Goal: Task Accomplishment & Management: Use online tool/utility

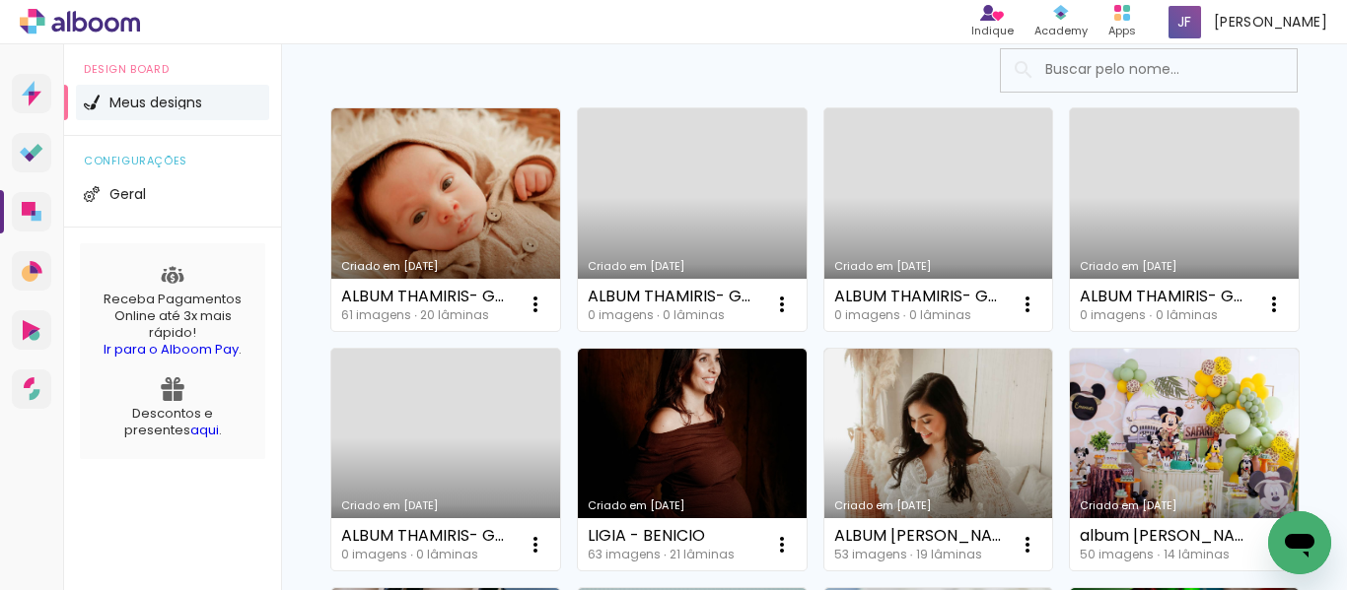
scroll to position [145, 0]
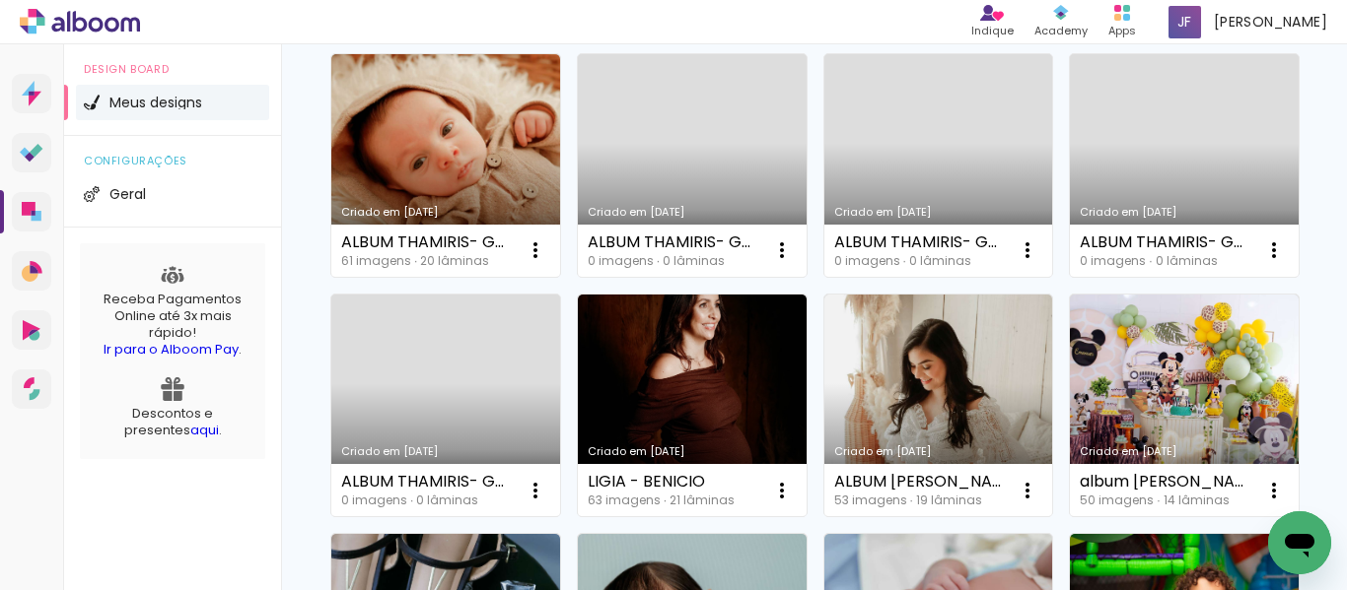
scroll to position [198, 0]
click at [547, 262] on iron-icon at bounding box center [535, 251] width 24 height 24
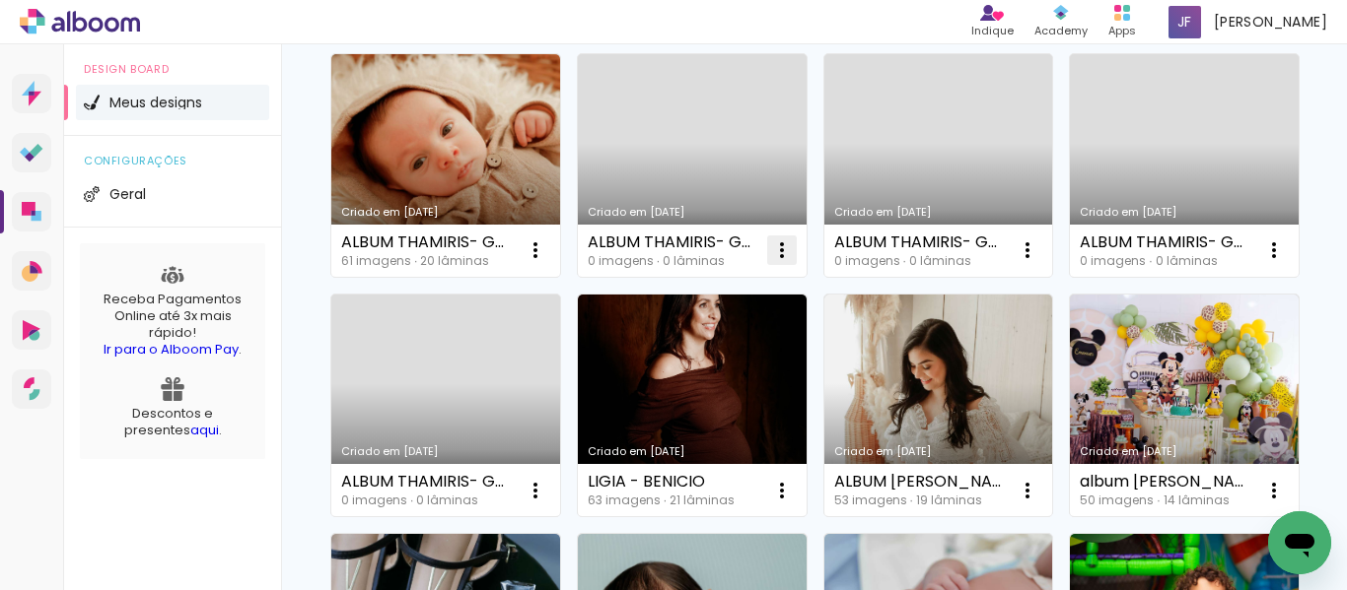
click at [547, 246] on iron-icon at bounding box center [535, 251] width 24 height 24
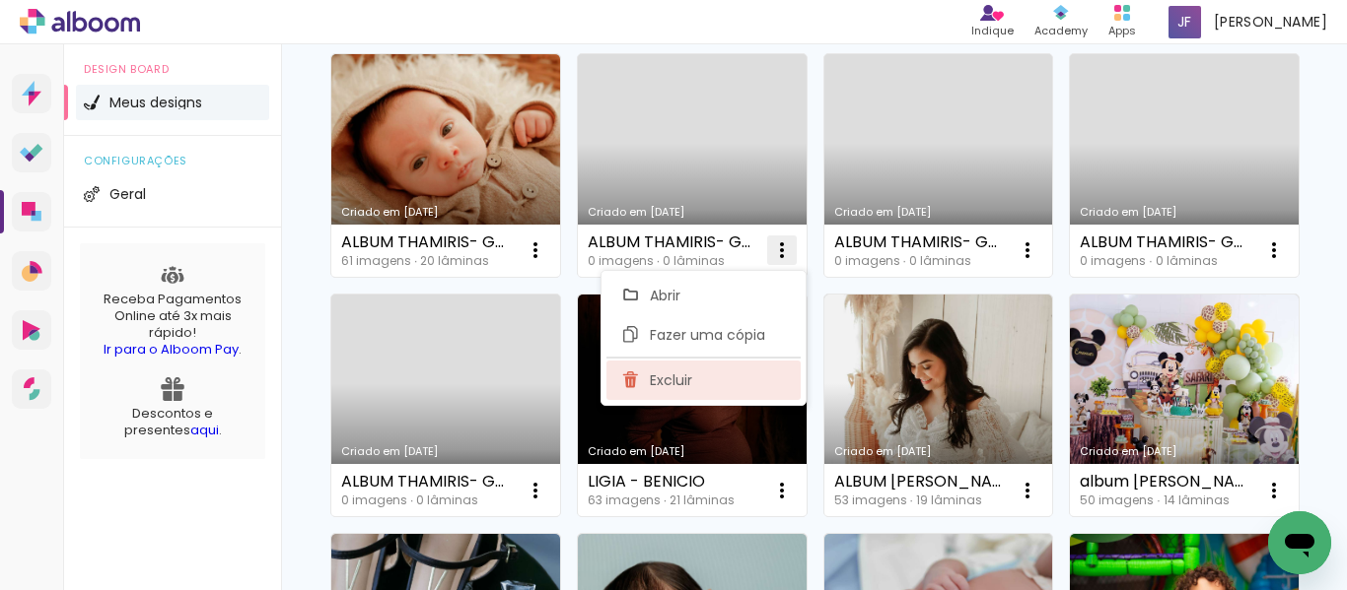
click at [678, 378] on span "Excluir" at bounding box center [671, 381] width 42 height 14
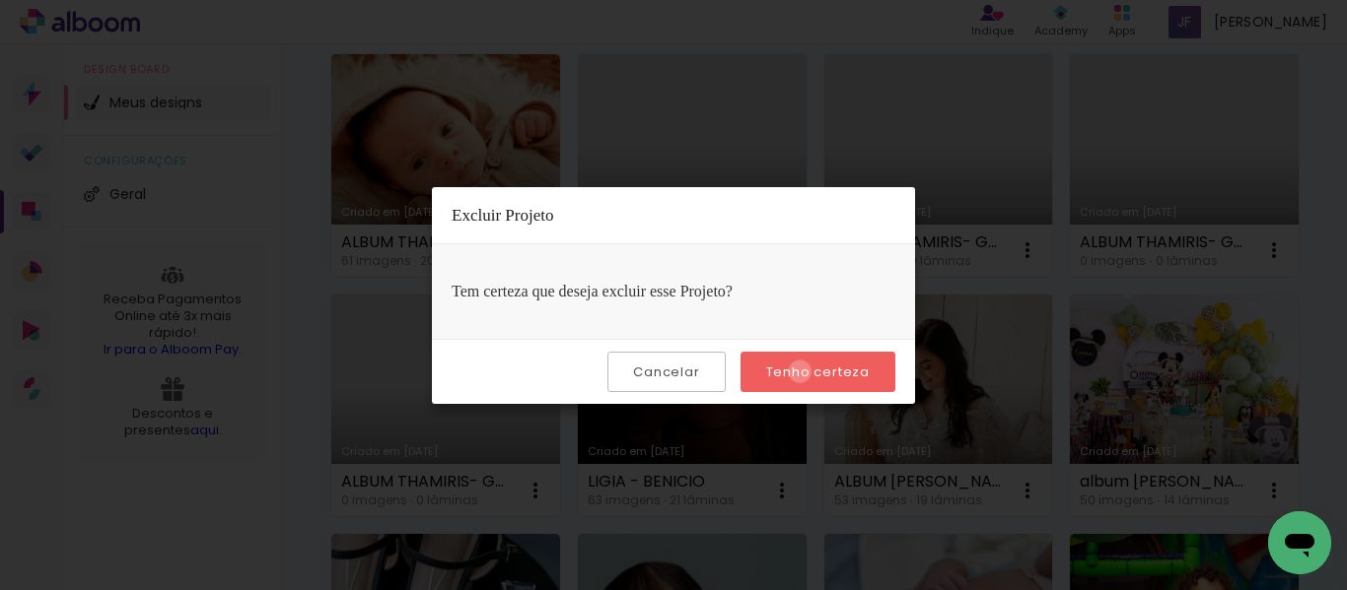
click at [0, 0] on slot "Tenho certeza" at bounding box center [0, 0] width 0 height 0
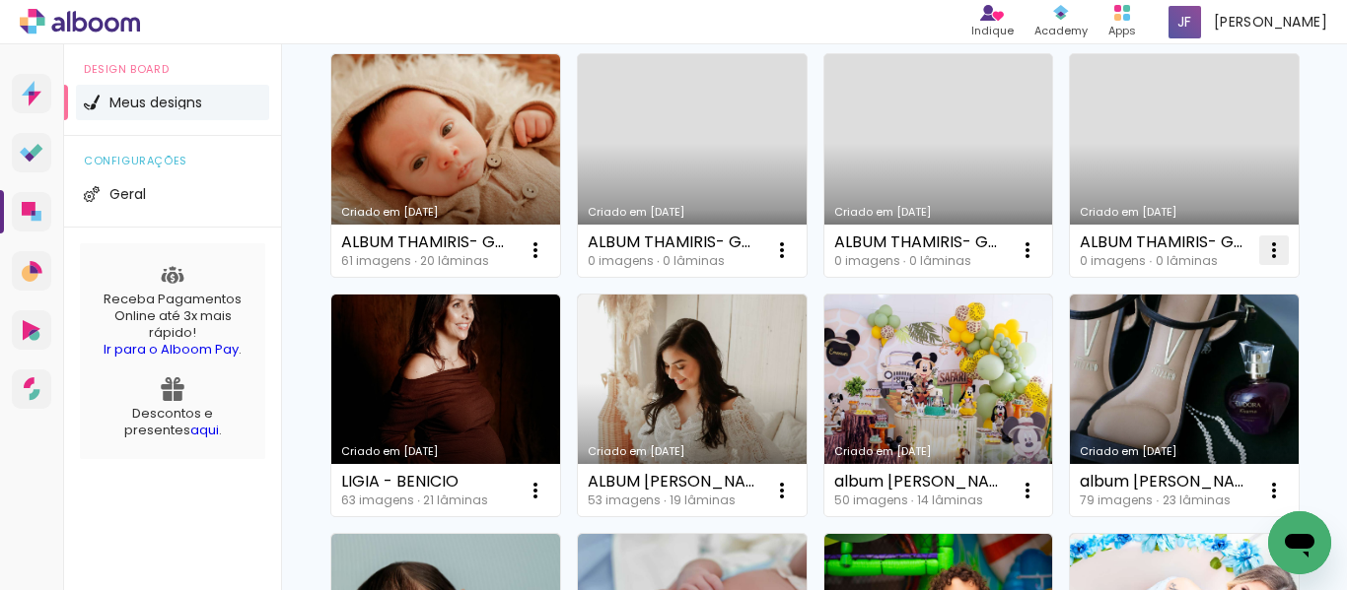
click at [540, 262] on iron-icon at bounding box center [535, 251] width 24 height 24
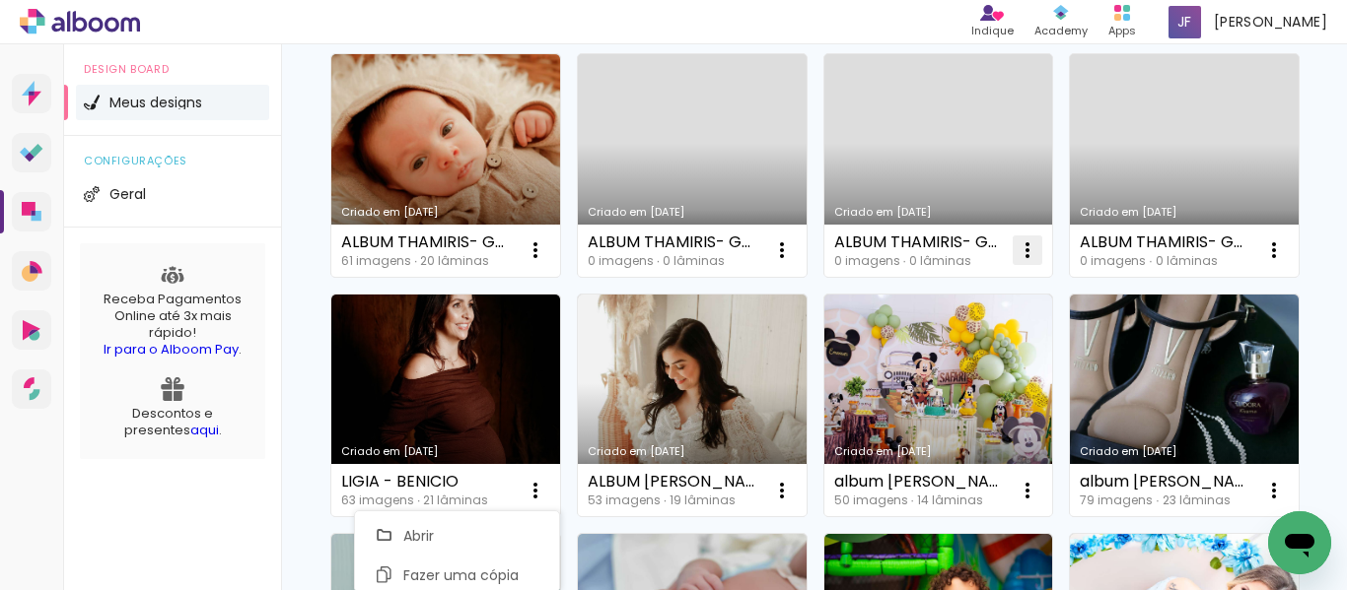
click at [547, 257] on iron-icon at bounding box center [535, 251] width 24 height 24
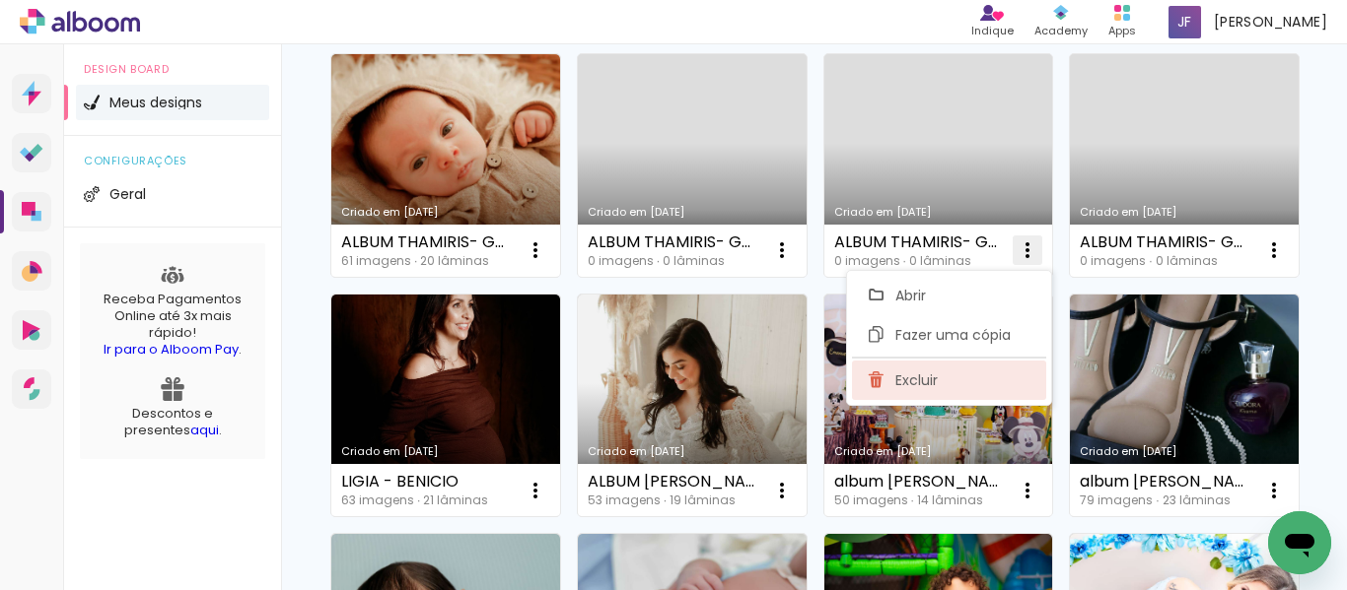
click at [968, 380] on paper-item "Excluir" at bounding box center [949, 380] width 194 height 39
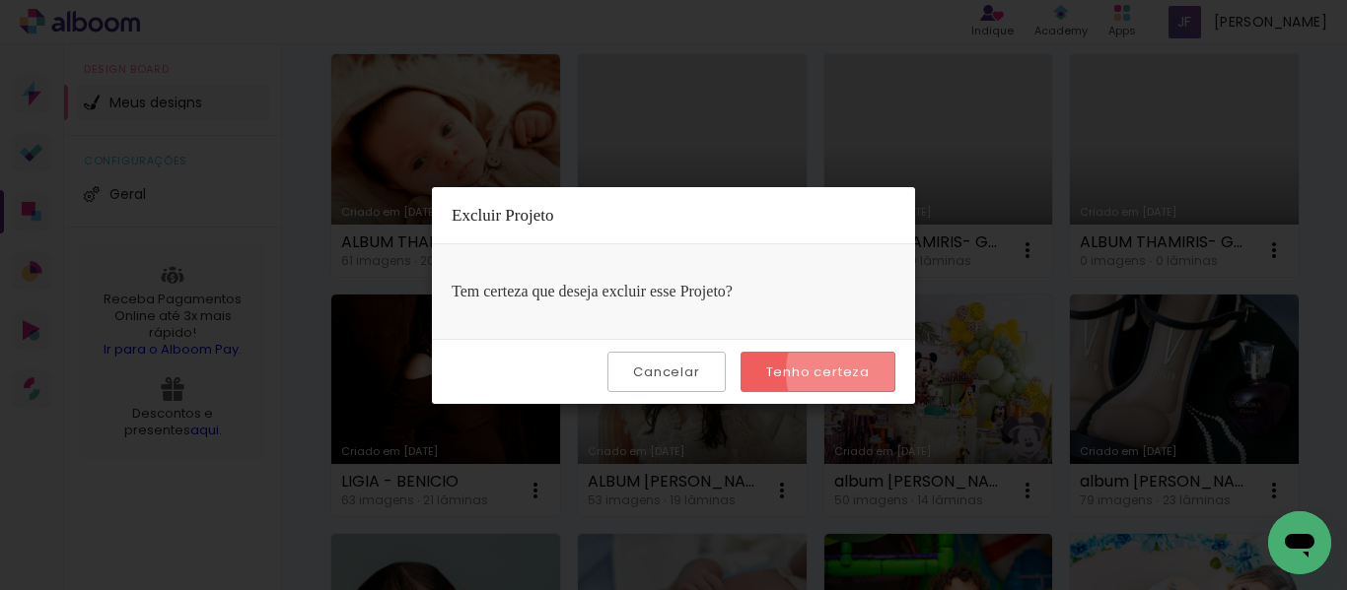
click at [0, 0] on slot "Tenho certeza" at bounding box center [0, 0] width 0 height 0
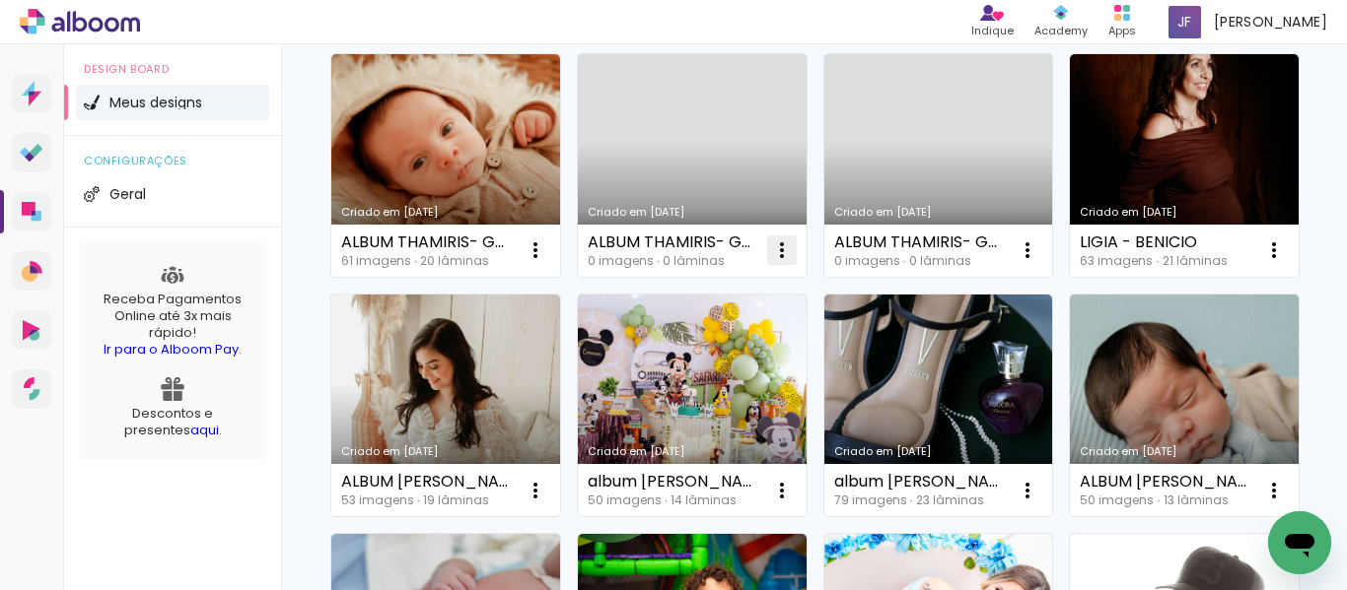
click at [795, 254] on paper-icon-button at bounding box center [781, 250] width 39 height 39
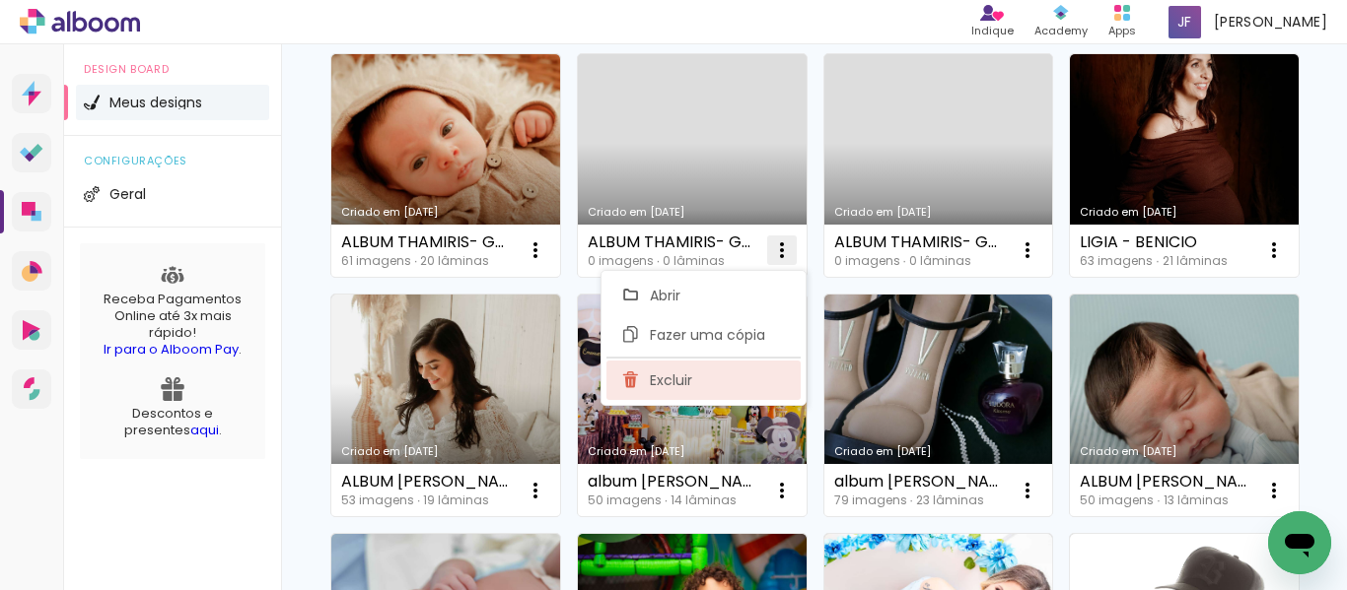
click at [741, 382] on paper-item "Excluir" at bounding box center [703, 380] width 194 height 39
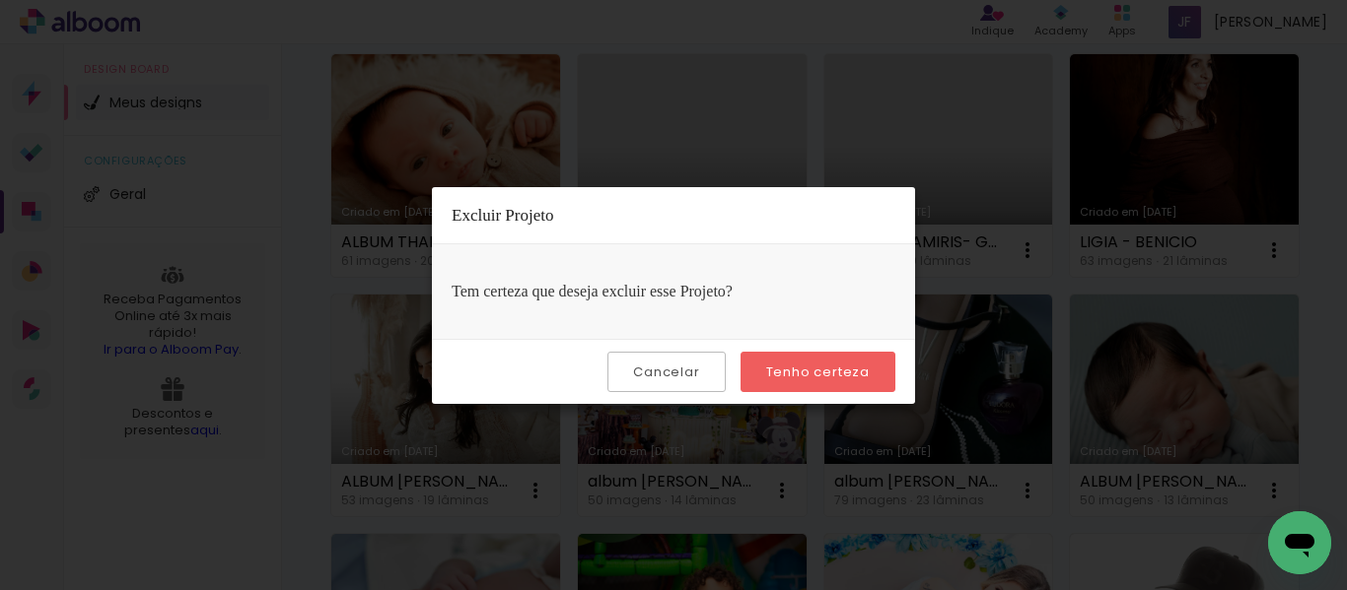
click at [0, 0] on slot "Tenho certeza" at bounding box center [0, 0] width 0 height 0
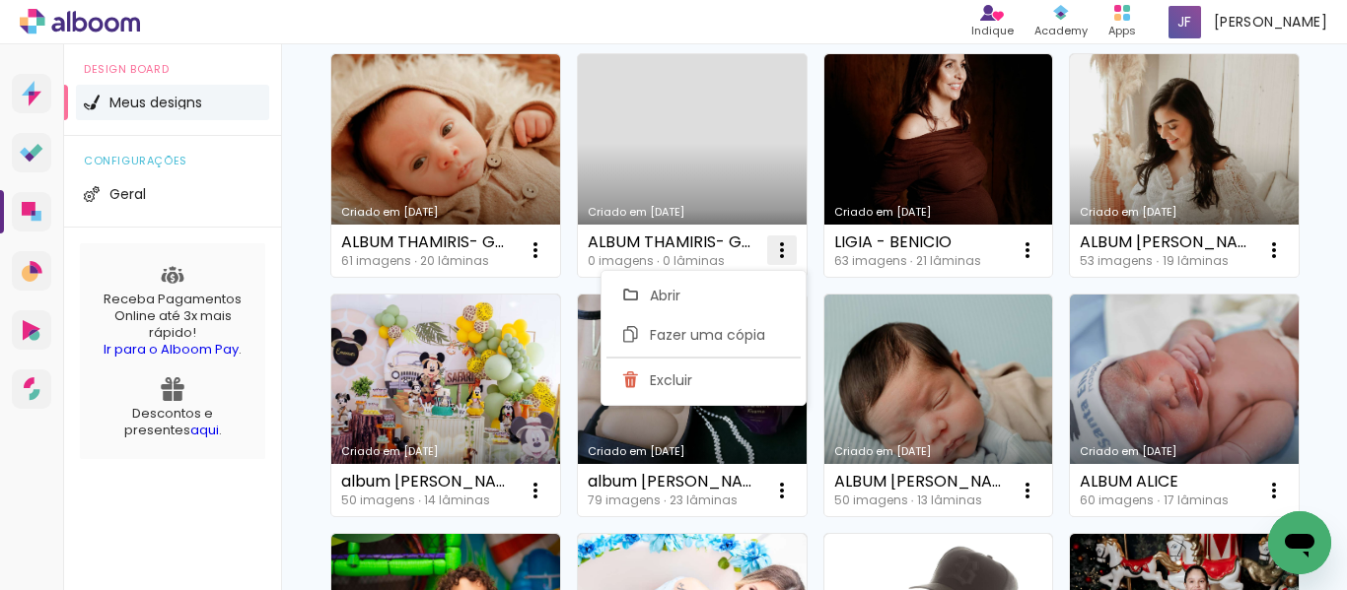
click at [547, 254] on iron-icon at bounding box center [535, 251] width 24 height 24
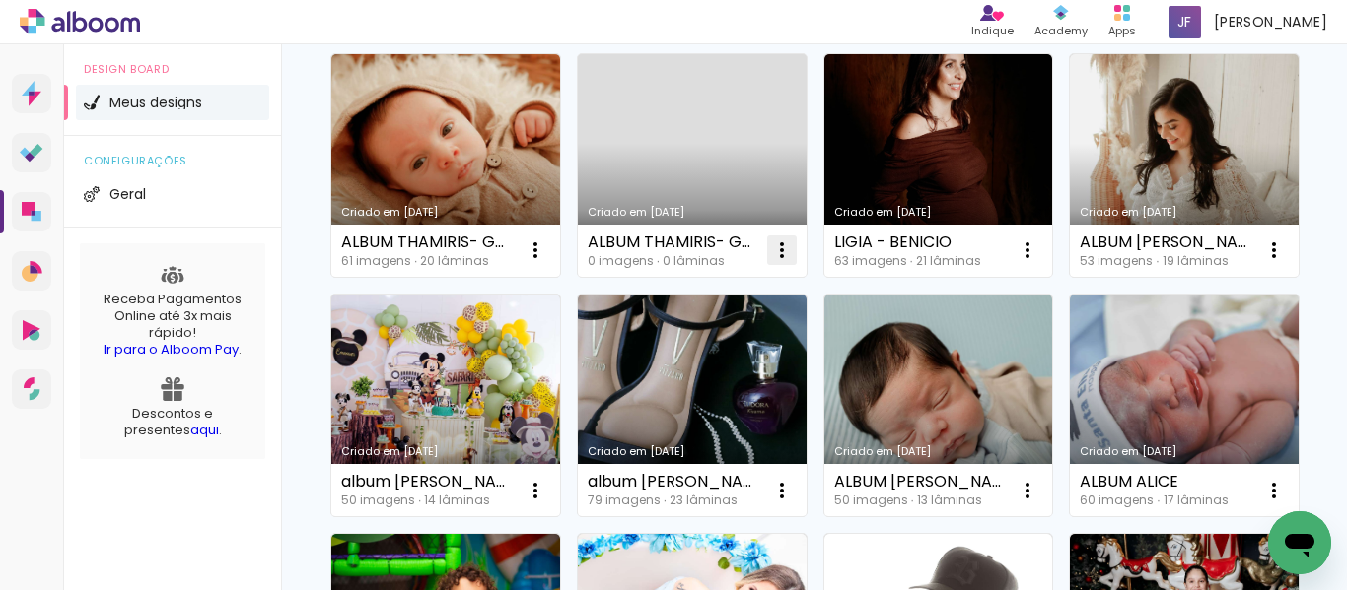
click at [547, 255] on iron-icon at bounding box center [535, 251] width 24 height 24
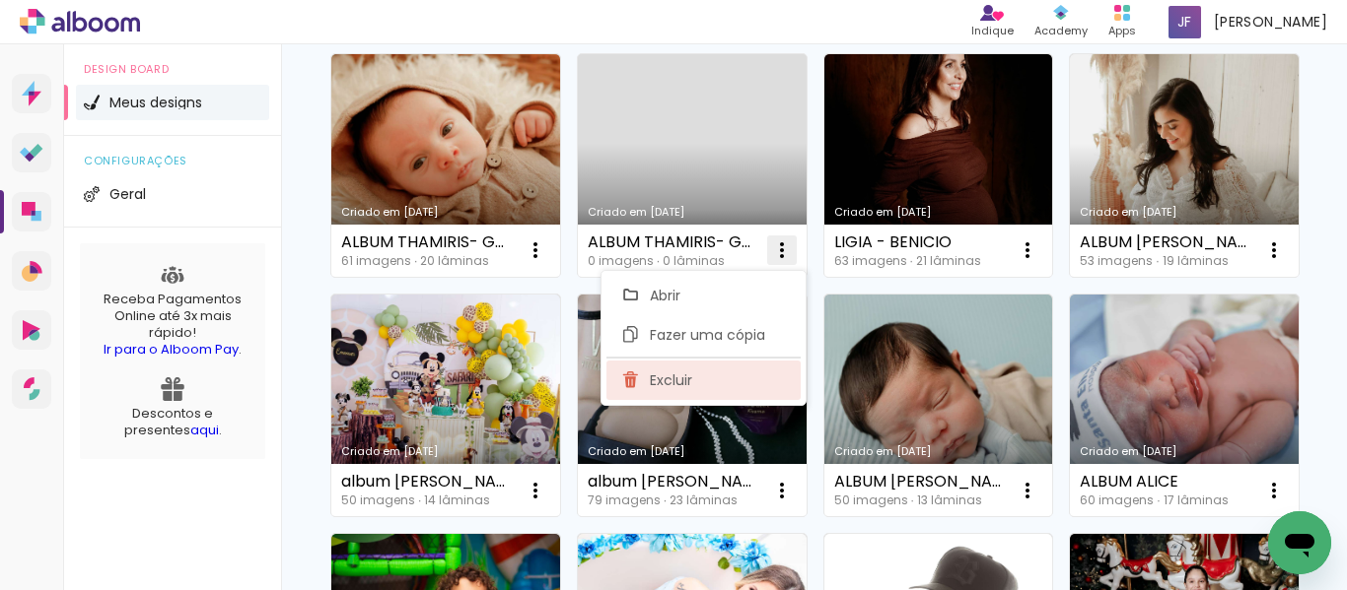
click at [741, 376] on paper-item "Excluir" at bounding box center [703, 380] width 194 height 39
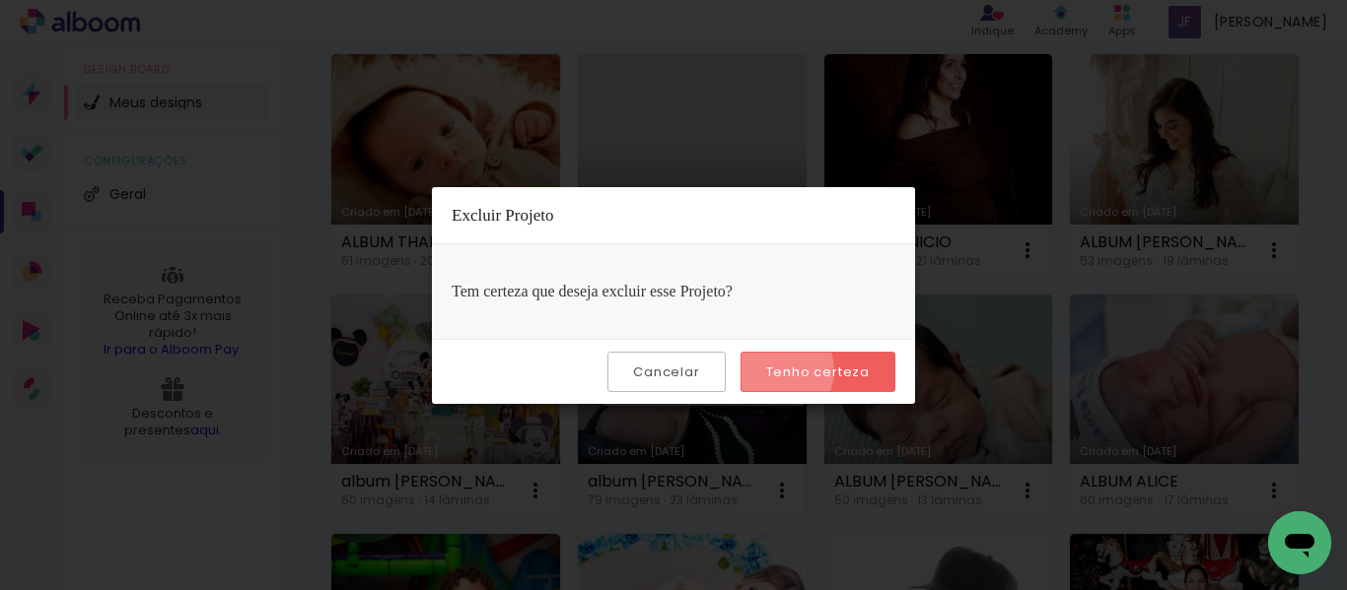
click at [0, 0] on slot "Tenho certeza" at bounding box center [0, 0] width 0 height 0
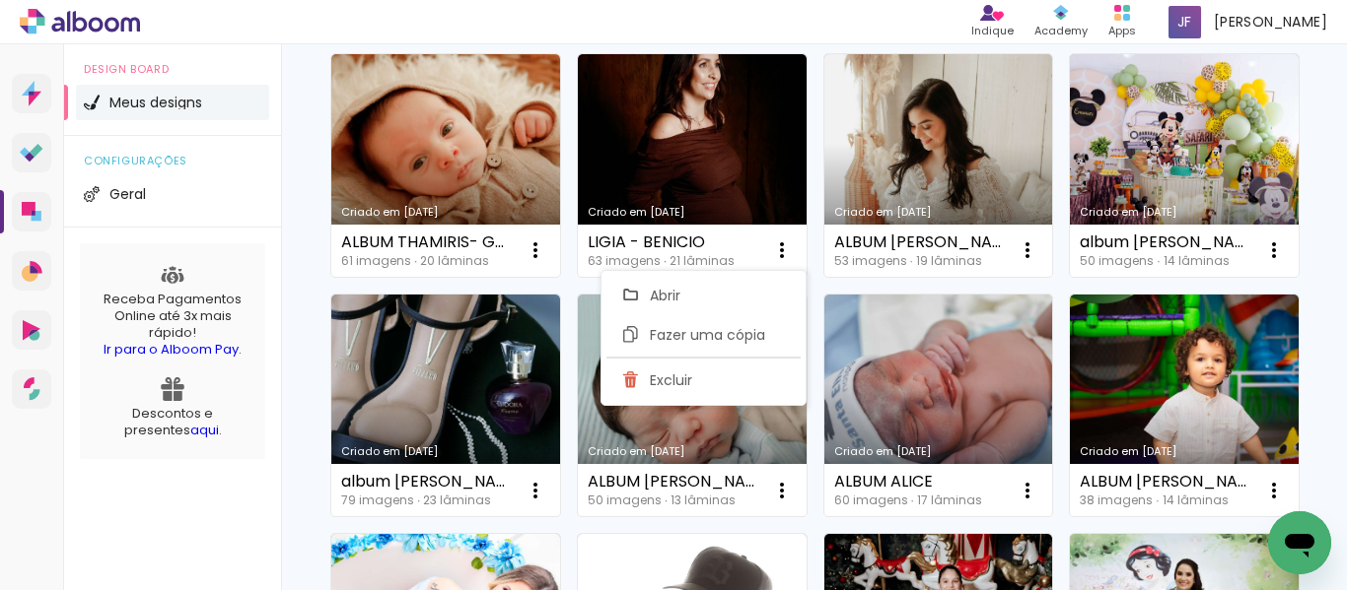
drag, startPoint x: 1146, startPoint y: 399, endPoint x: 1195, endPoint y: 368, distance: 57.7
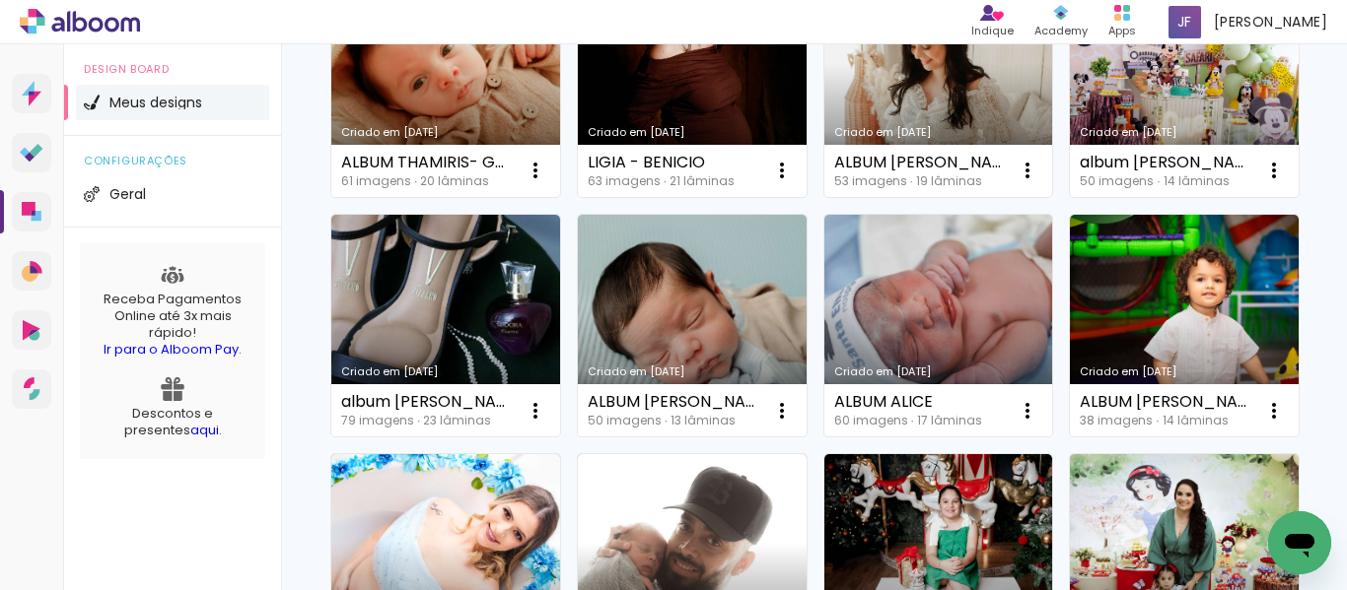
scroll to position [0, 0]
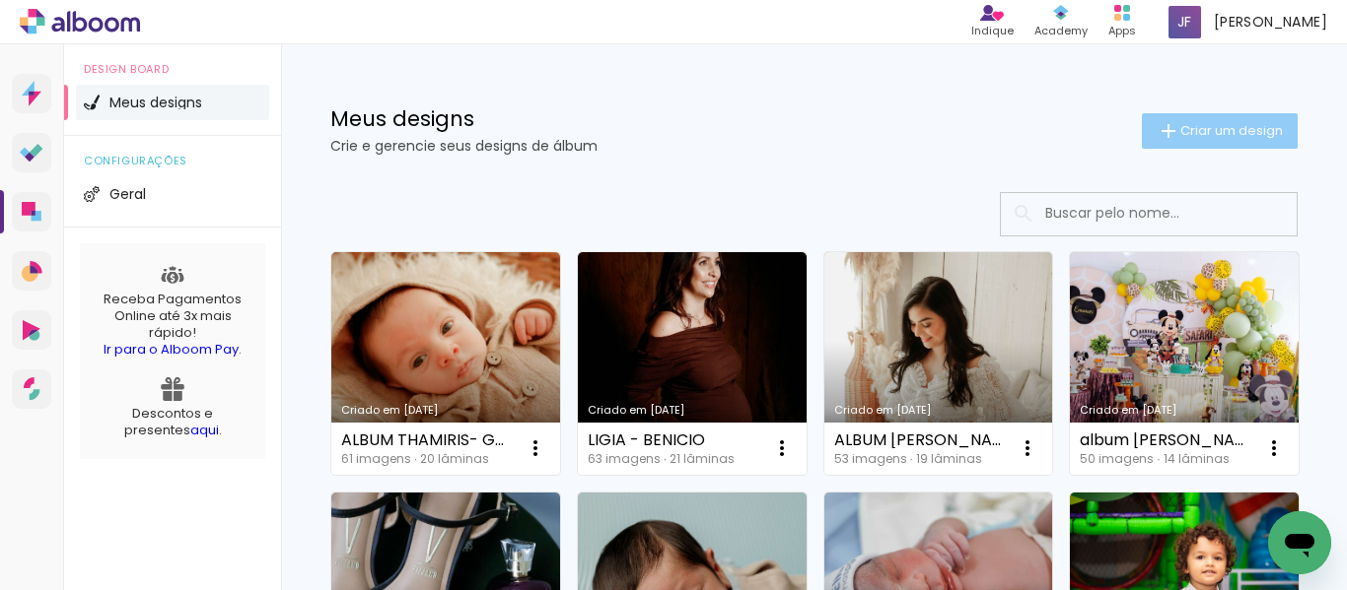
click at [1180, 128] on span "Criar um design" at bounding box center [1231, 130] width 103 height 13
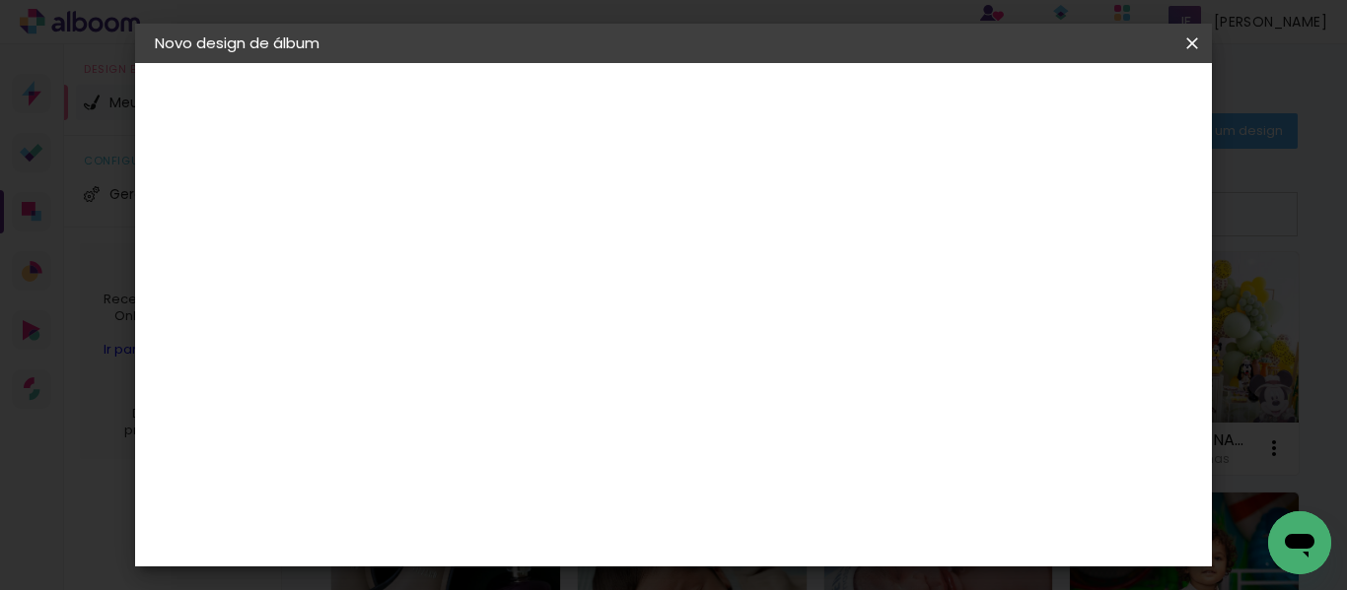
click at [0, 0] on paper-input-container "Título do álbum" at bounding box center [0, 0] width 0 height 0
type input "album [PERSON_NAME]"
type paper-input "album [PERSON_NAME]"
click at [679, 89] on paper-button "Avançar" at bounding box center [631, 105] width 97 height 34
click at [0, 0] on slot "Tamanho Livre" at bounding box center [0, 0] width 0 height 0
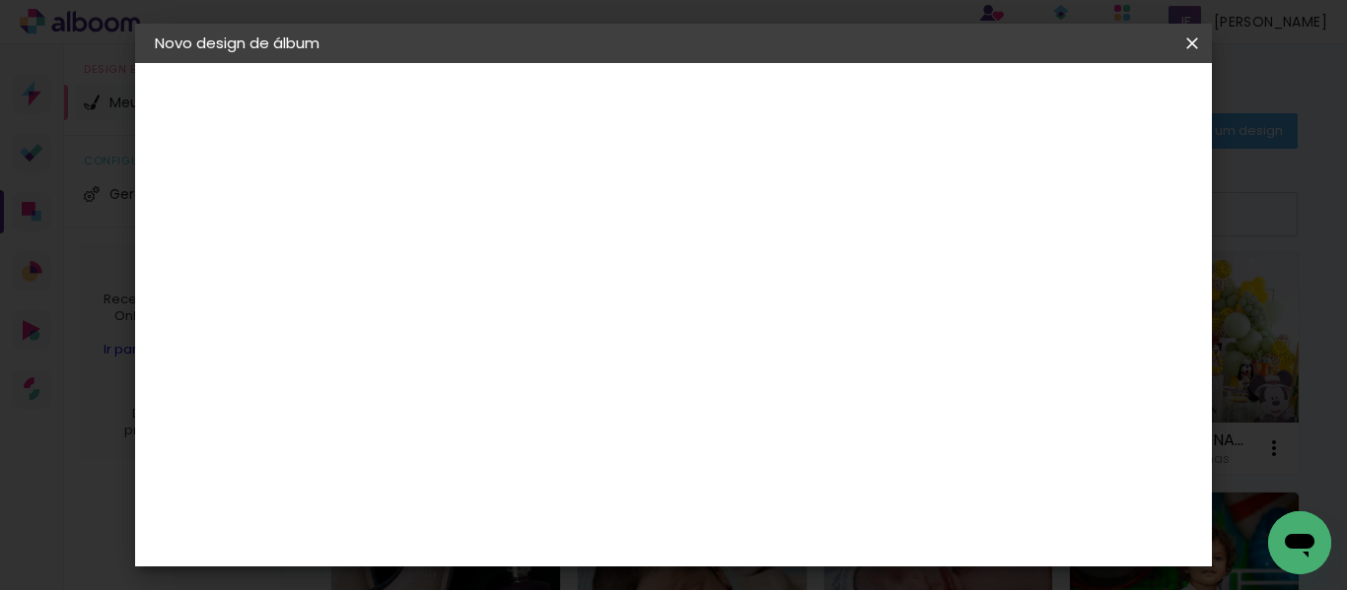
click at [0, 0] on slot "Avançar" at bounding box center [0, 0] width 0 height 0
click at [432, 327] on input "30" at bounding box center [414, 321] width 51 height 30
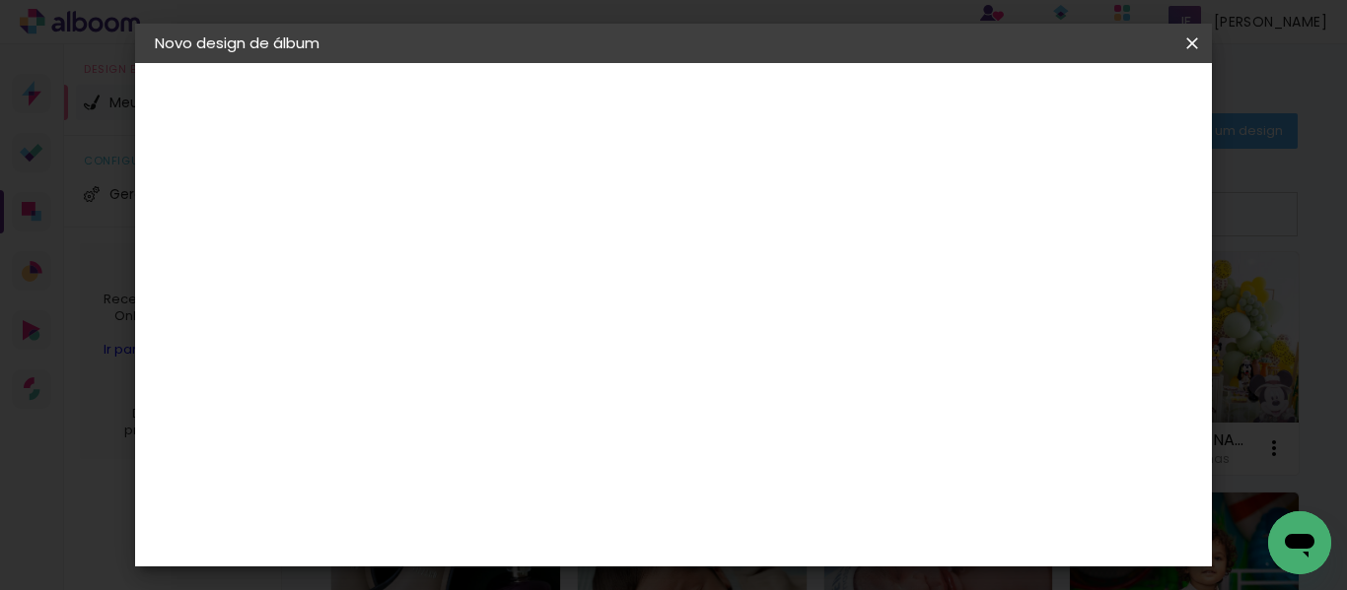
type input "20"
type paper-input "20"
click at [797, 526] on input "60" at bounding box center [781, 532] width 51 height 30
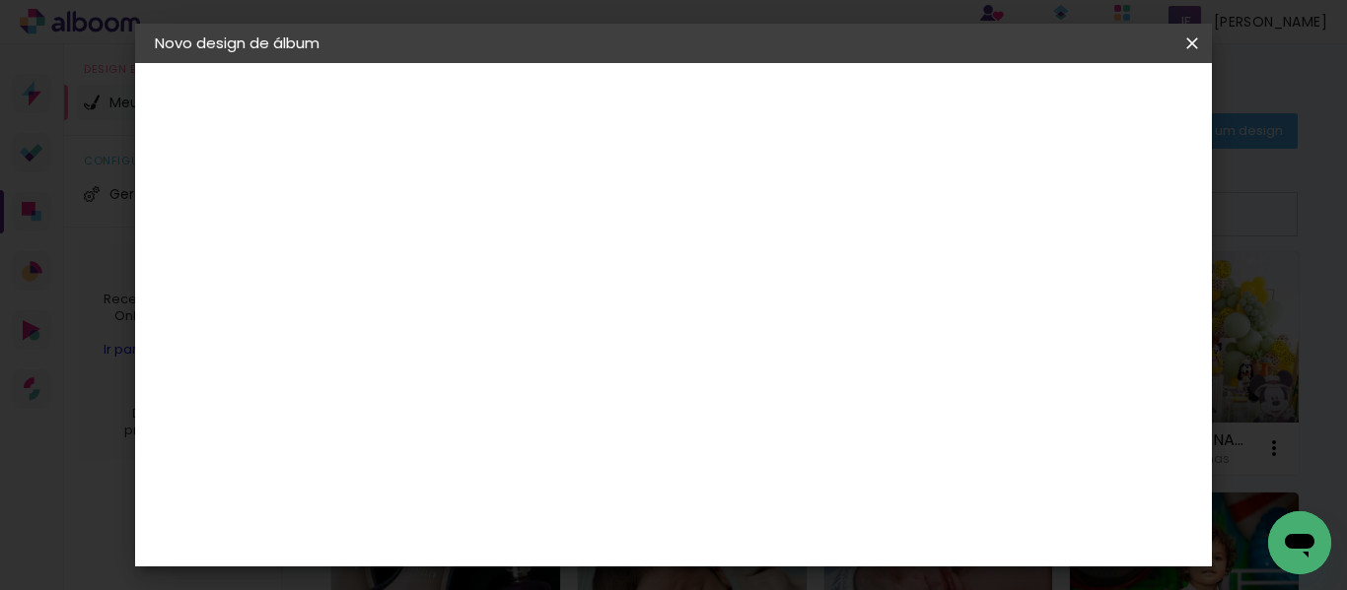
type input "40"
type paper-input "40"
click at [1069, 98] on span "Iniciar design" at bounding box center [1024, 105] width 90 height 14
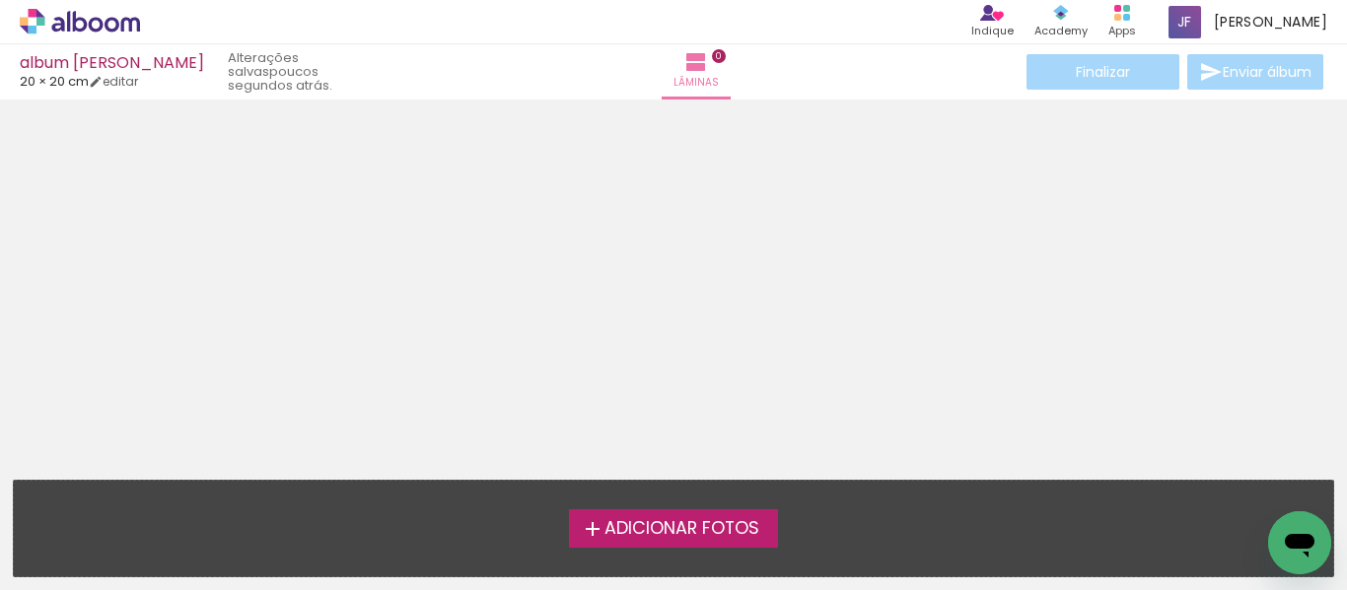
click at [649, 532] on span "Adicionar Fotos" at bounding box center [681, 529] width 155 height 18
click at [0, 0] on input "file" at bounding box center [0, 0] width 0 height 0
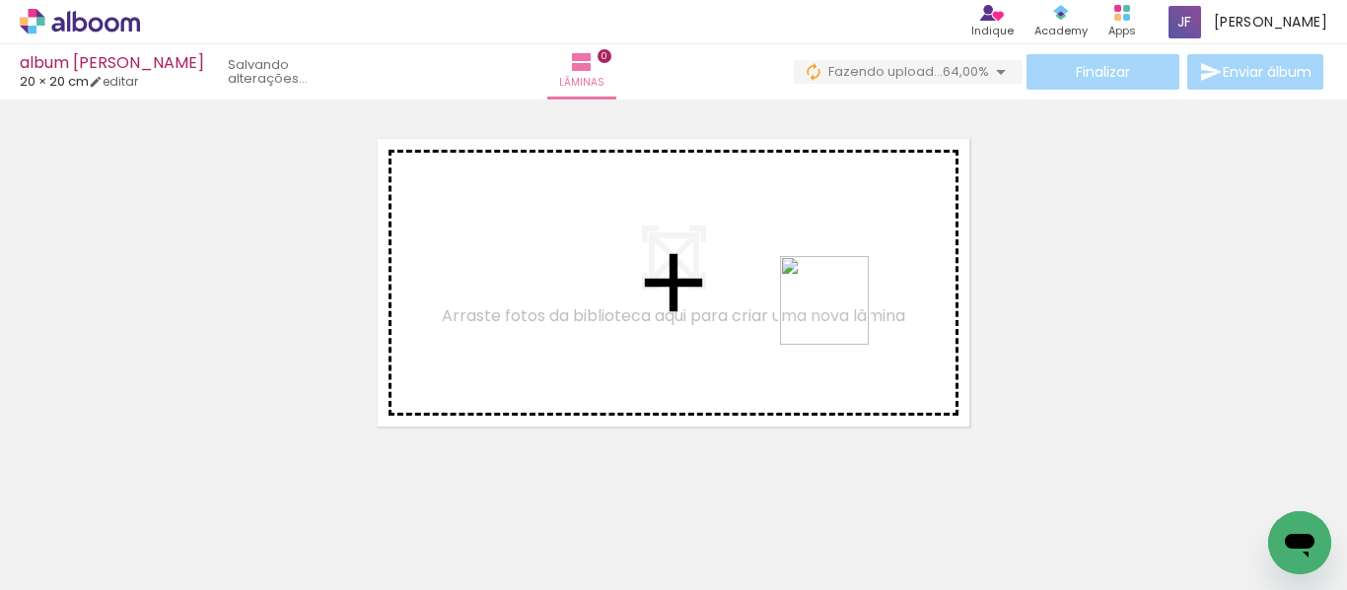
drag, startPoint x: 1261, startPoint y: 541, endPoint x: 776, endPoint y: 285, distance: 548.6
click at [776, 285] on quentale-workspace at bounding box center [673, 295] width 1347 height 590
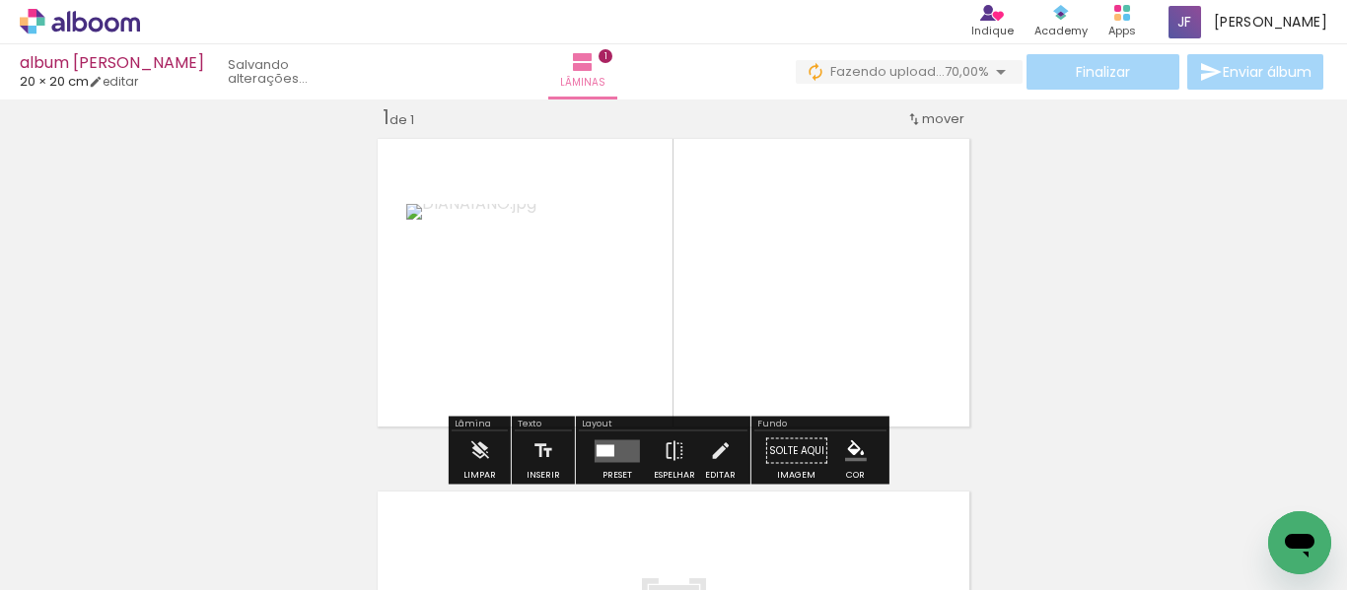
click at [635, 453] on quentale-layouter at bounding box center [616, 451] width 45 height 23
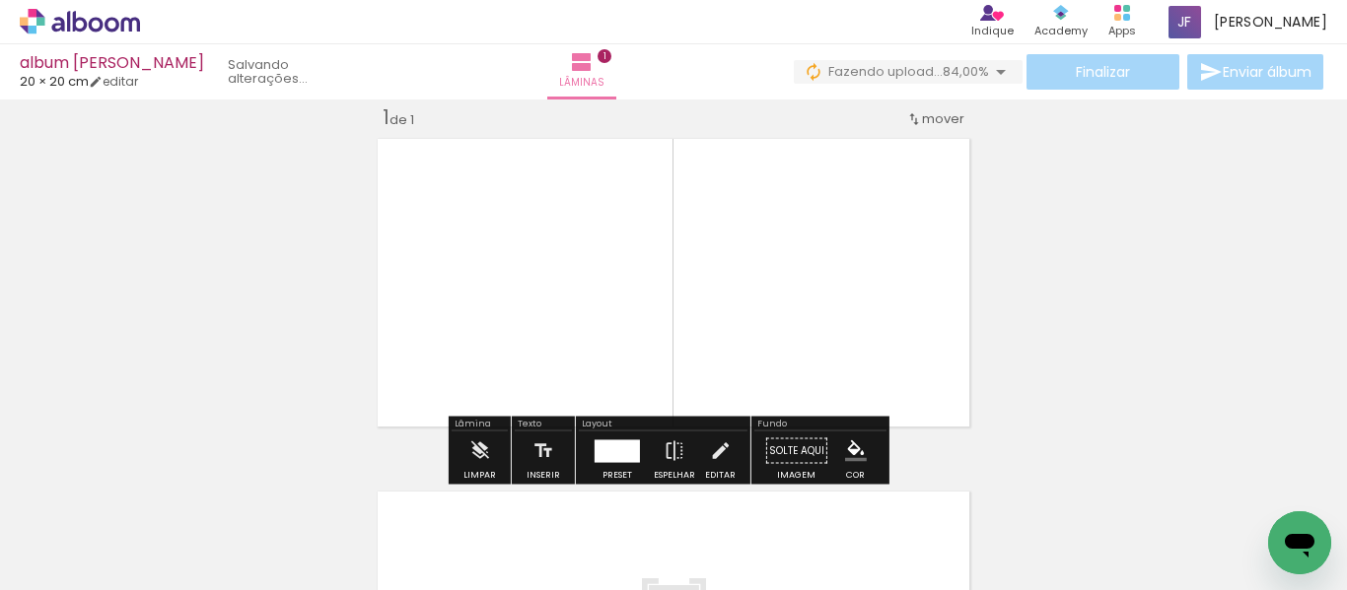
click at [1032, 264] on div "Inserir lâmina 1 de 1" at bounding box center [673, 434] width 1347 height 707
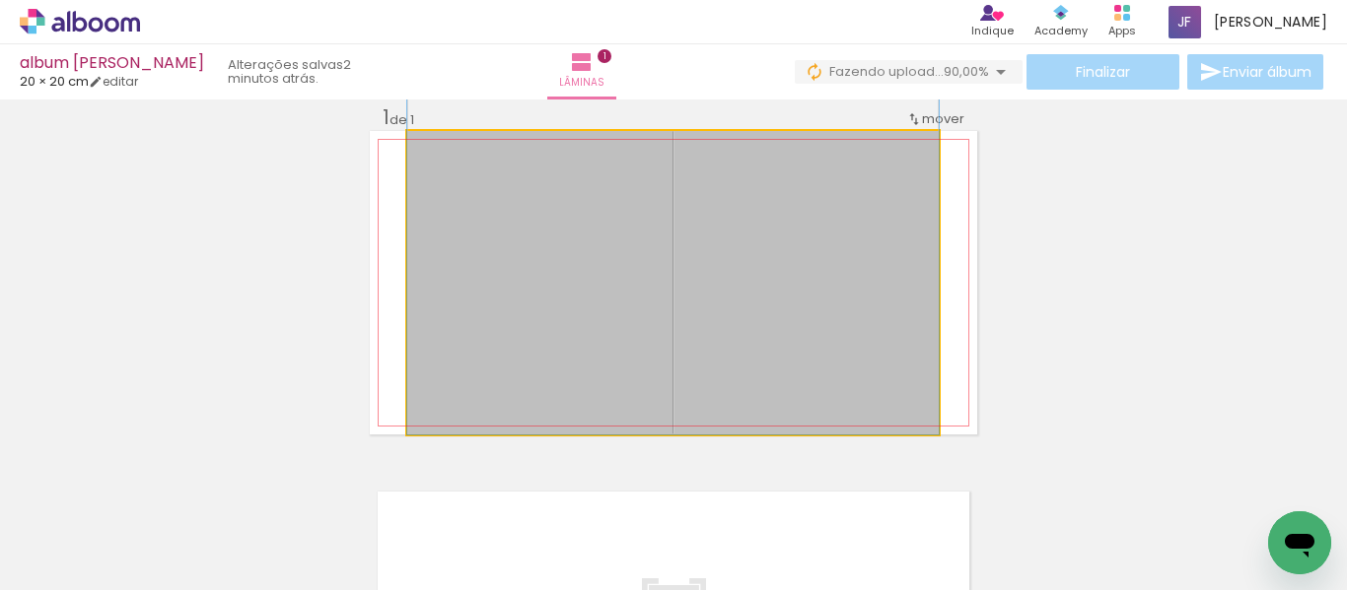
drag, startPoint x: 819, startPoint y: 307, endPoint x: 816, endPoint y: 215, distance: 91.7
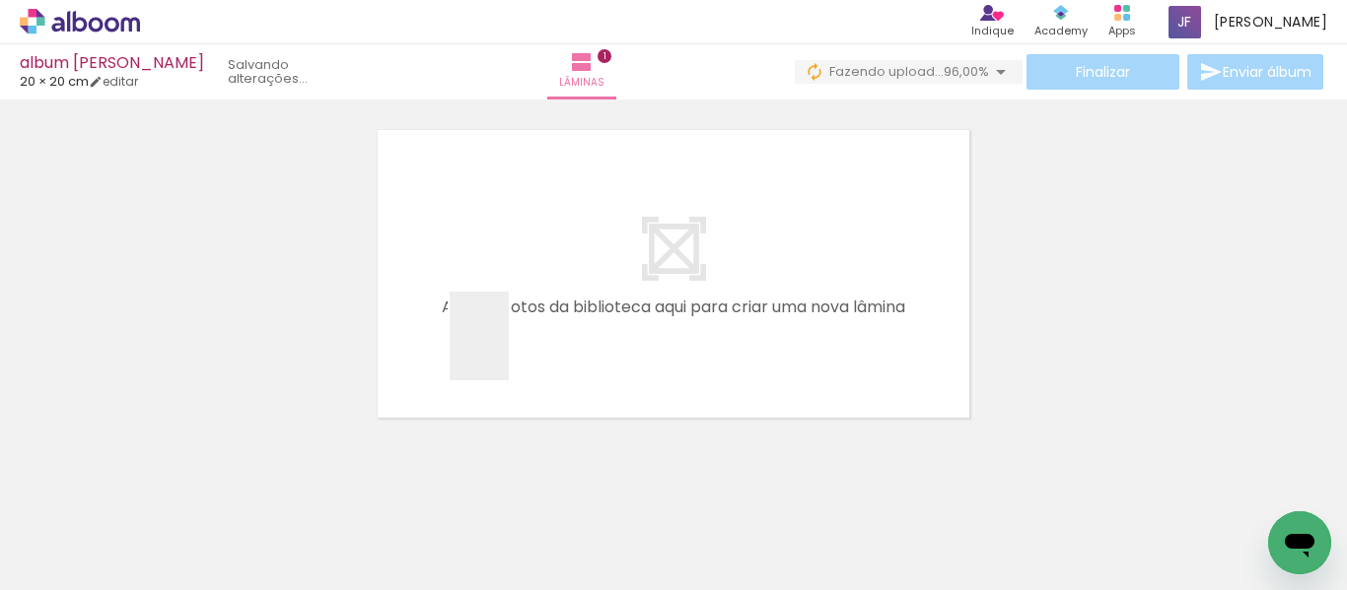
drag, startPoint x: 192, startPoint y: 534, endPoint x: 509, endPoint y: 351, distance: 365.7
click at [509, 351] on quentale-workspace at bounding box center [673, 295] width 1347 height 590
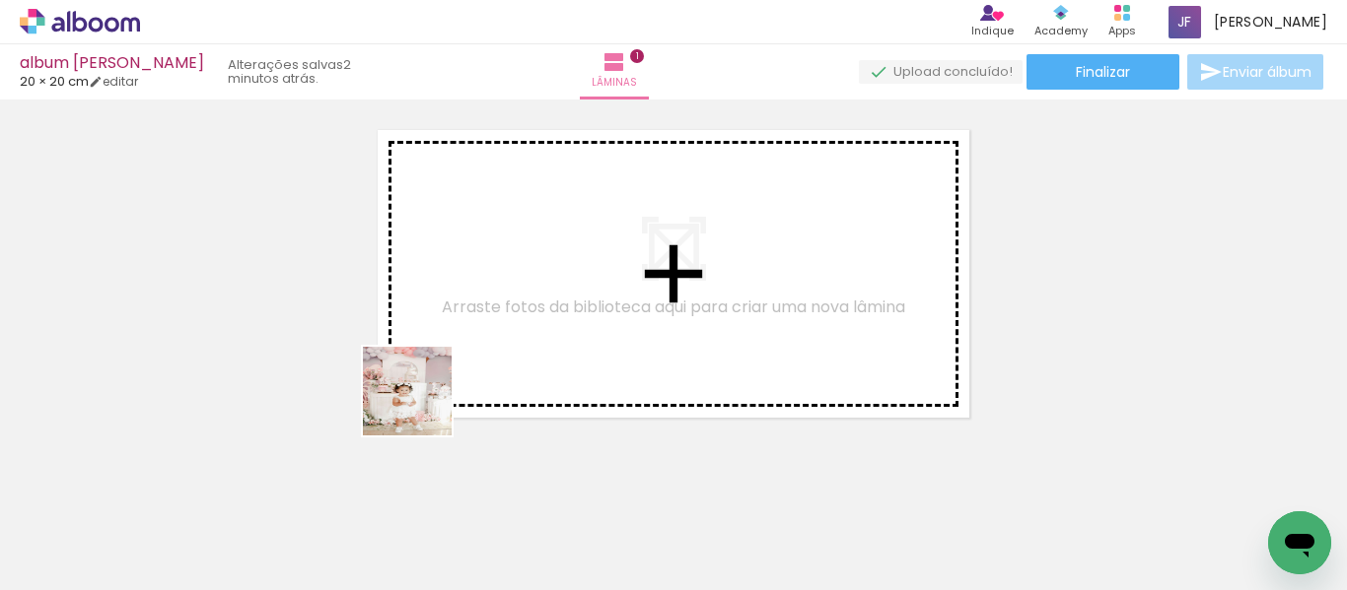
drag, startPoint x: 290, startPoint y: 470, endPoint x: 457, endPoint y: 386, distance: 187.4
click at [457, 386] on quentale-workspace at bounding box center [673, 295] width 1347 height 590
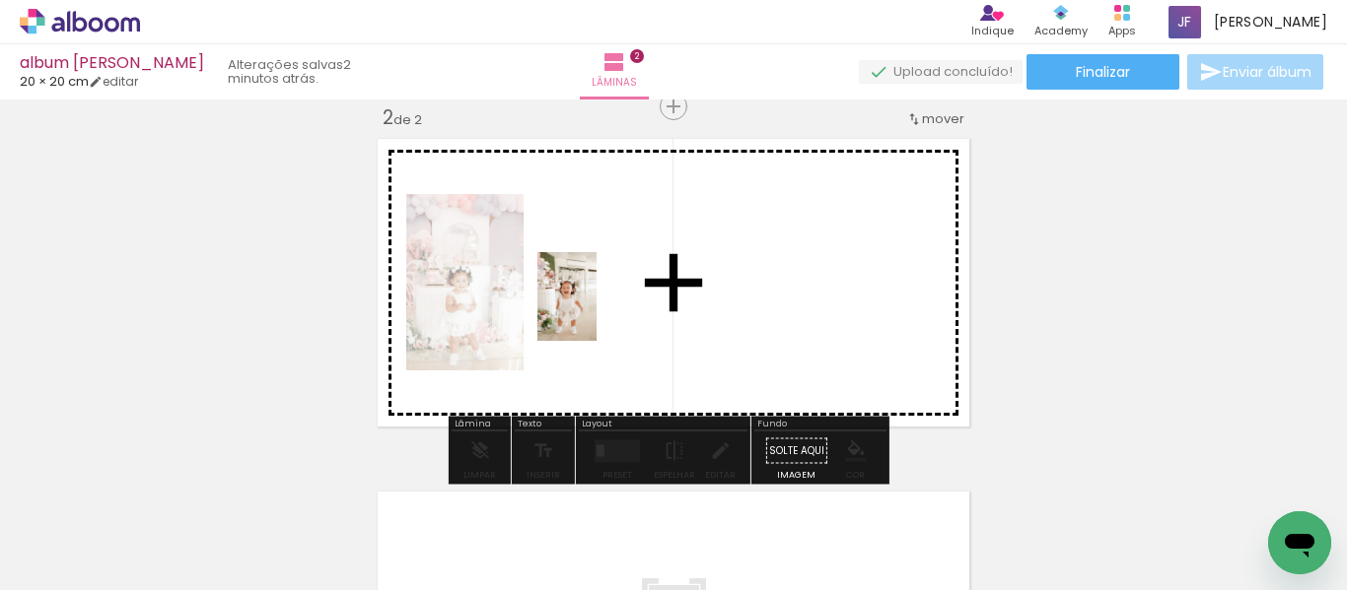
drag, startPoint x: 573, startPoint y: 366, endPoint x: 596, endPoint y: 312, distance: 59.2
click at [596, 312] on quentale-workspace at bounding box center [673, 295] width 1347 height 590
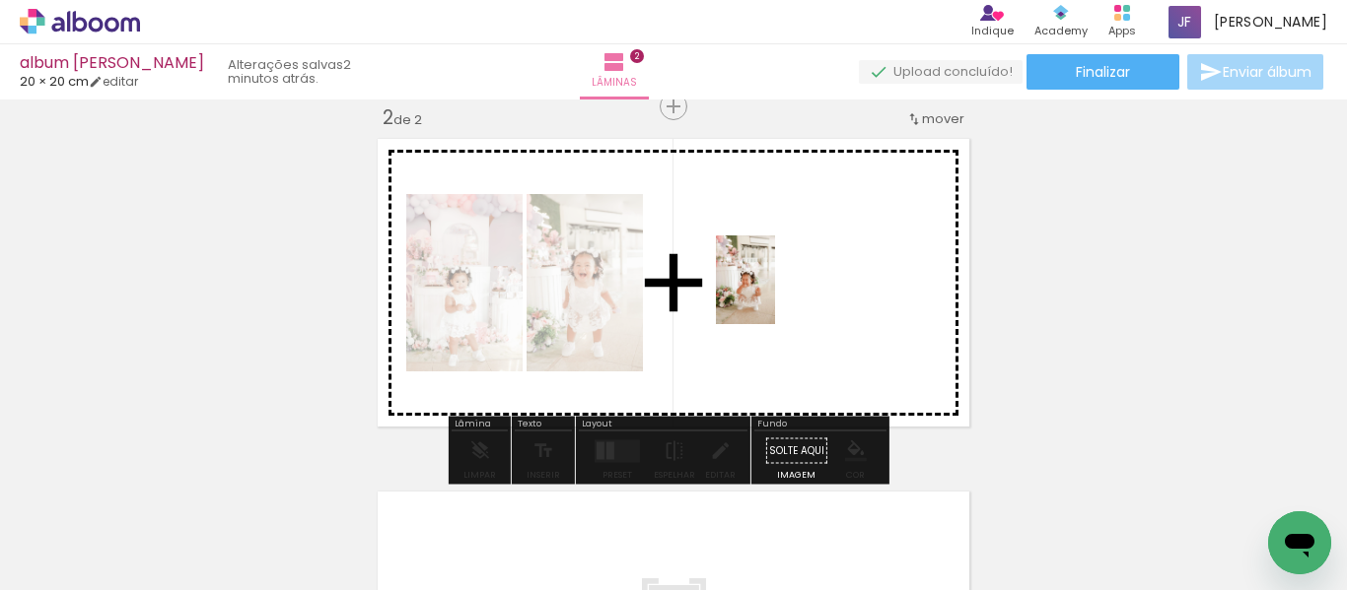
drag, startPoint x: 672, startPoint y: 492, endPoint x: 791, endPoint y: 269, distance: 252.2
click at [791, 269] on quentale-workspace at bounding box center [673, 295] width 1347 height 590
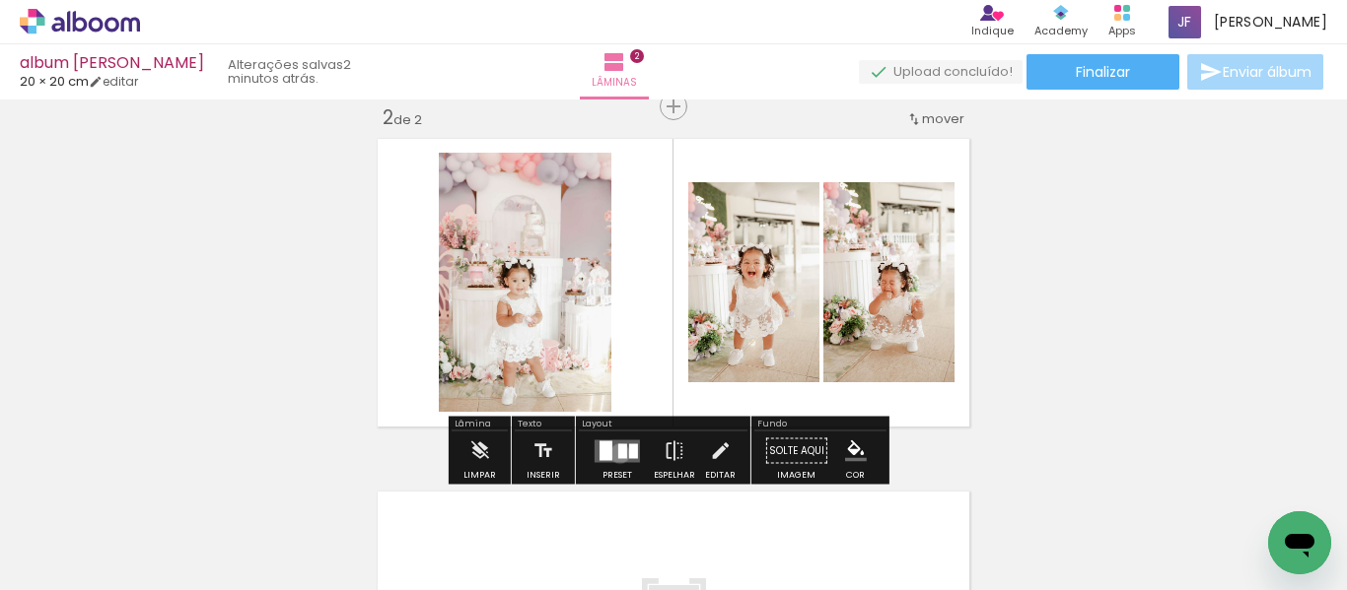
click at [618, 453] on div at bounding box center [622, 451] width 9 height 15
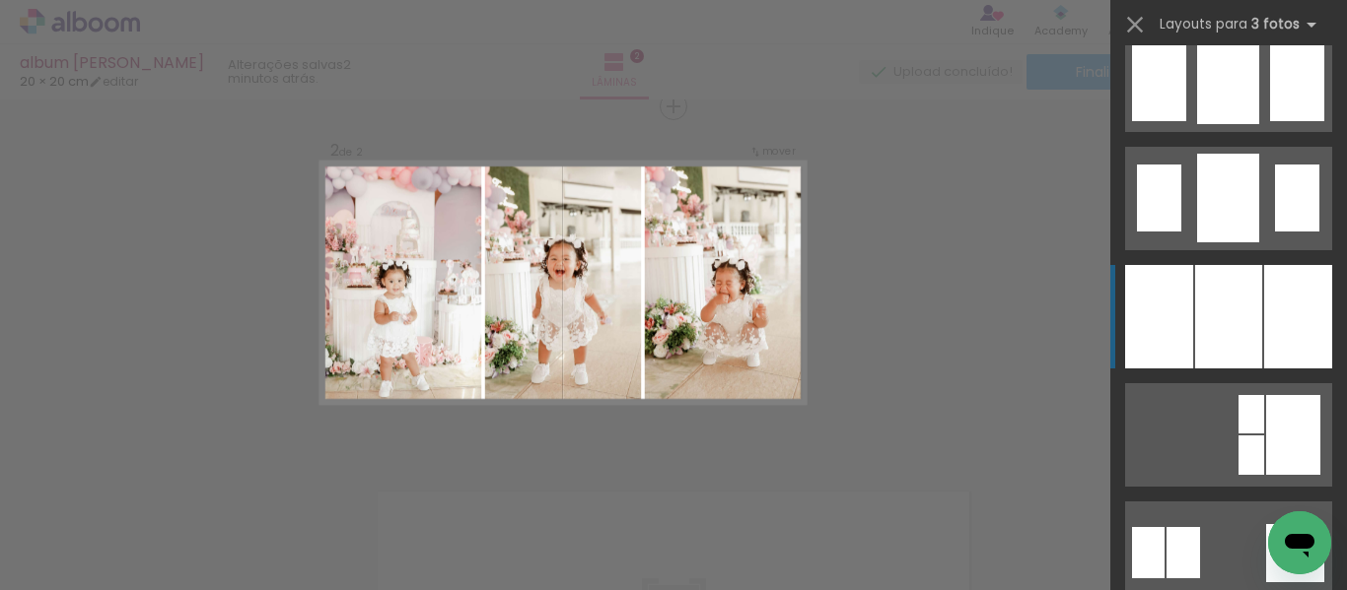
click at [1195, 286] on div at bounding box center [1228, 317] width 67 height 104
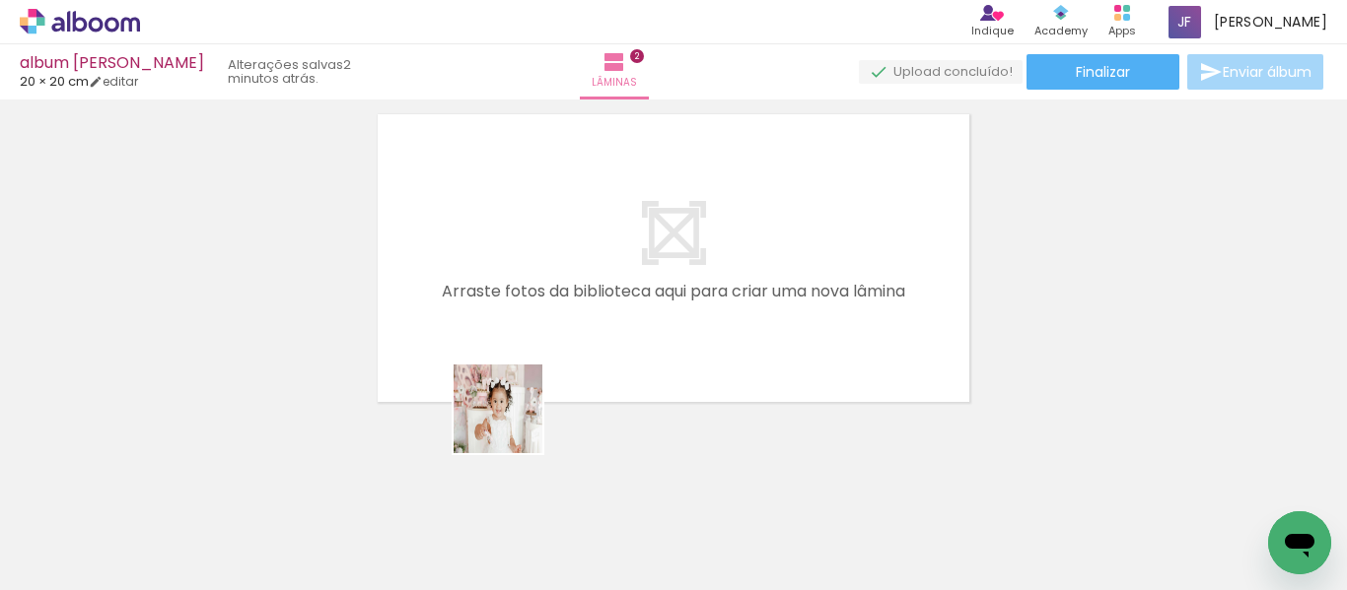
drag, startPoint x: 311, startPoint y: 523, endPoint x: 539, endPoint y: 404, distance: 257.9
click at [539, 404] on quentale-workspace at bounding box center [673, 295] width 1347 height 590
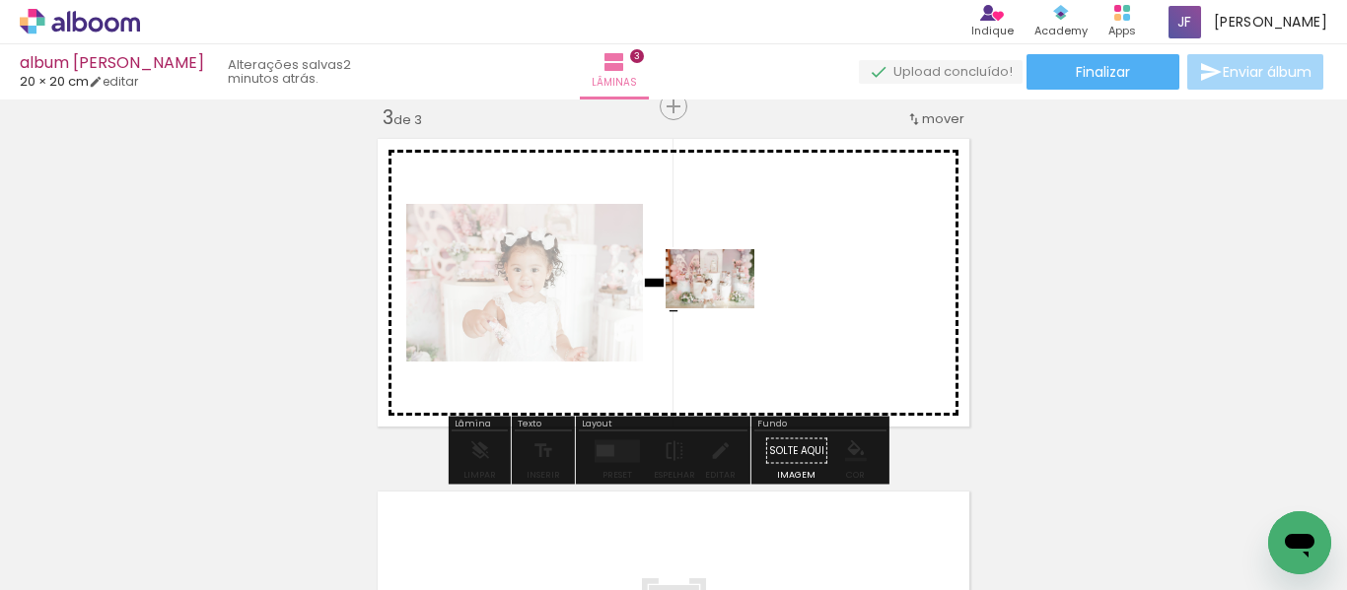
drag, startPoint x: 448, startPoint y: 534, endPoint x: 725, endPoint y: 308, distance: 358.0
click at [725, 308] on quentale-workspace at bounding box center [673, 295] width 1347 height 590
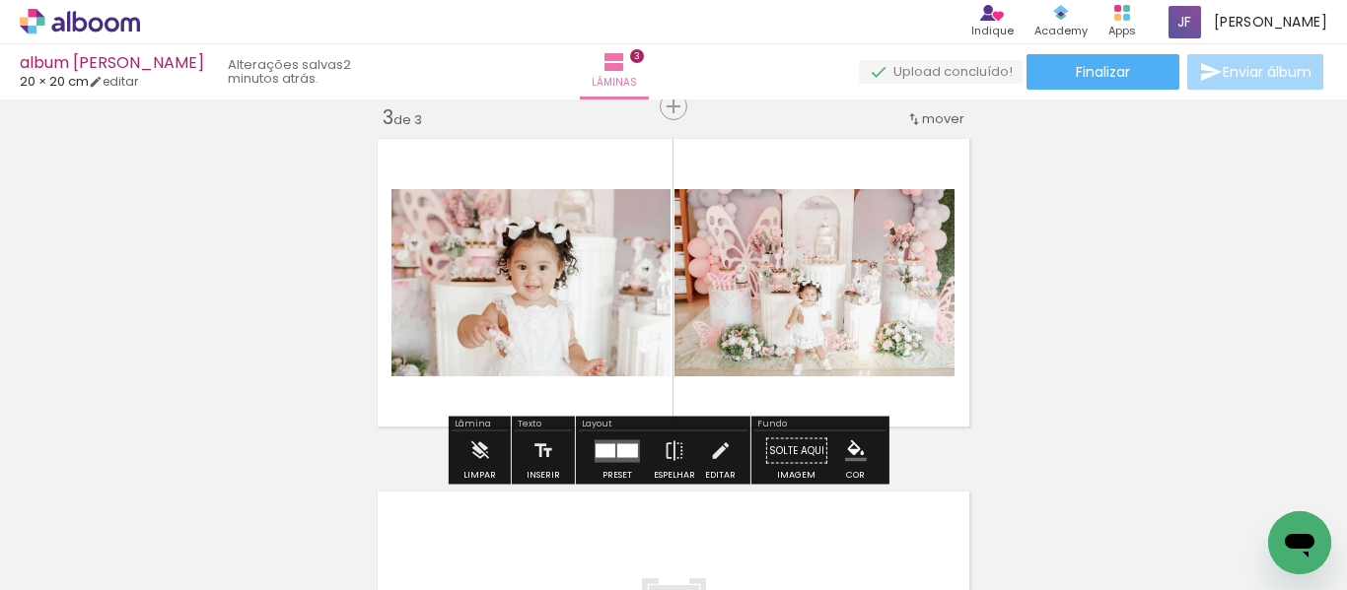
click at [617, 456] on div at bounding box center [627, 451] width 21 height 14
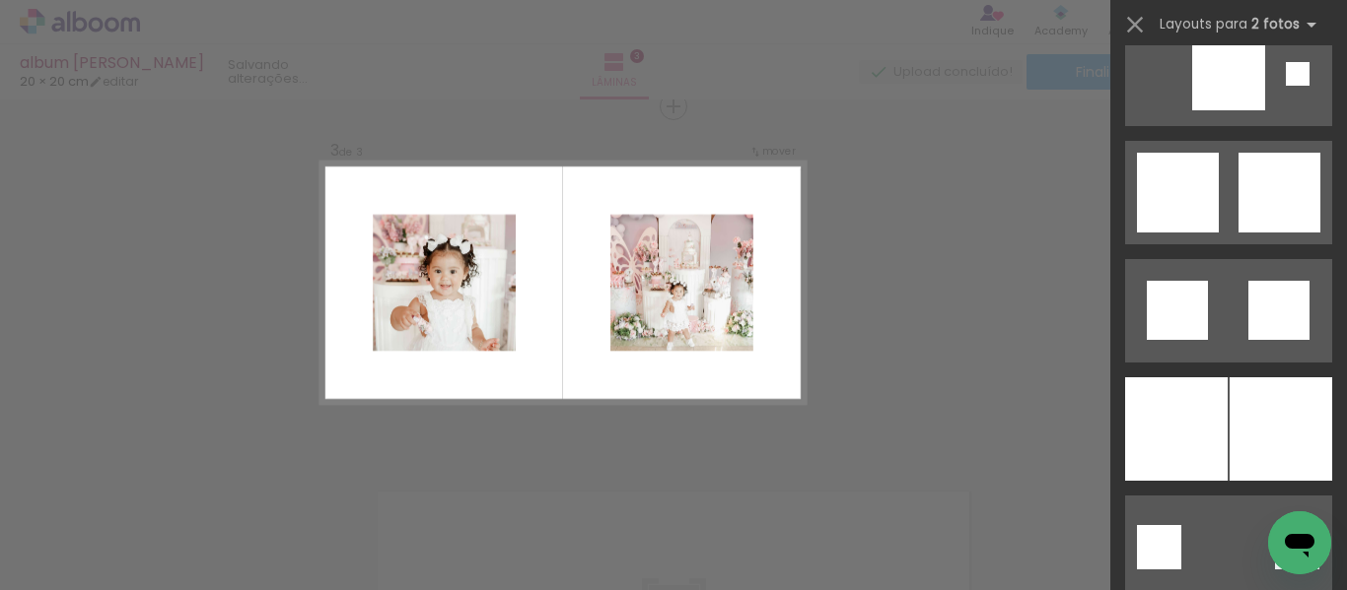
scroll to position [5124, 0]
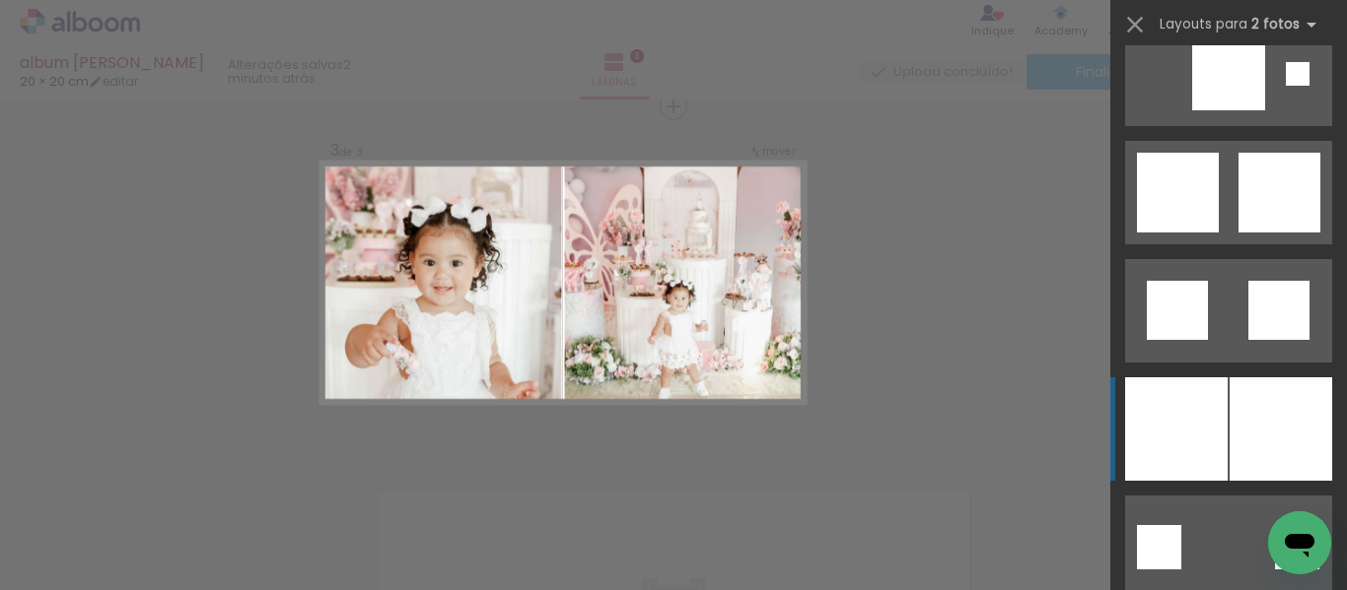
click at [1200, 436] on div at bounding box center [1176, 430] width 103 height 104
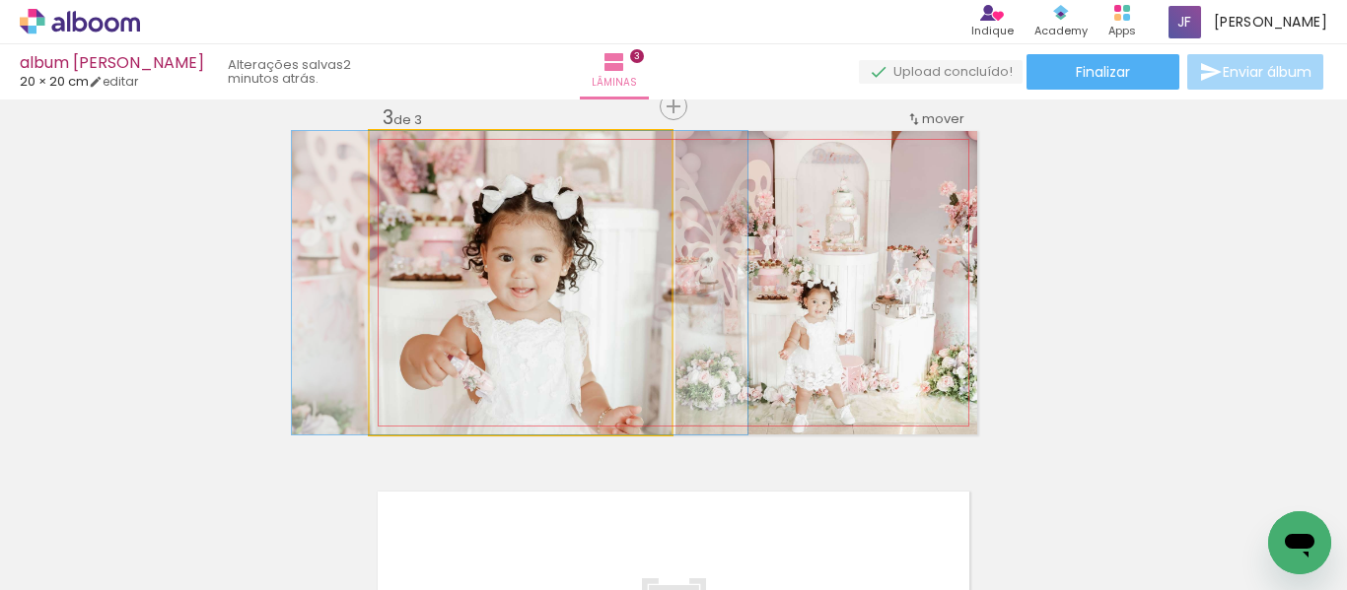
drag, startPoint x: 576, startPoint y: 375, endPoint x: 575, endPoint y: 263, distance: 111.4
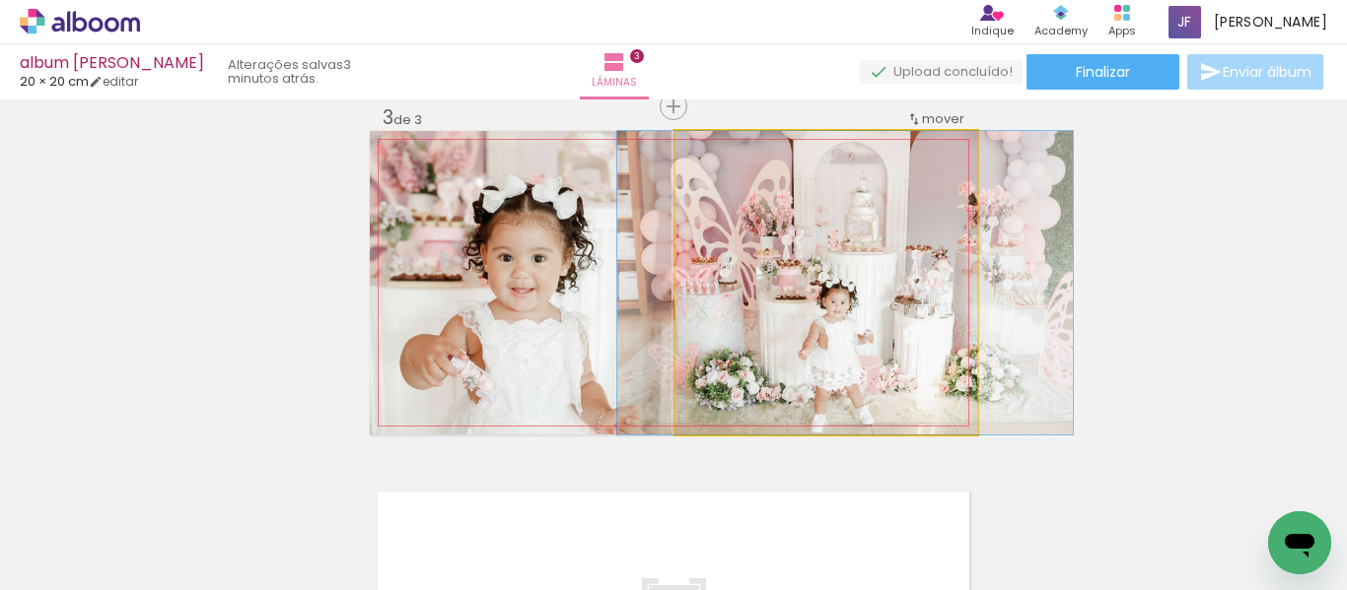
drag, startPoint x: 812, startPoint y: 287, endPoint x: 835, endPoint y: 284, distance: 22.9
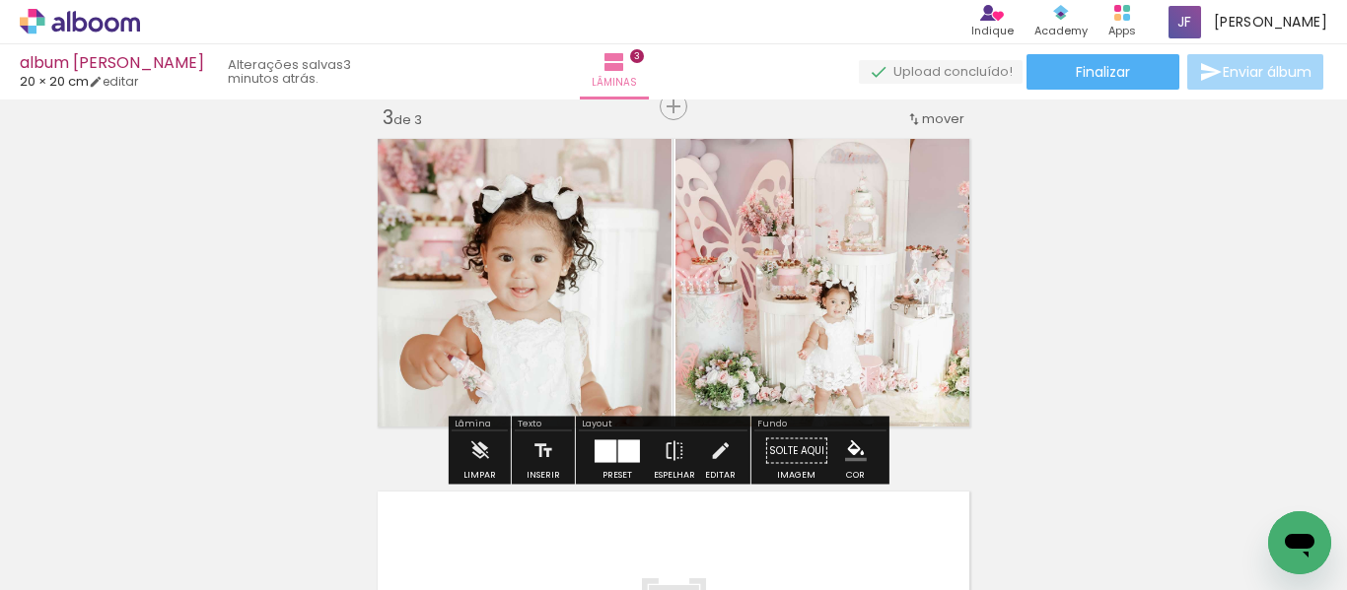
click at [609, 446] on div at bounding box center [605, 451] width 22 height 23
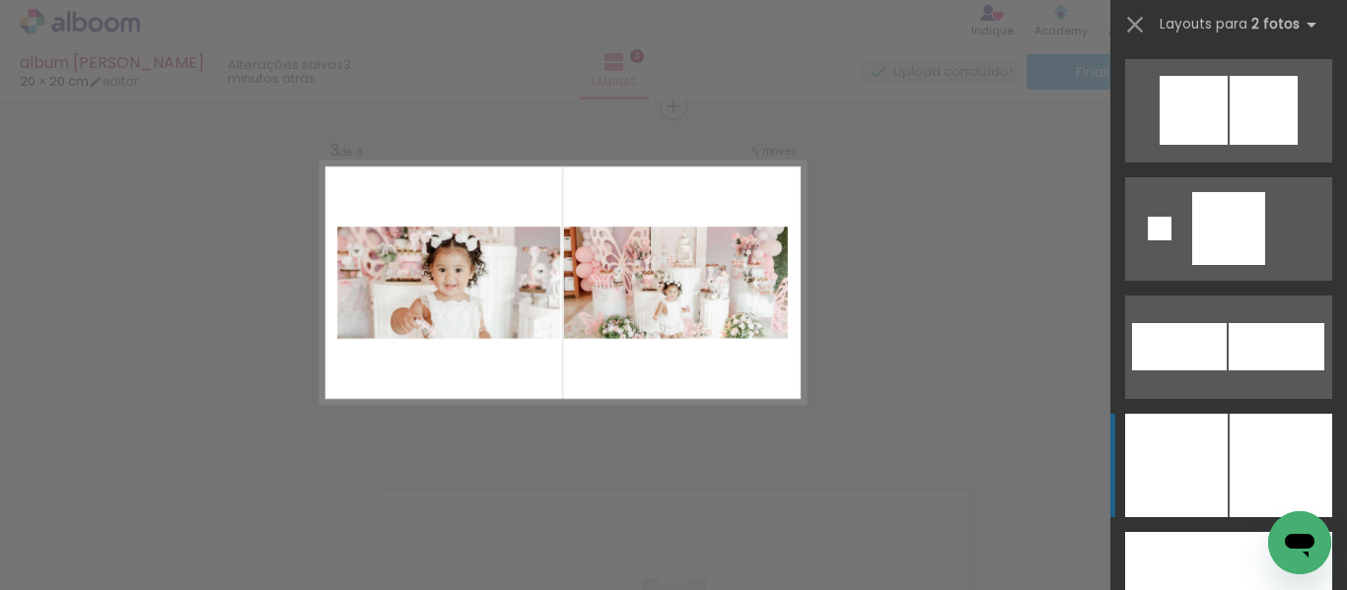
scroll to position [5917, 0]
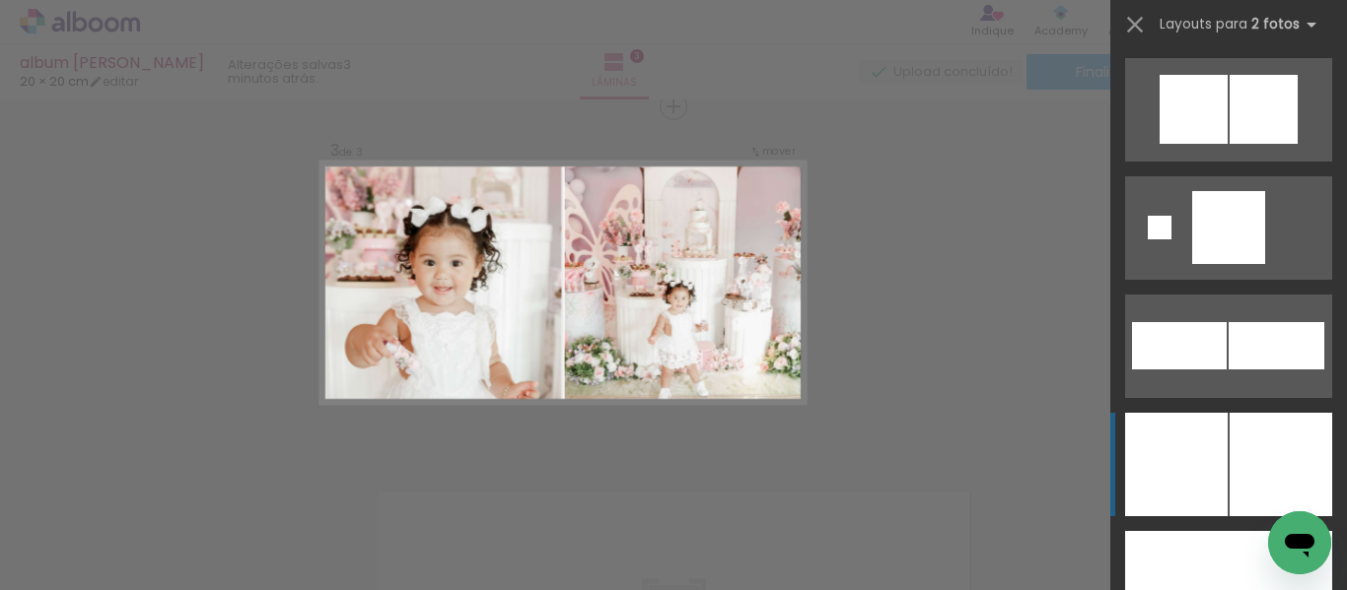
click at [1199, 480] on div at bounding box center [1176, 465] width 103 height 104
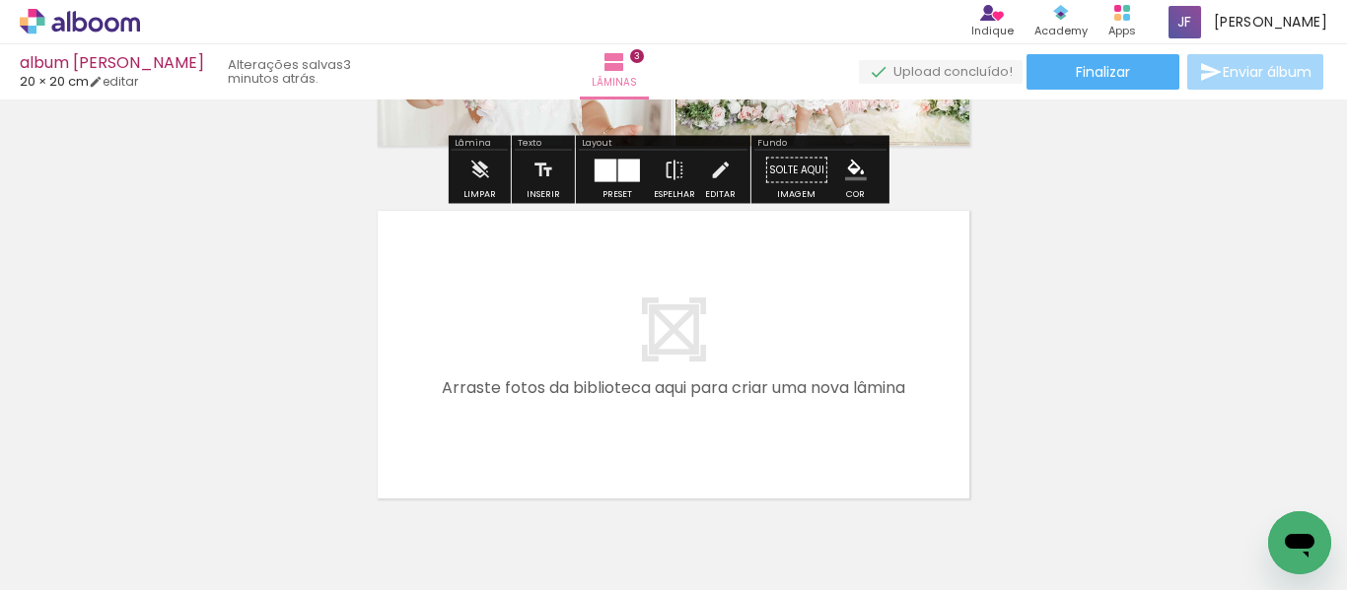
scroll to position [1121, 0]
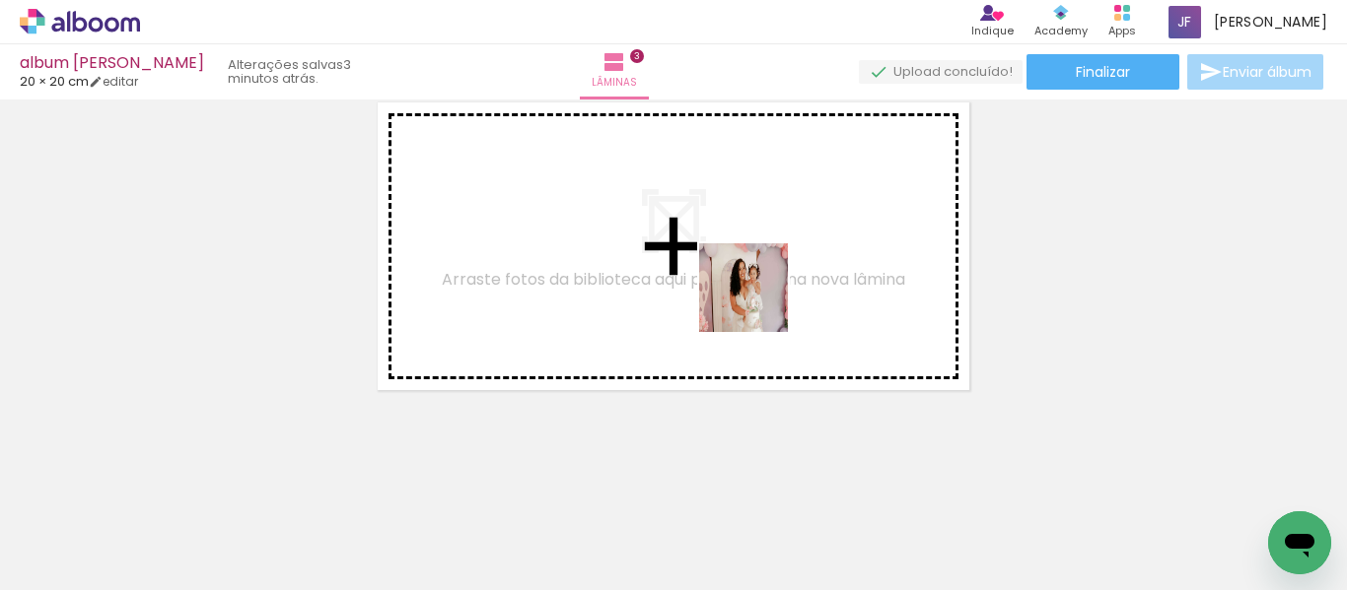
drag, startPoint x: 778, startPoint y: 530, endPoint x: 758, endPoint y: 303, distance: 228.6
click at [758, 303] on quentale-workspace at bounding box center [673, 295] width 1347 height 590
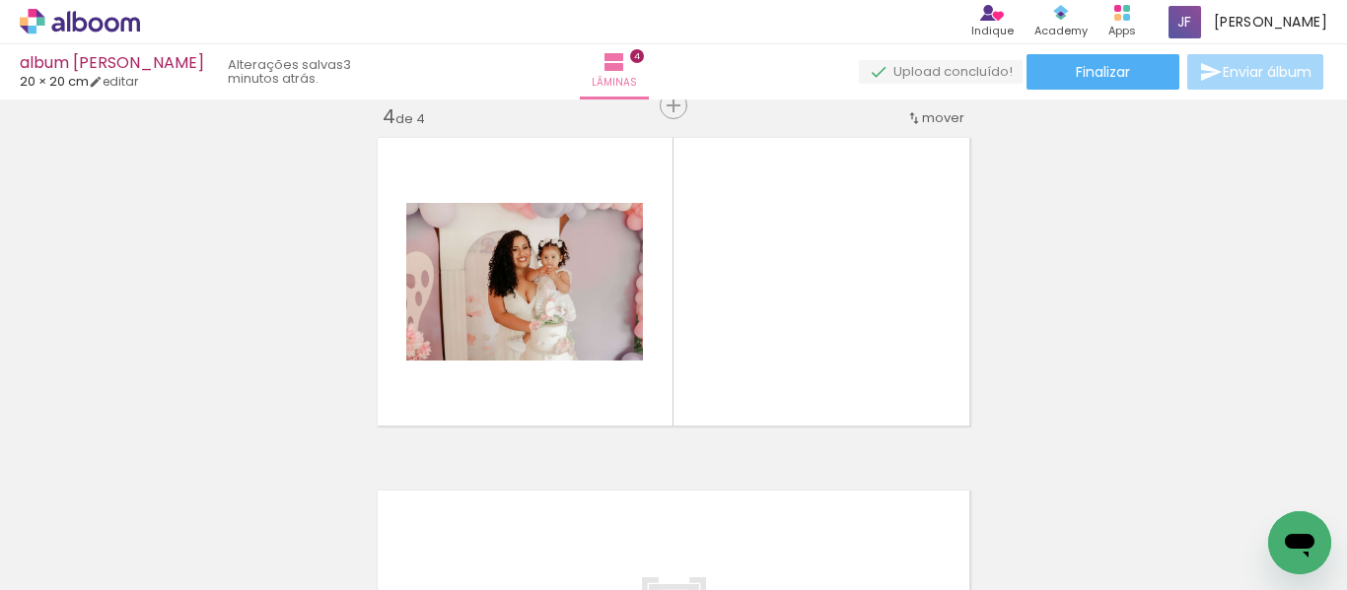
scroll to position [1084, 0]
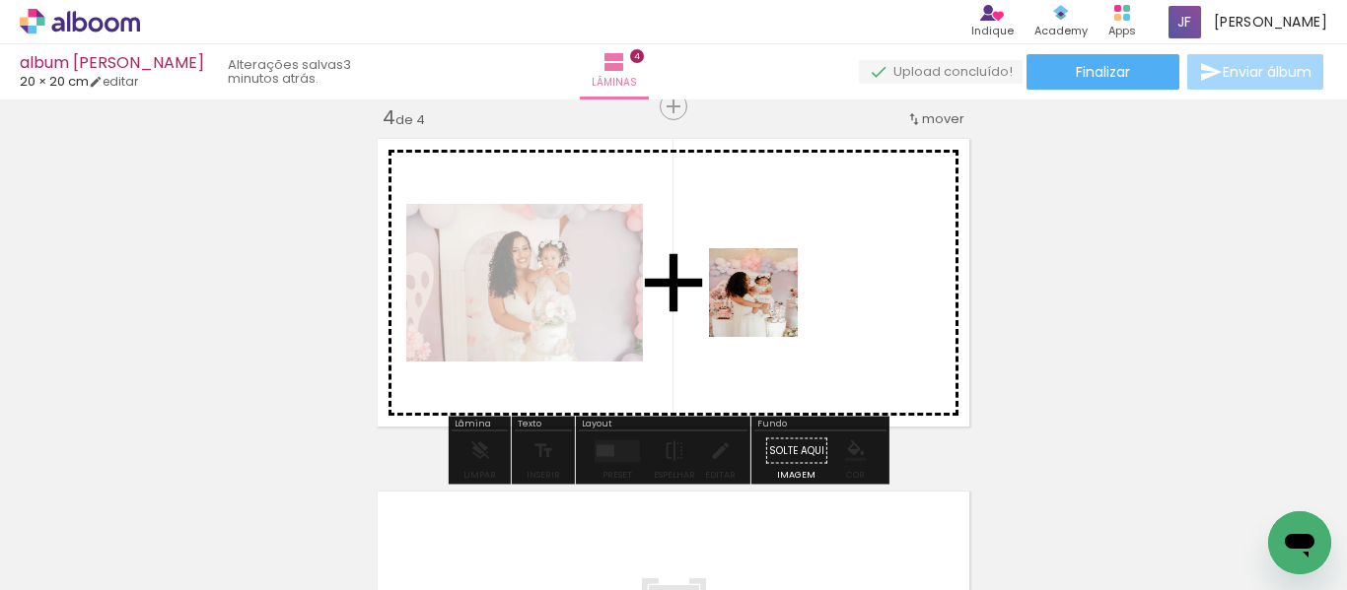
drag, startPoint x: 859, startPoint y: 526, endPoint x: 818, endPoint y: 337, distance: 193.5
click at [766, 301] on quentale-workspace at bounding box center [673, 295] width 1347 height 590
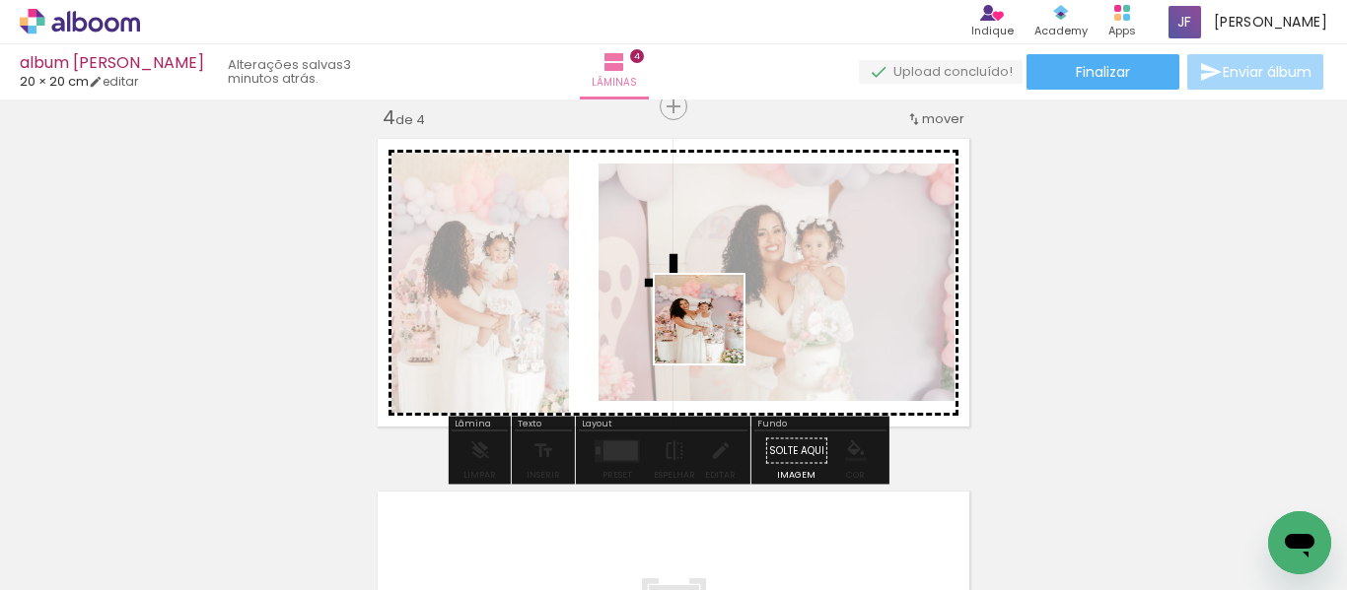
drag, startPoint x: 973, startPoint y: 529, endPoint x: 687, endPoint y: 314, distance: 357.6
click at [687, 314] on quentale-workspace at bounding box center [673, 295] width 1347 height 590
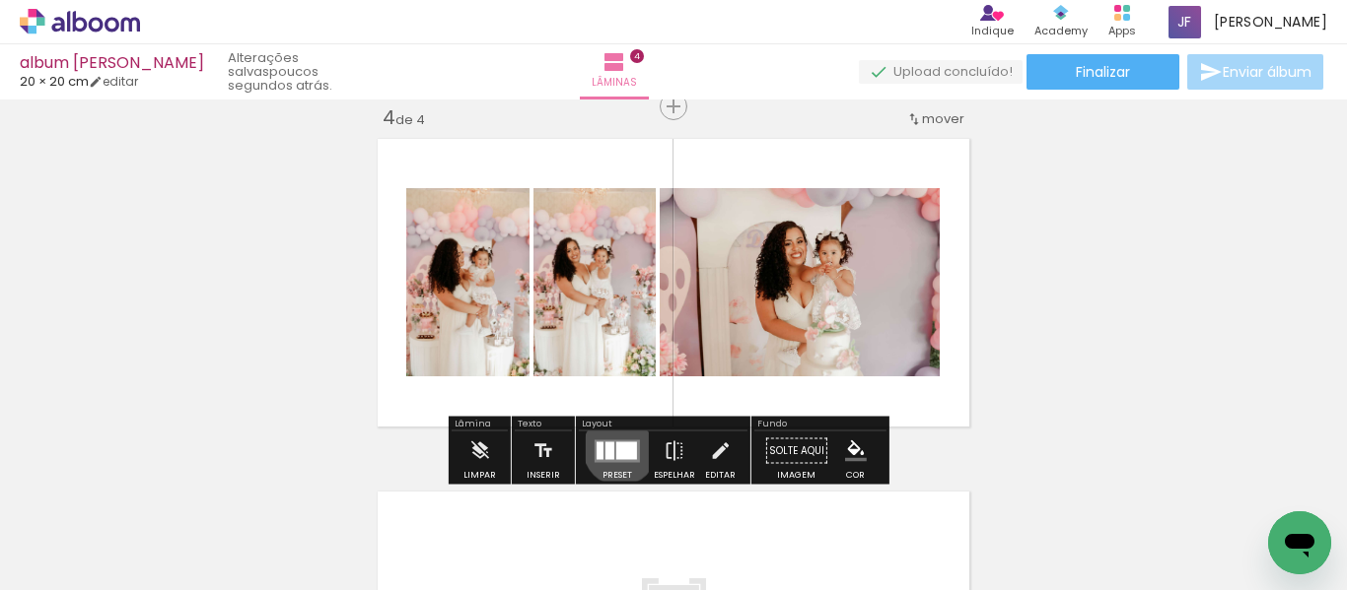
click at [616, 449] on div at bounding box center [626, 451] width 21 height 18
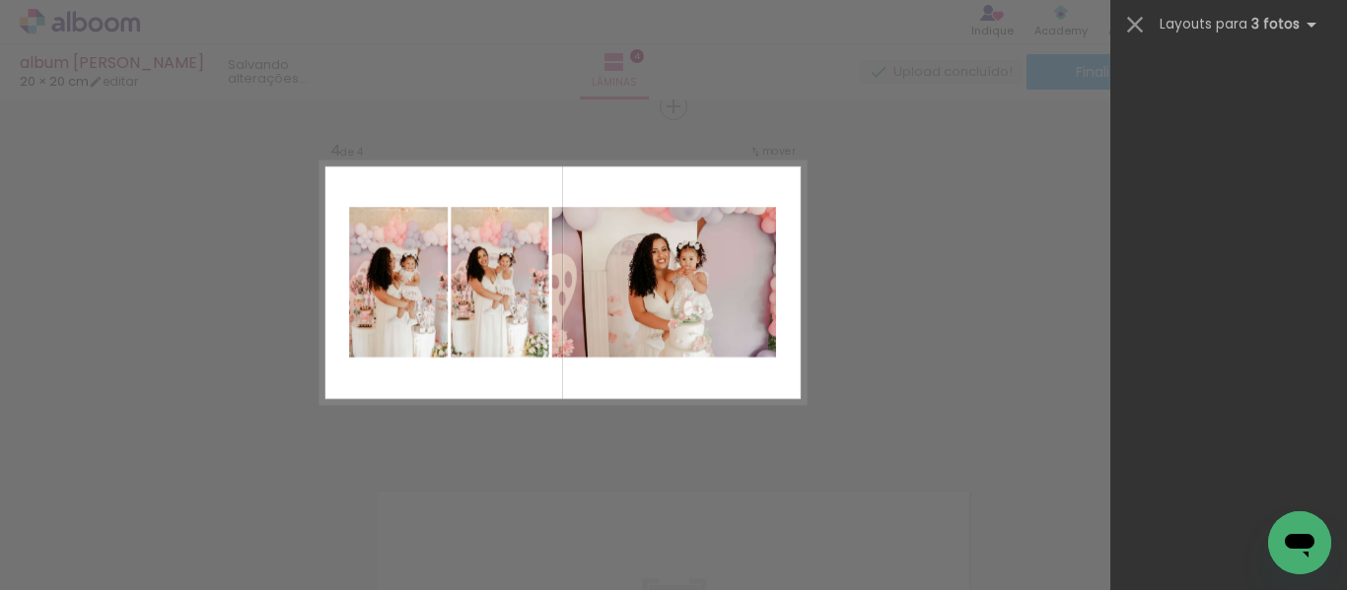
scroll to position [0, 0]
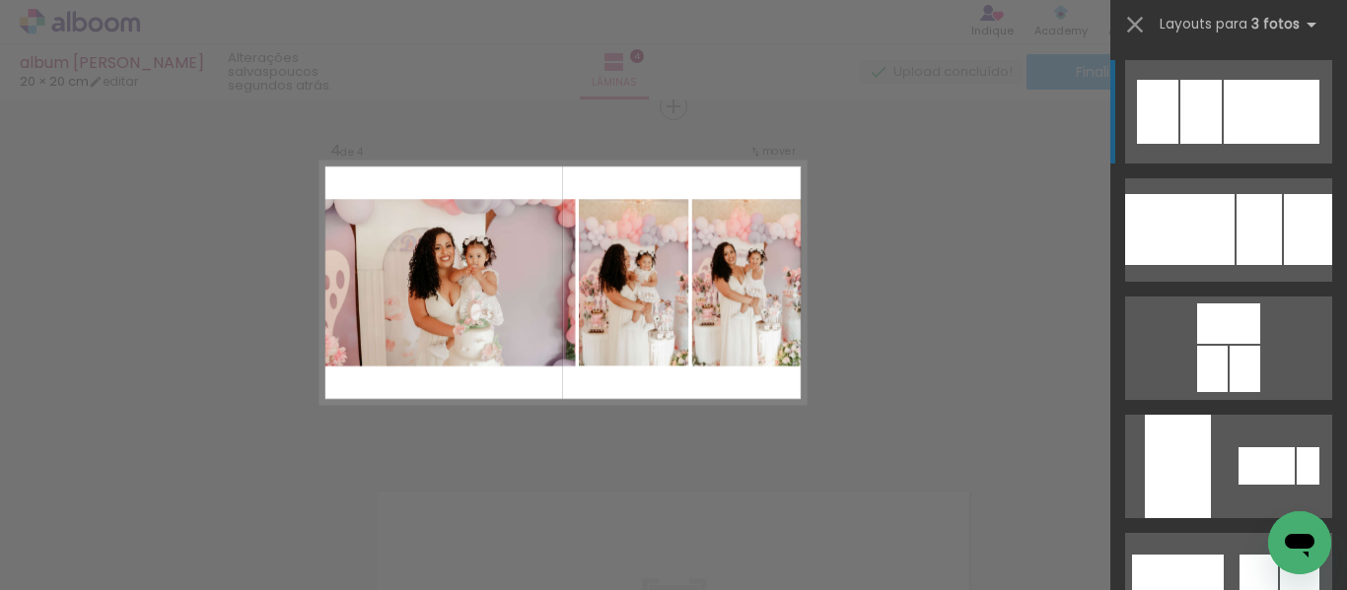
drag, startPoint x: 1168, startPoint y: 223, endPoint x: 1010, endPoint y: 112, distance: 192.5
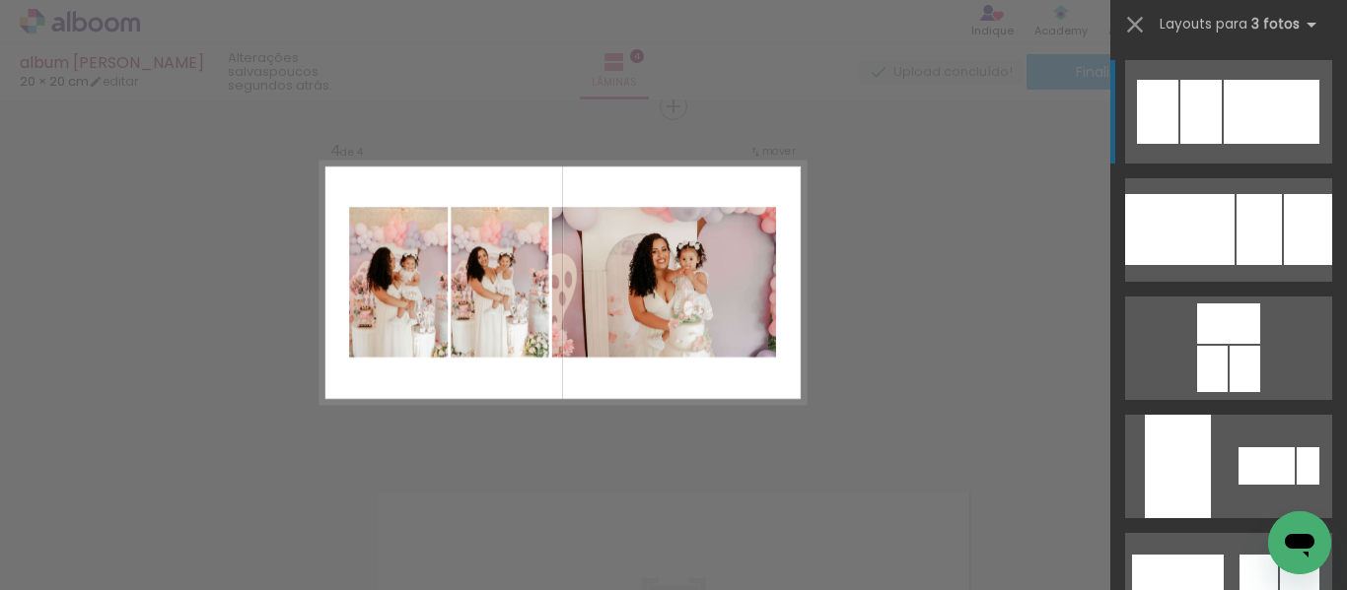
drag, startPoint x: 1010, startPoint y: 112, endPoint x: 1040, endPoint y: 160, distance: 55.8
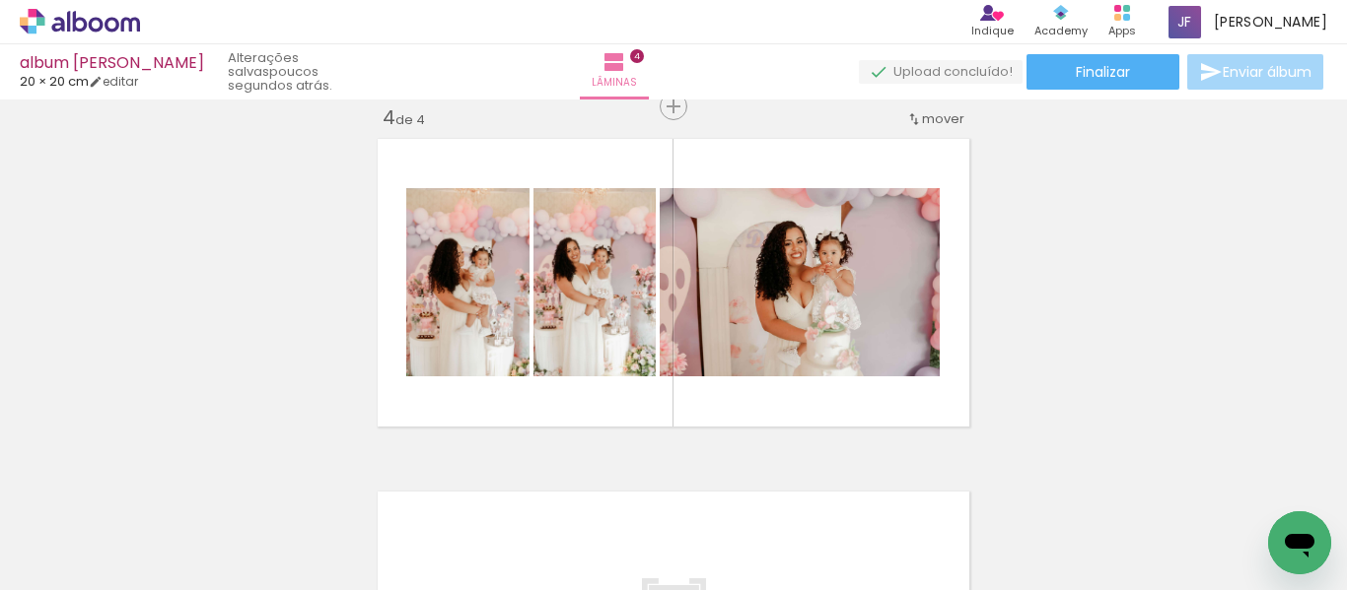
scroll to position [1474, 0]
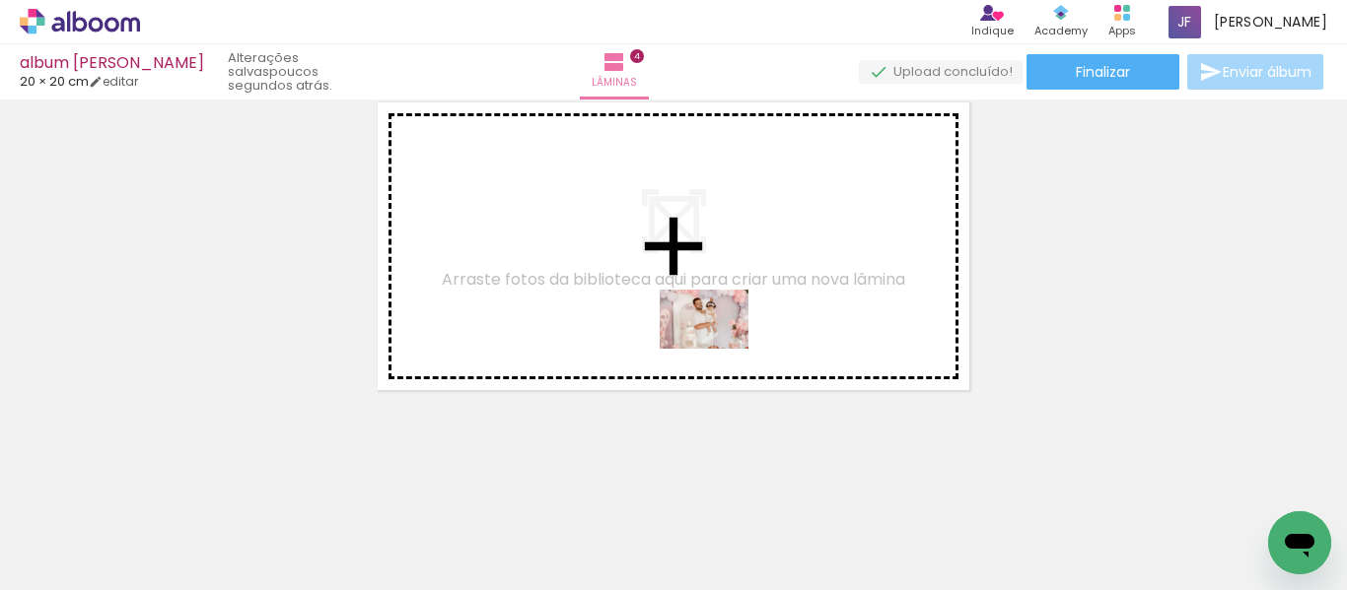
drag, startPoint x: 1101, startPoint y: 543, endPoint x: 719, endPoint y: 349, distance: 429.0
click at [719, 349] on quentale-workspace at bounding box center [673, 295] width 1347 height 590
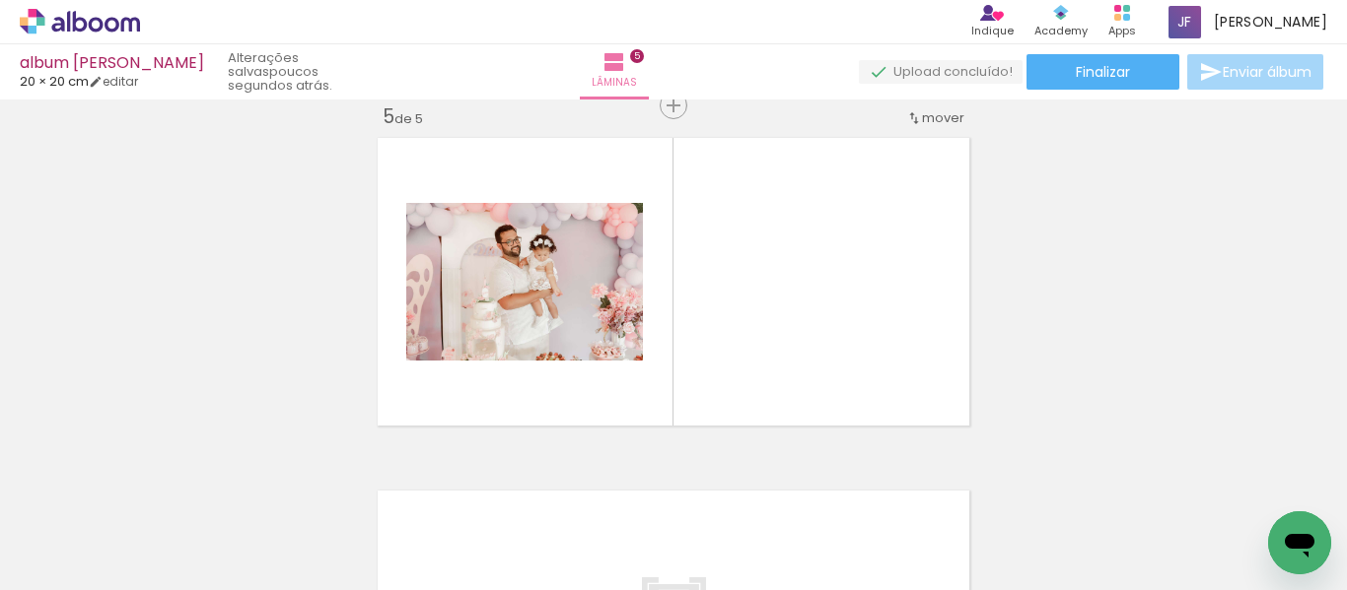
scroll to position [1437, 0]
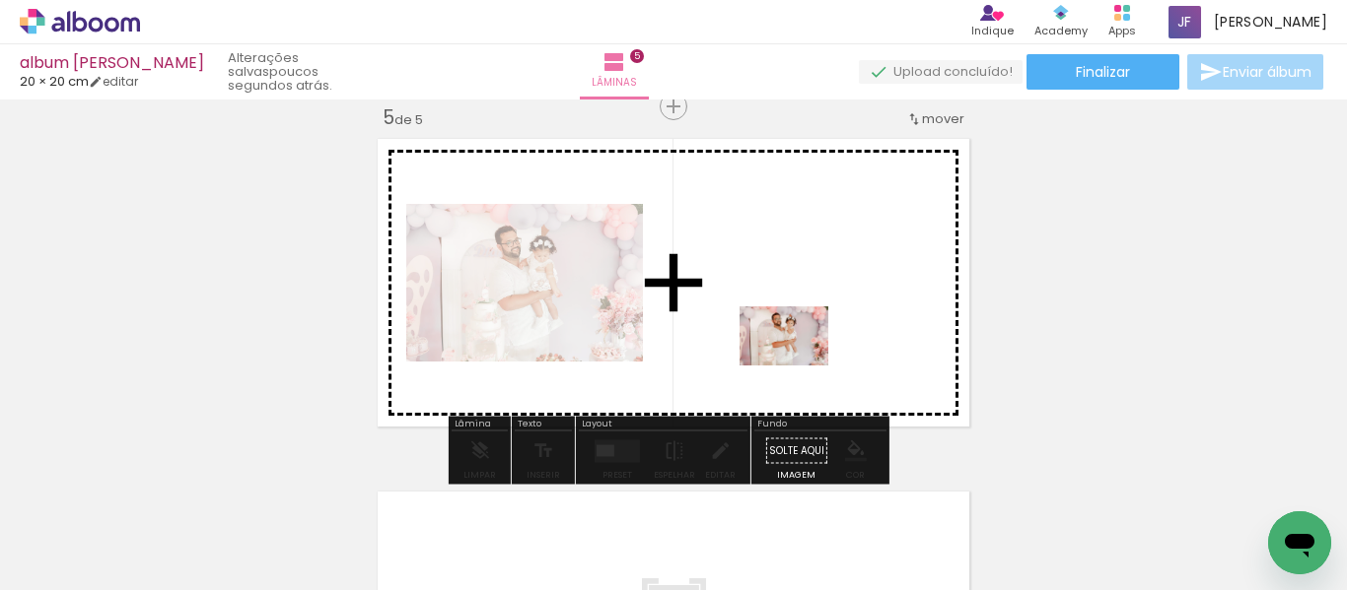
drag, startPoint x: 1210, startPoint y: 535, endPoint x: 795, endPoint y: 363, distance: 449.4
click at [795, 363] on quentale-workspace at bounding box center [673, 295] width 1347 height 590
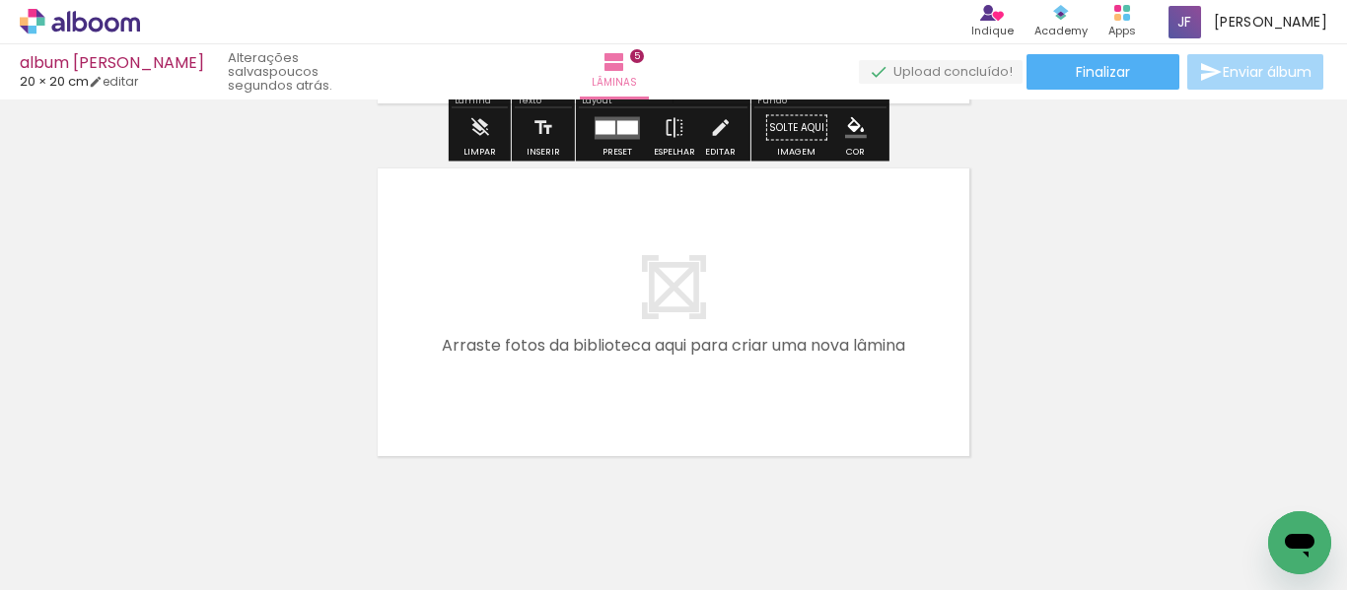
scroll to position [1762, 0]
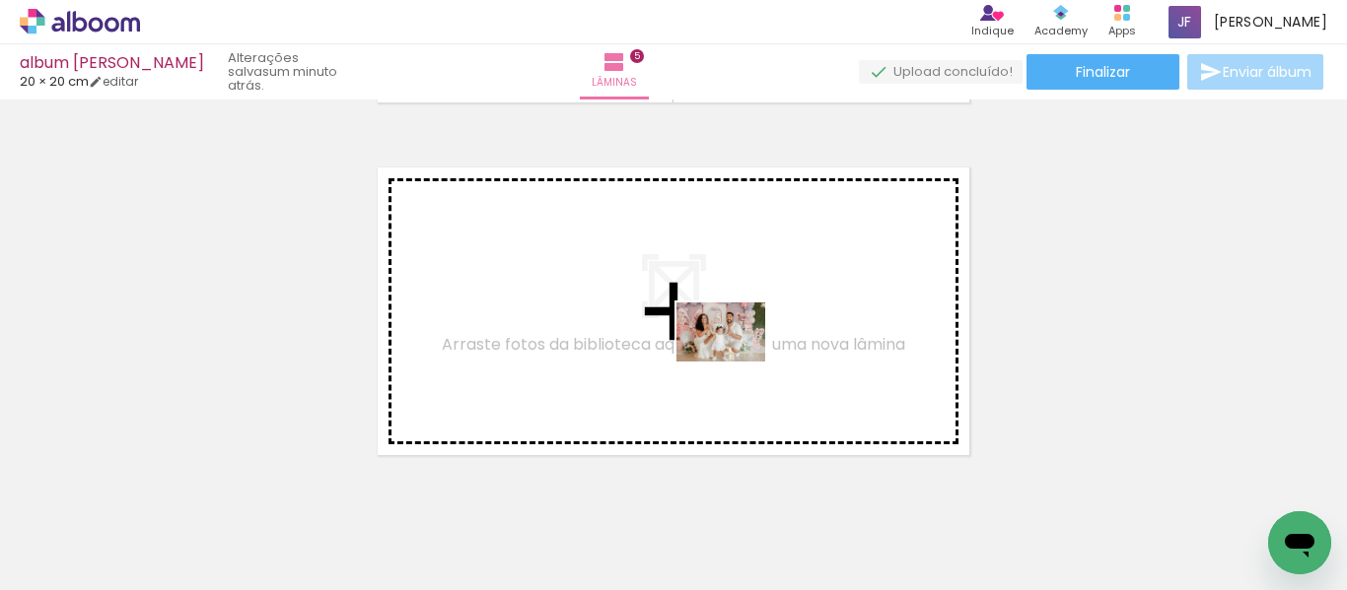
drag, startPoint x: 748, startPoint y: 548, endPoint x: 736, endPoint y: 344, distance: 204.4
click at [736, 344] on quentale-workspace at bounding box center [673, 295] width 1347 height 590
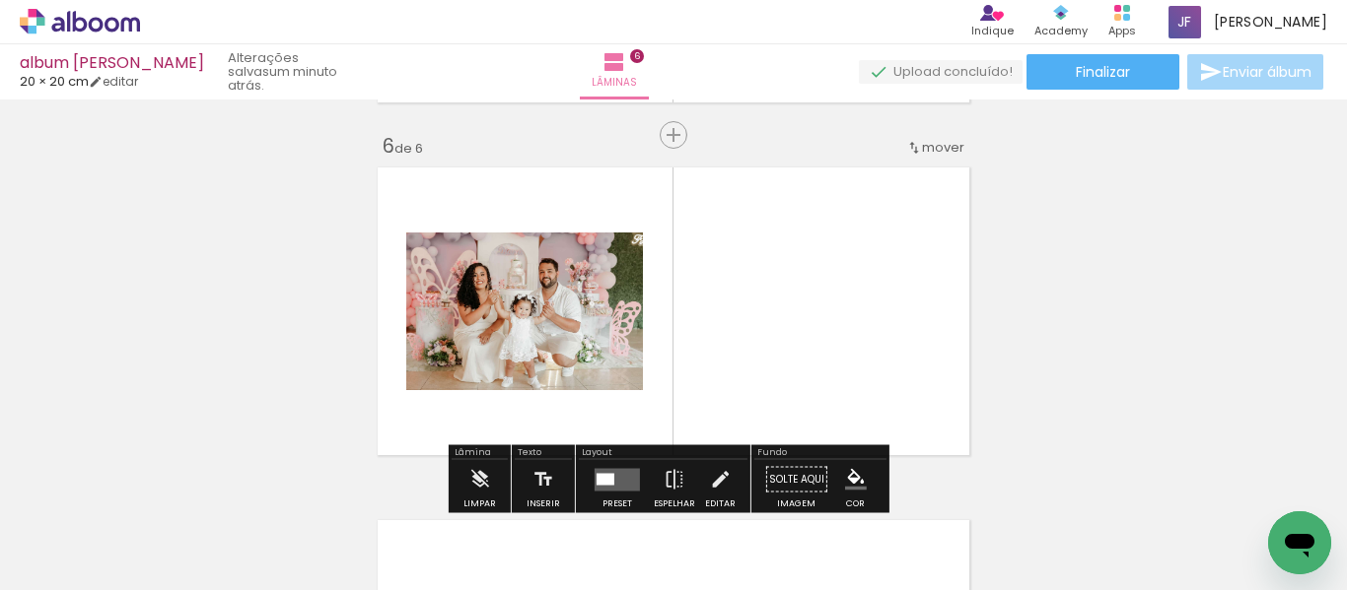
scroll to position [1790, 0]
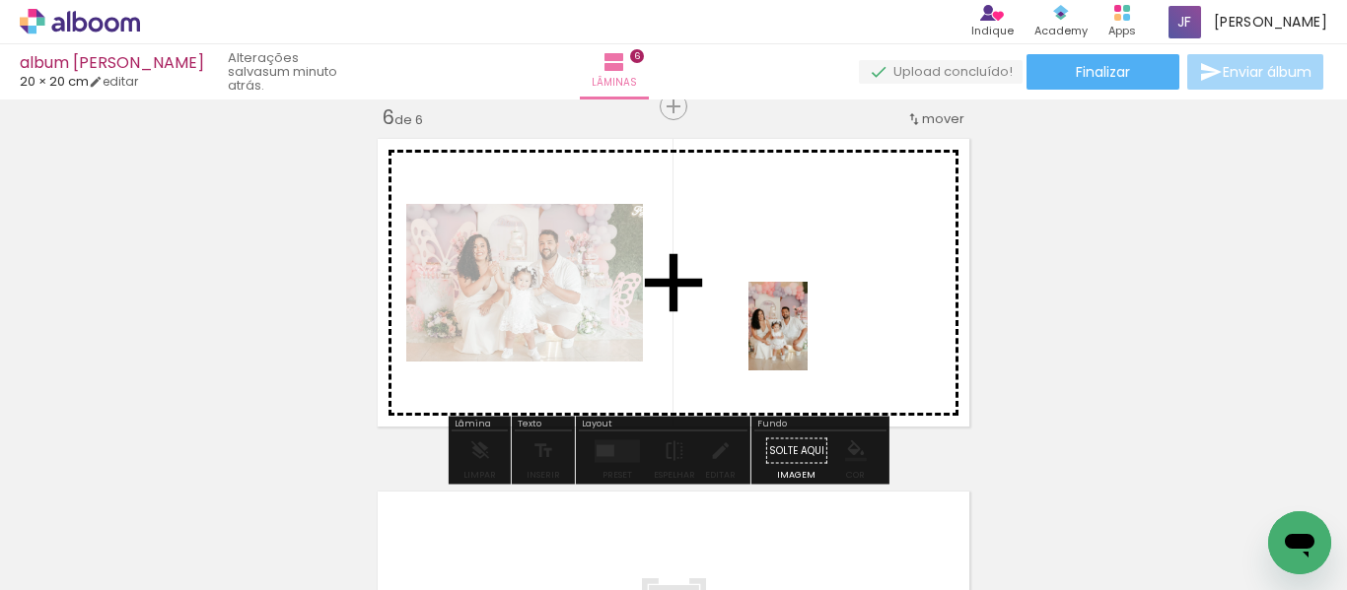
drag, startPoint x: 650, startPoint y: 544, endPoint x: 807, endPoint y: 341, distance: 257.1
click at [807, 341] on quentale-workspace at bounding box center [673, 295] width 1347 height 590
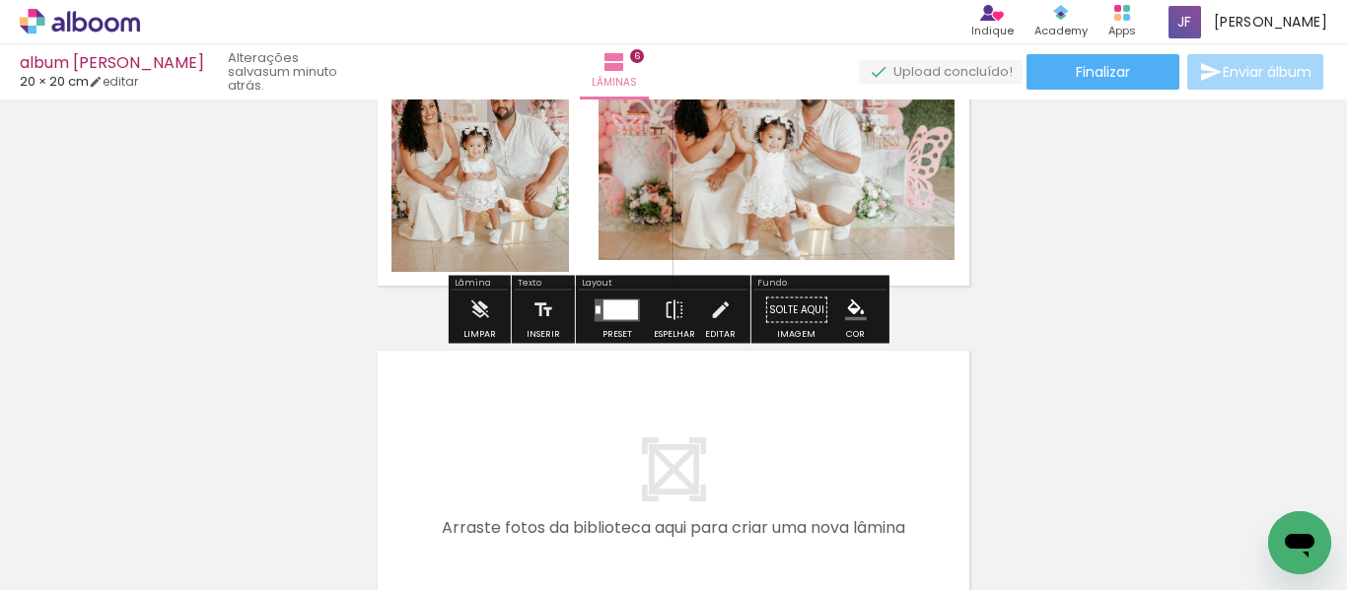
scroll to position [1932, 0]
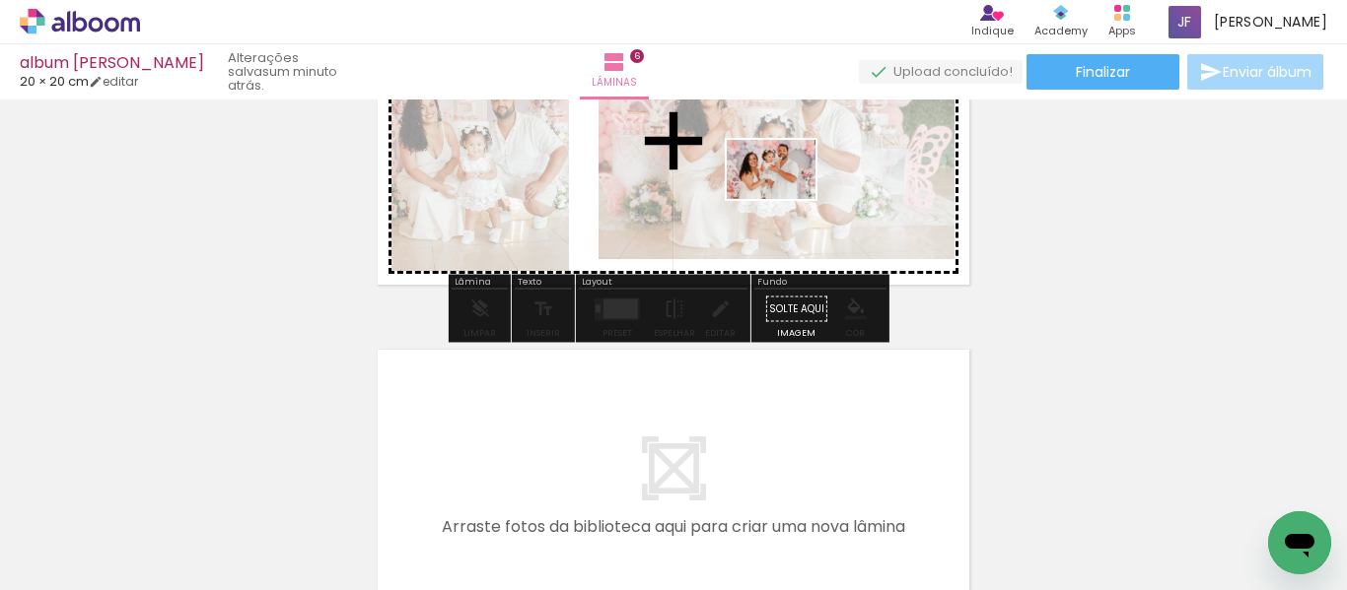
drag, startPoint x: 847, startPoint y: 542, endPoint x: 806, endPoint y: 234, distance: 311.2
click at [786, 199] on quentale-workspace at bounding box center [673, 295] width 1347 height 590
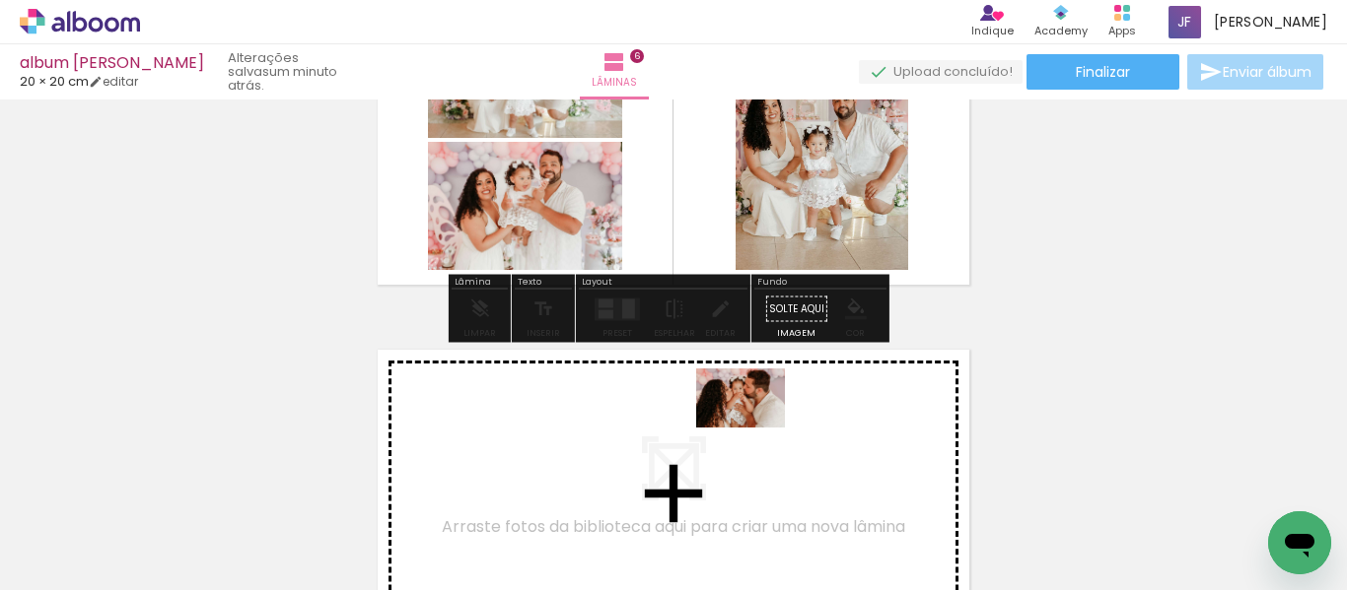
drag, startPoint x: 954, startPoint y: 517, endPoint x: 755, endPoint y: 426, distance: 218.8
click at [755, 426] on quentale-workspace at bounding box center [673, 295] width 1347 height 590
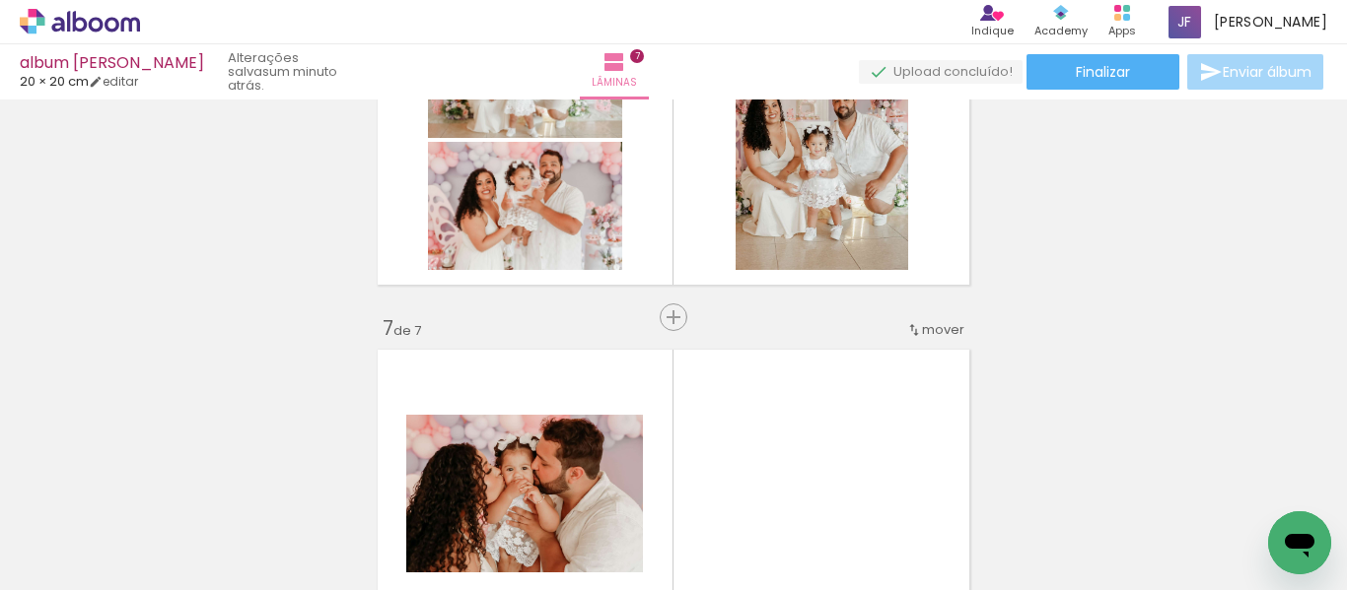
scroll to position [2143, 0]
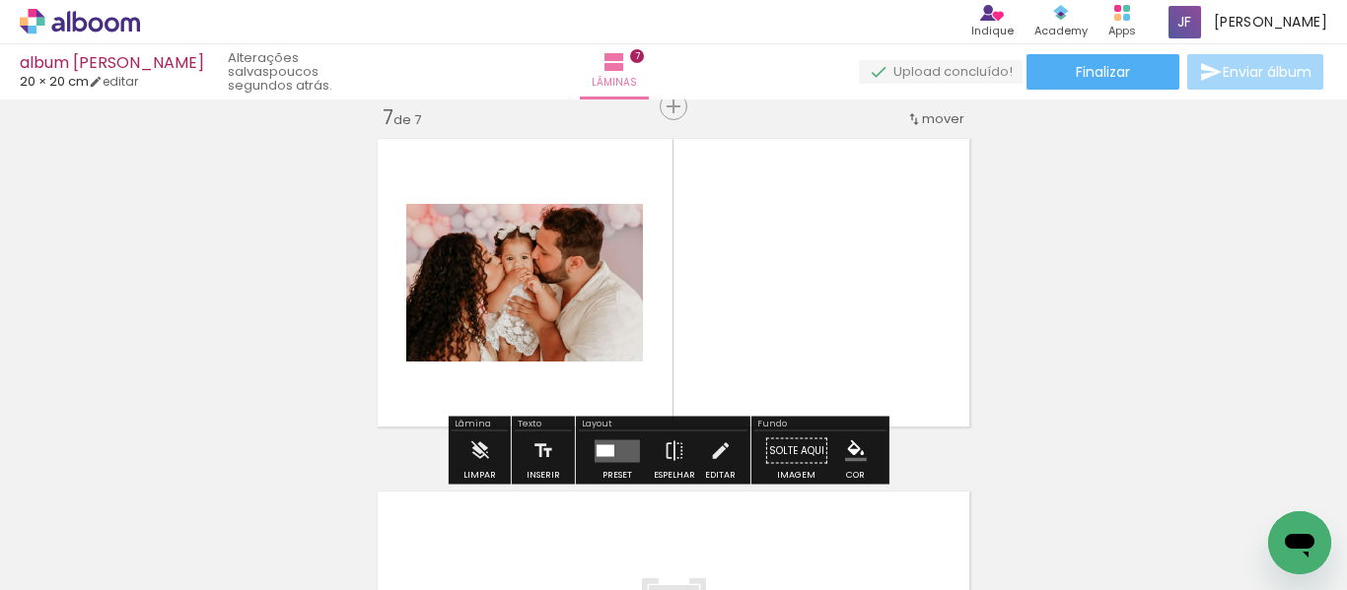
scroll to position [0, 681]
click at [622, 457] on quentale-layouter at bounding box center [616, 451] width 45 height 23
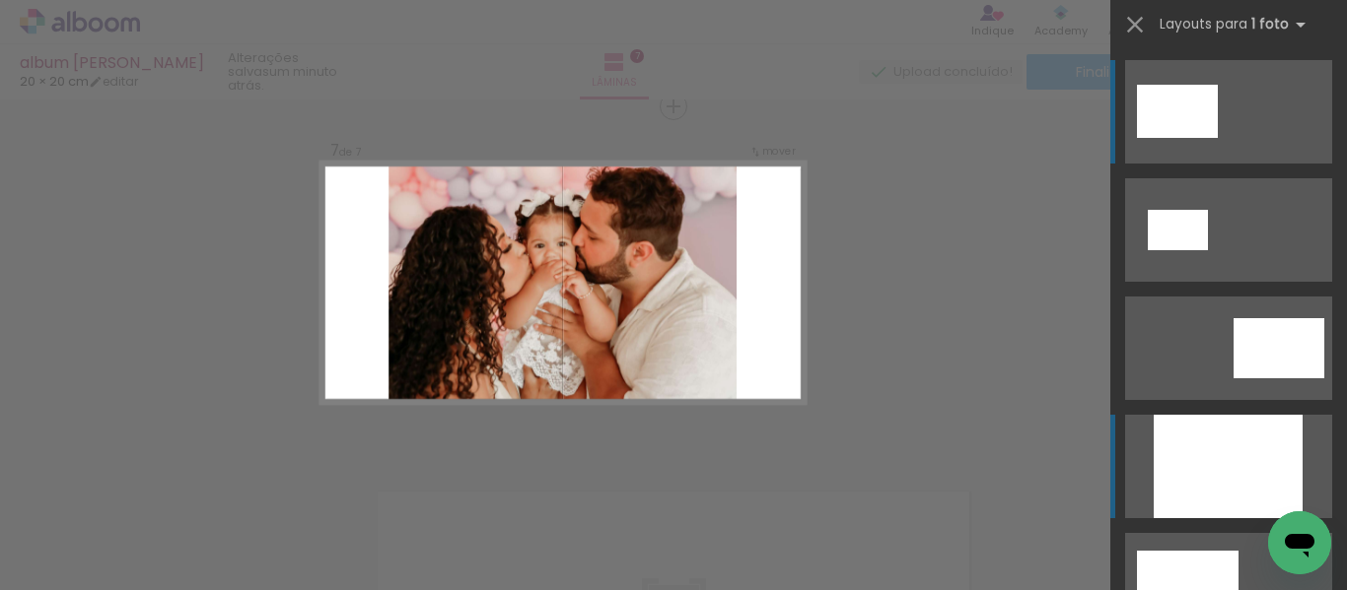
click at [1200, 484] on div at bounding box center [1227, 467] width 149 height 104
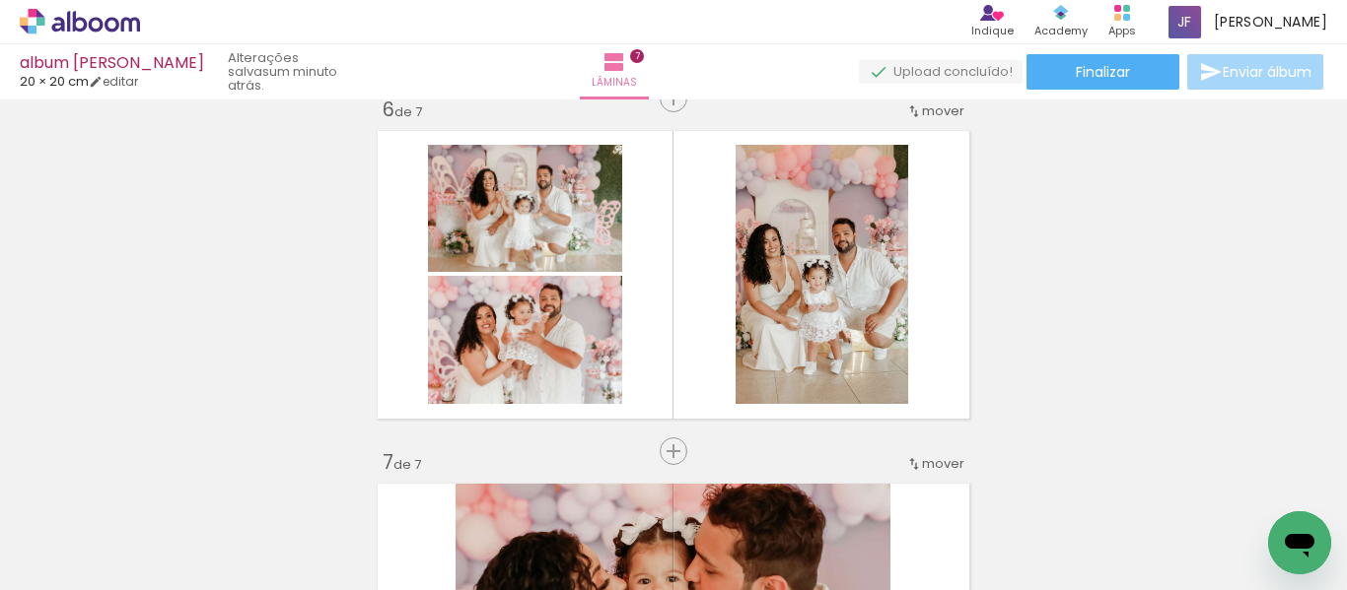
scroll to position [1795, 0]
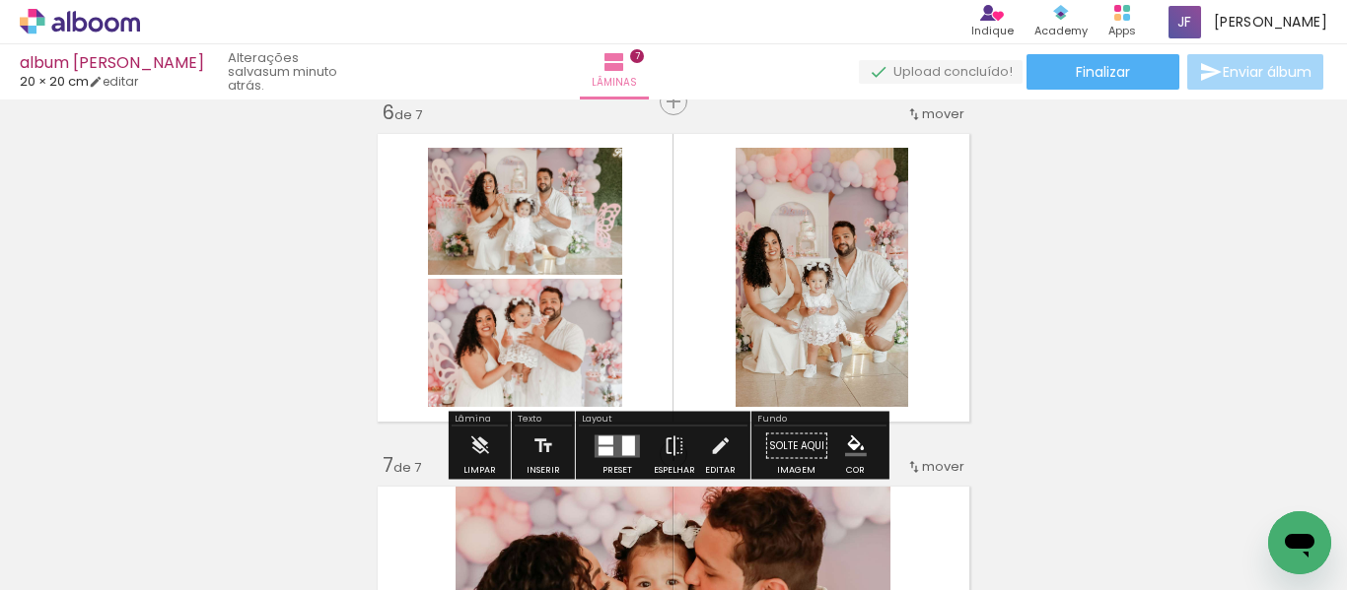
click at [623, 438] on div at bounding box center [628, 446] width 13 height 20
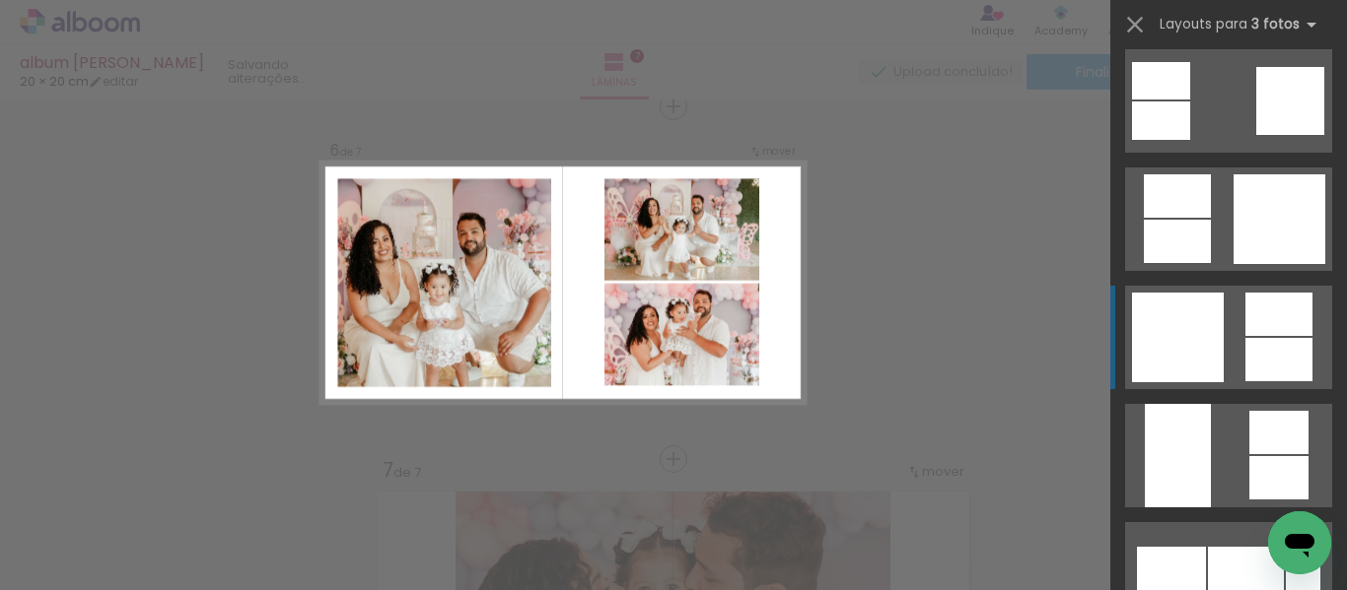
scroll to position [3797, 0]
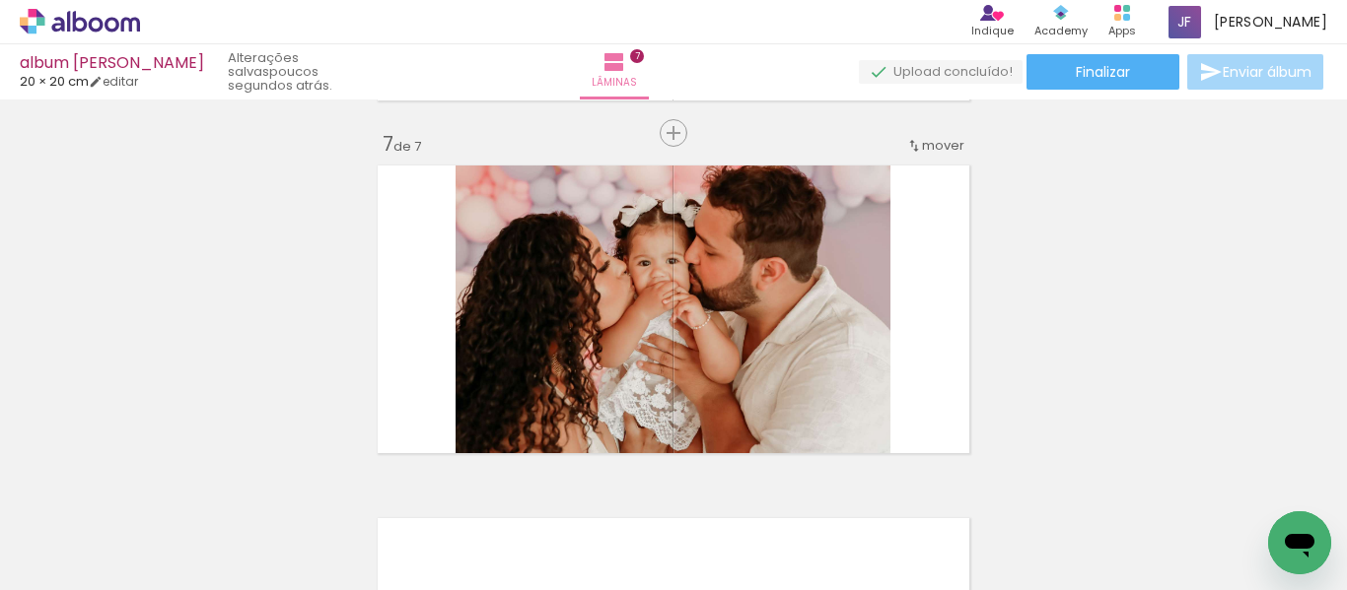
scroll to position [2115, 0]
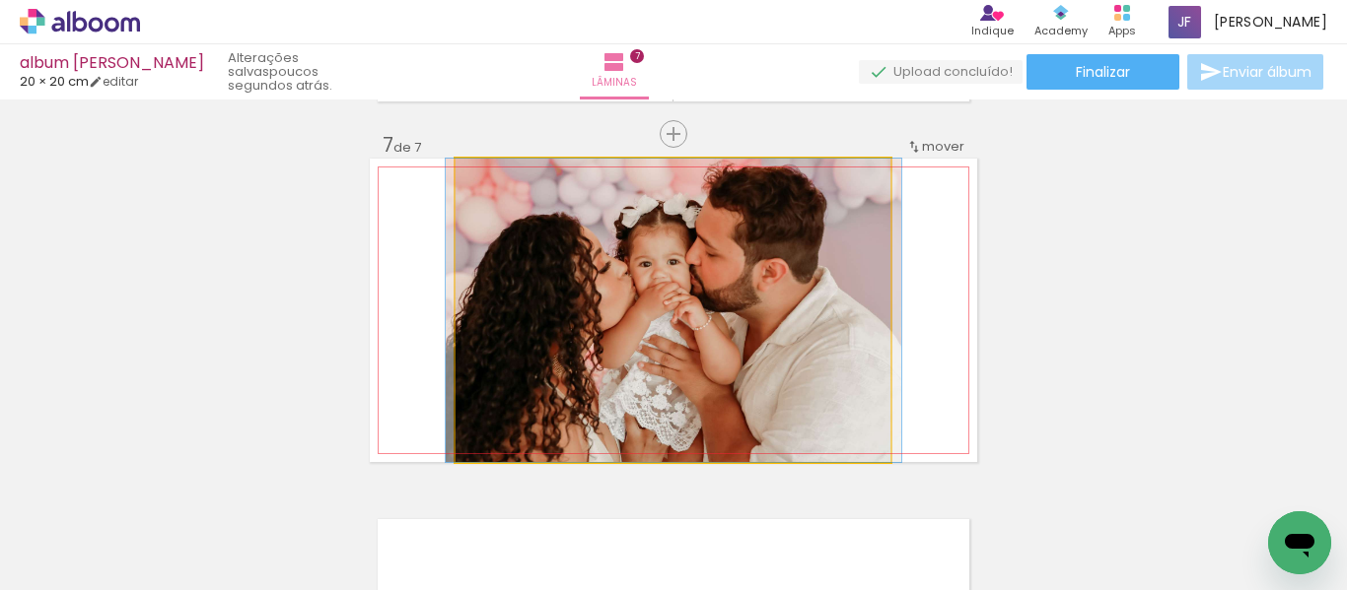
drag, startPoint x: 758, startPoint y: 318, endPoint x: 759, endPoint y: 329, distance: 10.9
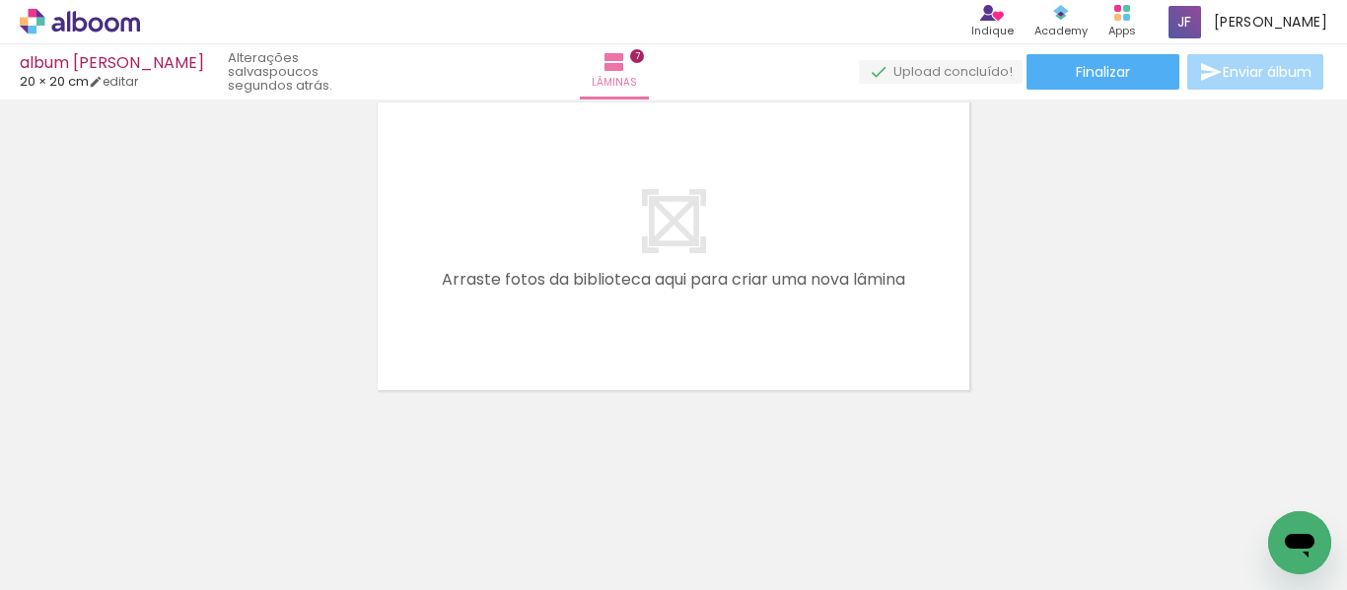
scroll to position [0, 1265]
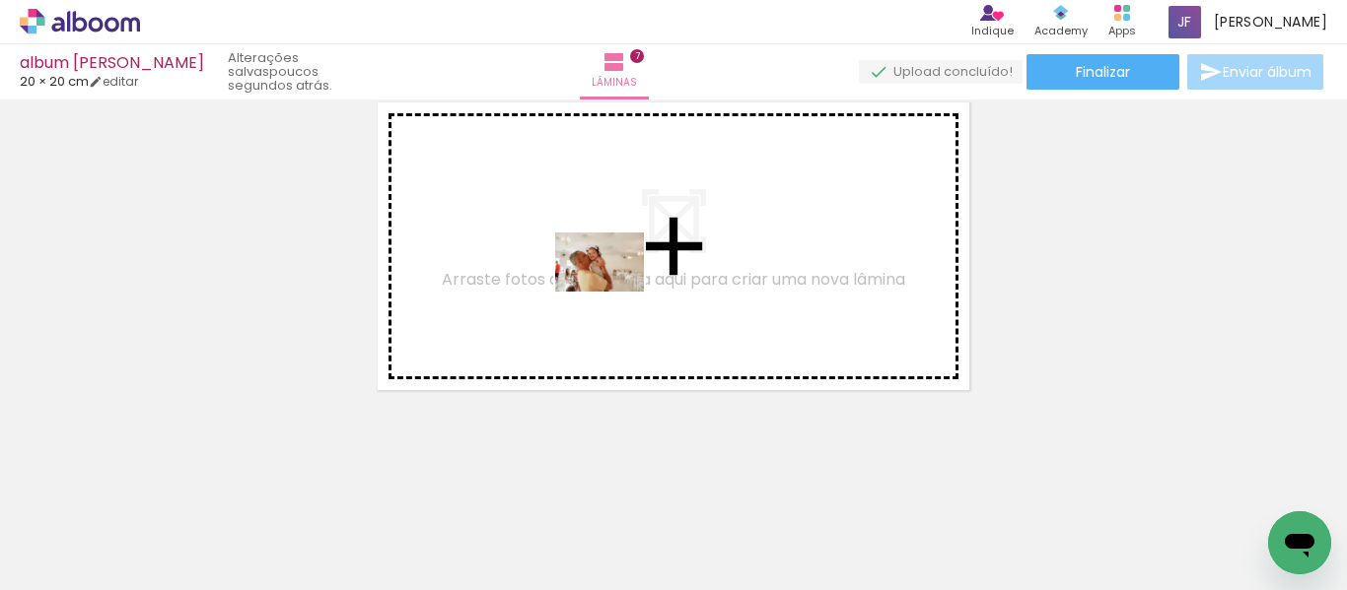
drag, startPoint x: 482, startPoint y: 520, endPoint x: 614, endPoint y: 293, distance: 263.3
click at [614, 293] on quentale-workspace at bounding box center [673, 295] width 1347 height 590
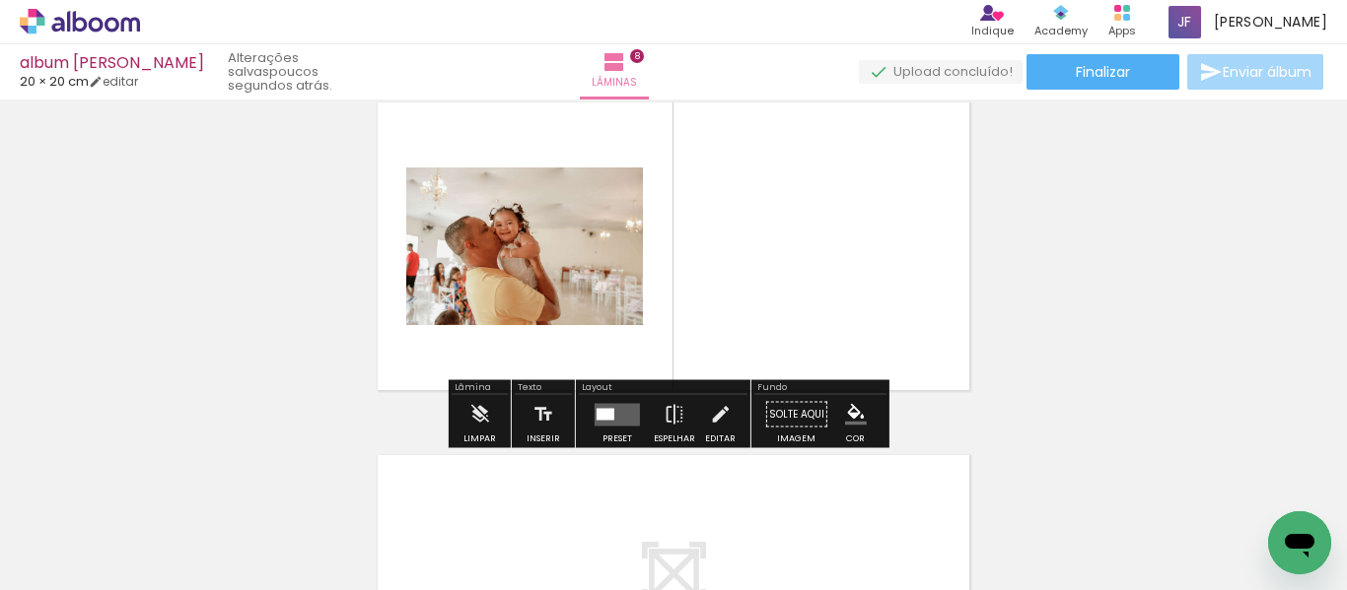
scroll to position [2496, 0]
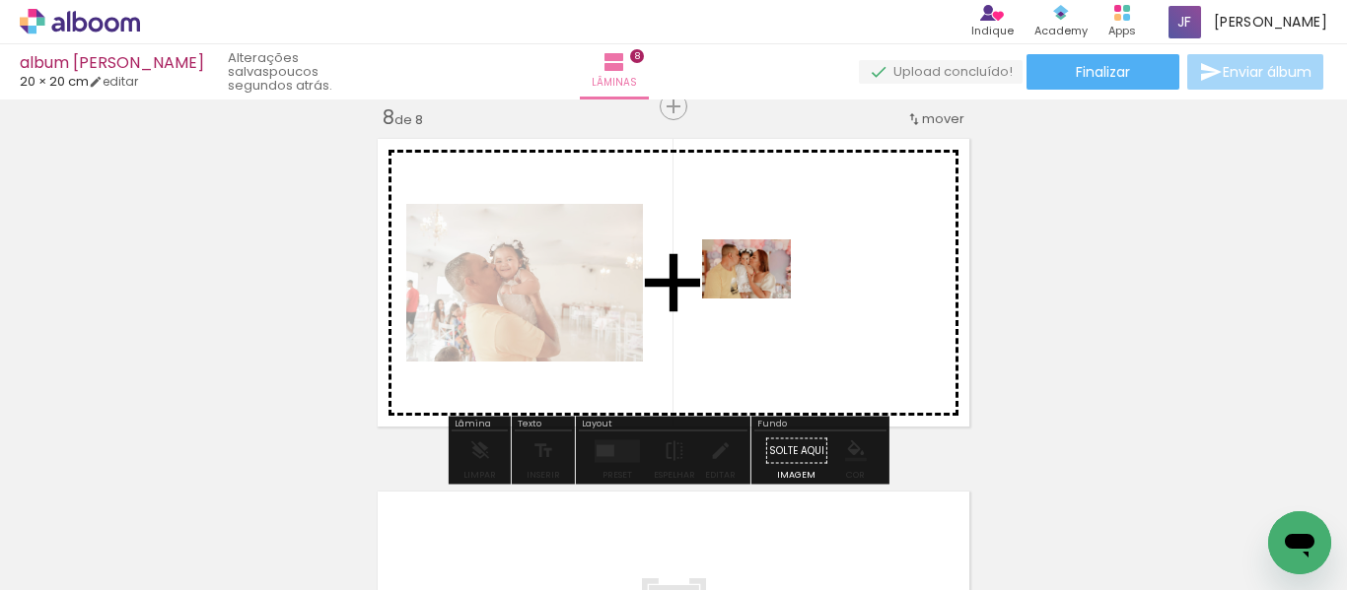
drag, startPoint x: 620, startPoint y: 529, endPoint x: 762, endPoint y: 299, distance: 270.8
click at [762, 299] on quentale-workspace at bounding box center [673, 295] width 1347 height 590
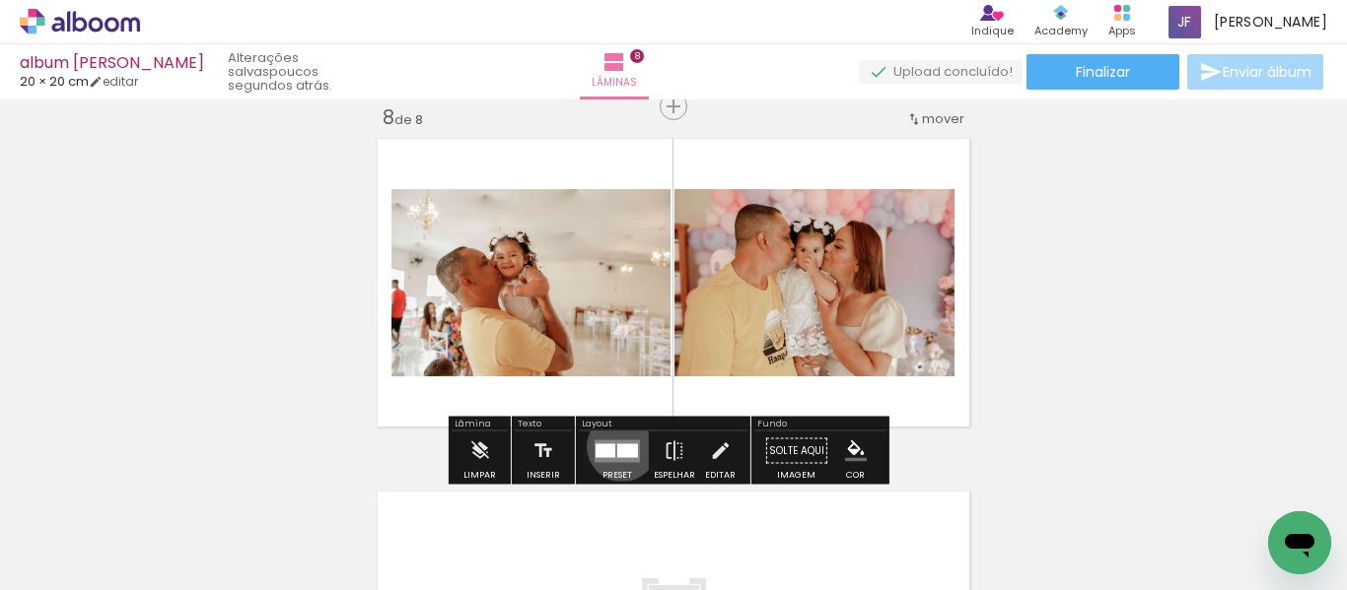
click at [617, 447] on div at bounding box center [627, 451] width 21 height 14
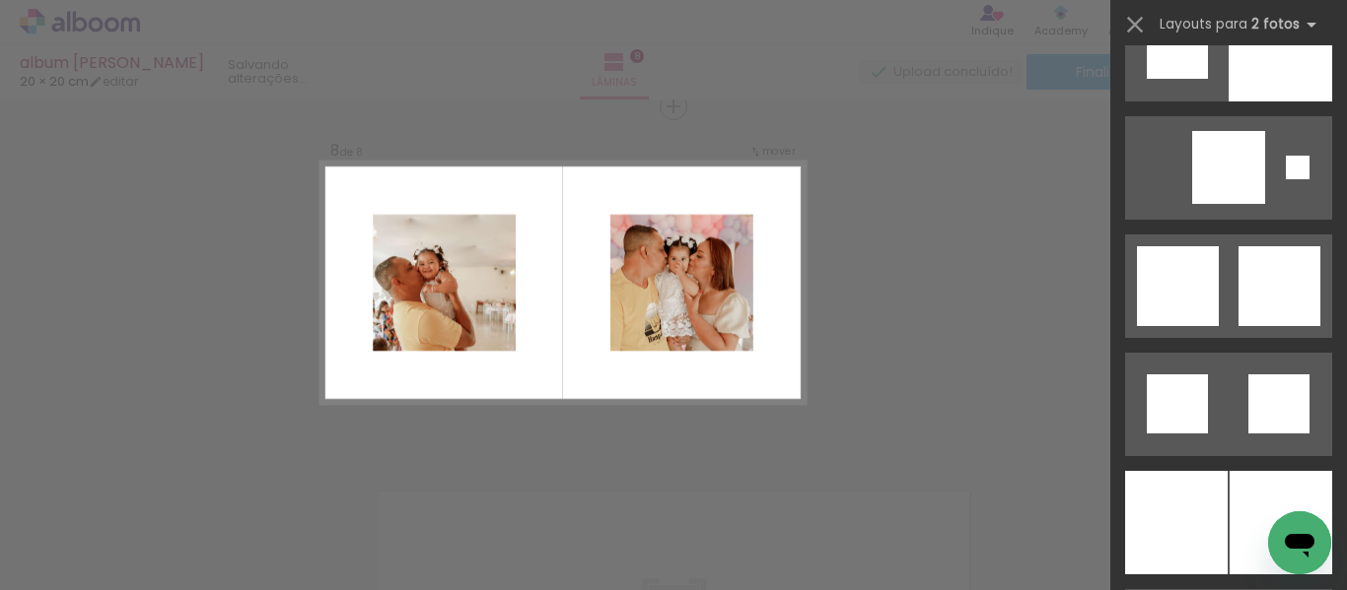
scroll to position [5313, 0]
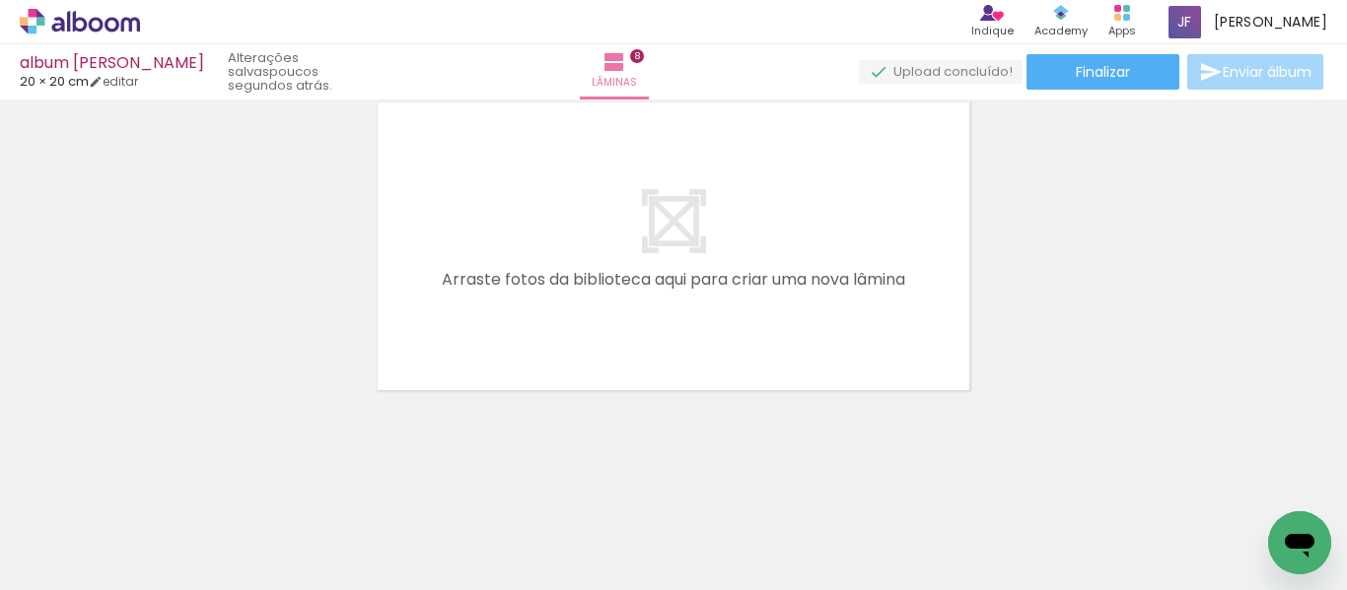
scroll to position [0, 1738]
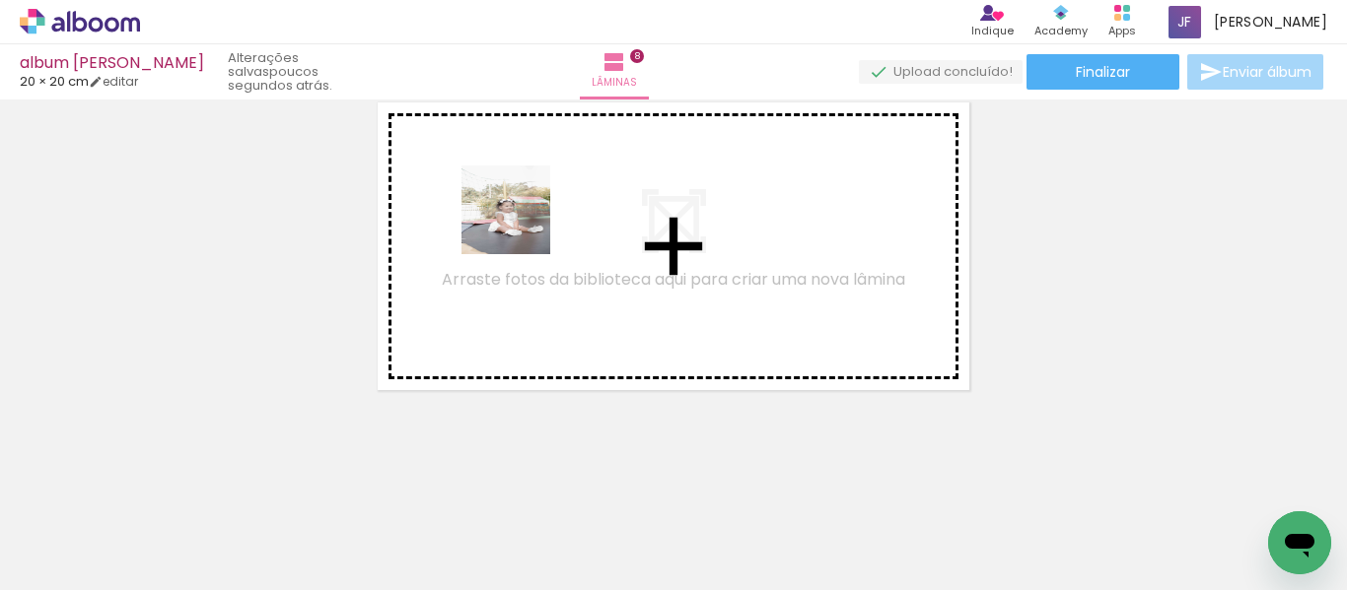
drag, startPoint x: 425, startPoint y: 312, endPoint x: 567, endPoint y: 193, distance: 185.4
click at [567, 193] on quentale-workspace at bounding box center [673, 295] width 1347 height 590
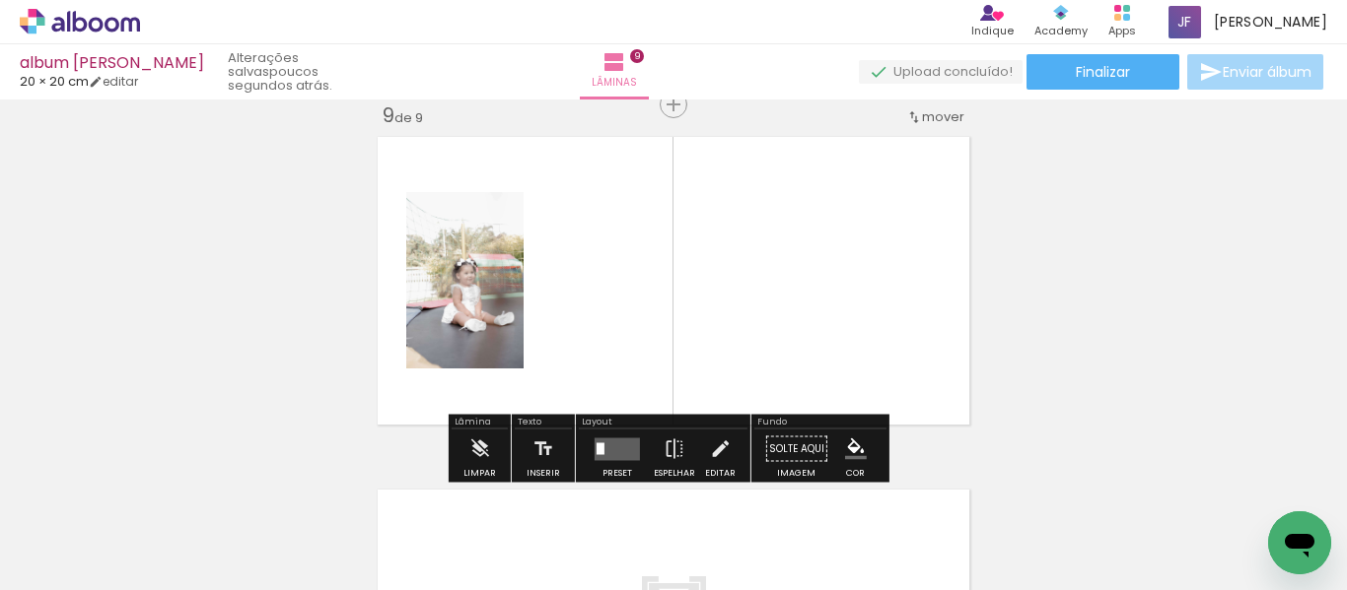
scroll to position [2849, 0]
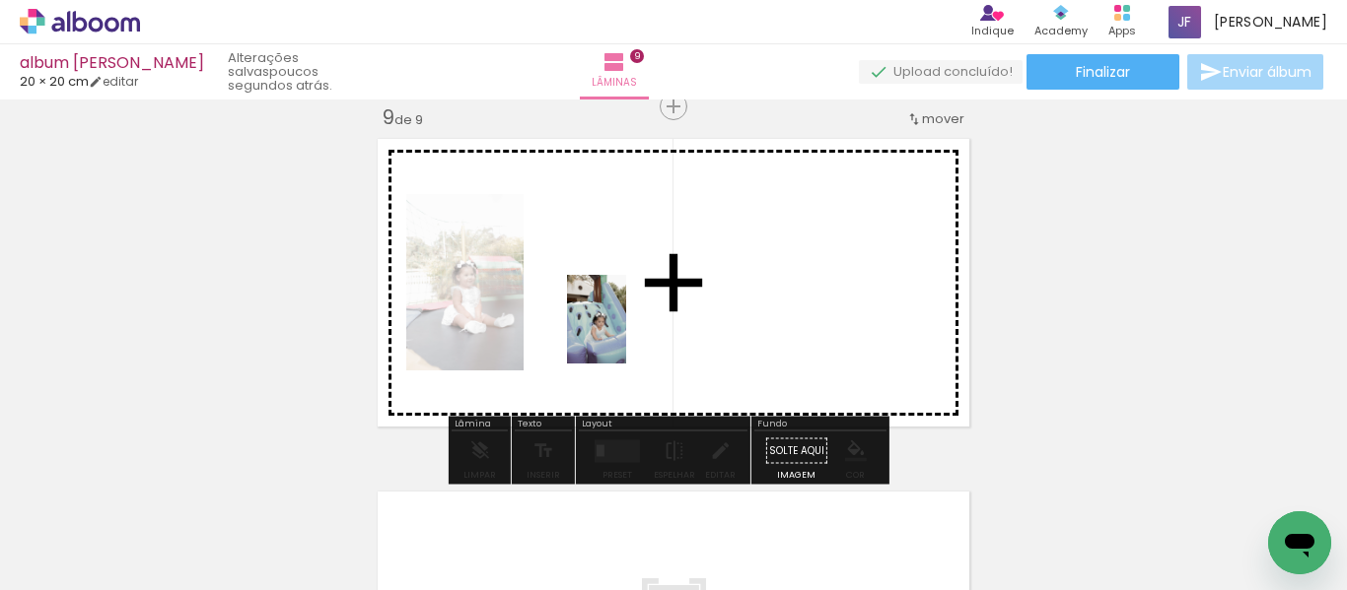
drag, startPoint x: 367, startPoint y: 507, endPoint x: 625, endPoint y: 329, distance: 313.4
click at [625, 329] on quentale-workspace at bounding box center [673, 295] width 1347 height 590
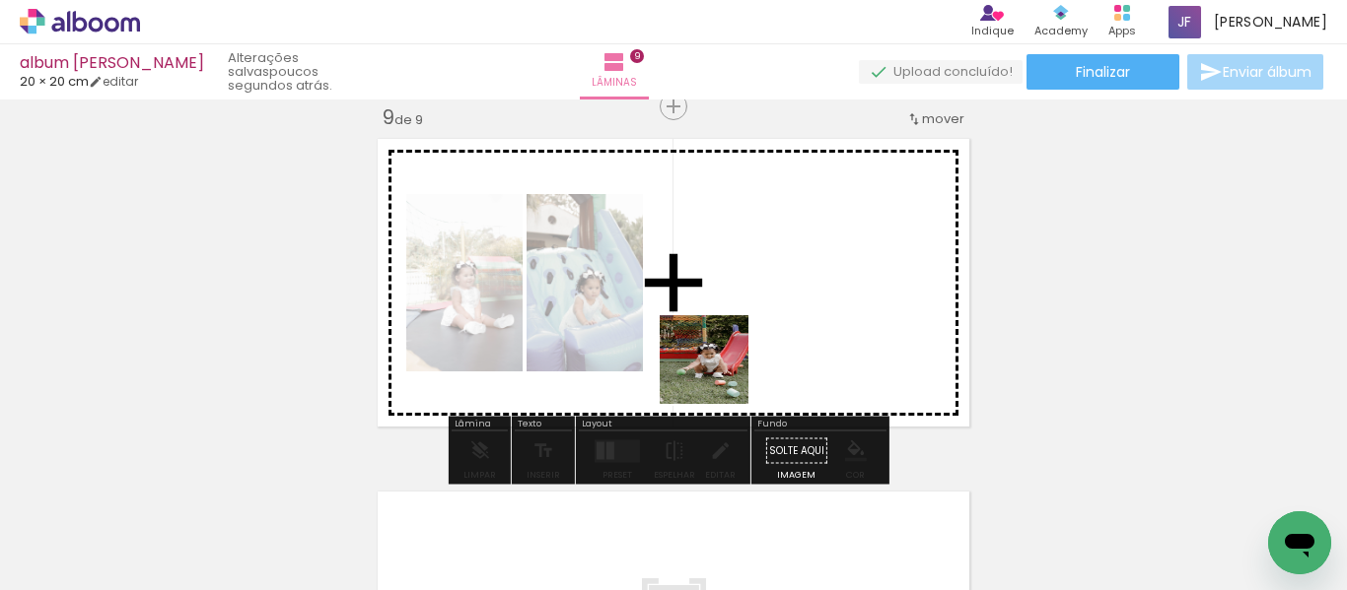
drag, startPoint x: 590, startPoint y: 535, endPoint x: 720, endPoint y: 375, distance: 206.1
click at [720, 375] on quentale-workspace at bounding box center [673, 295] width 1347 height 590
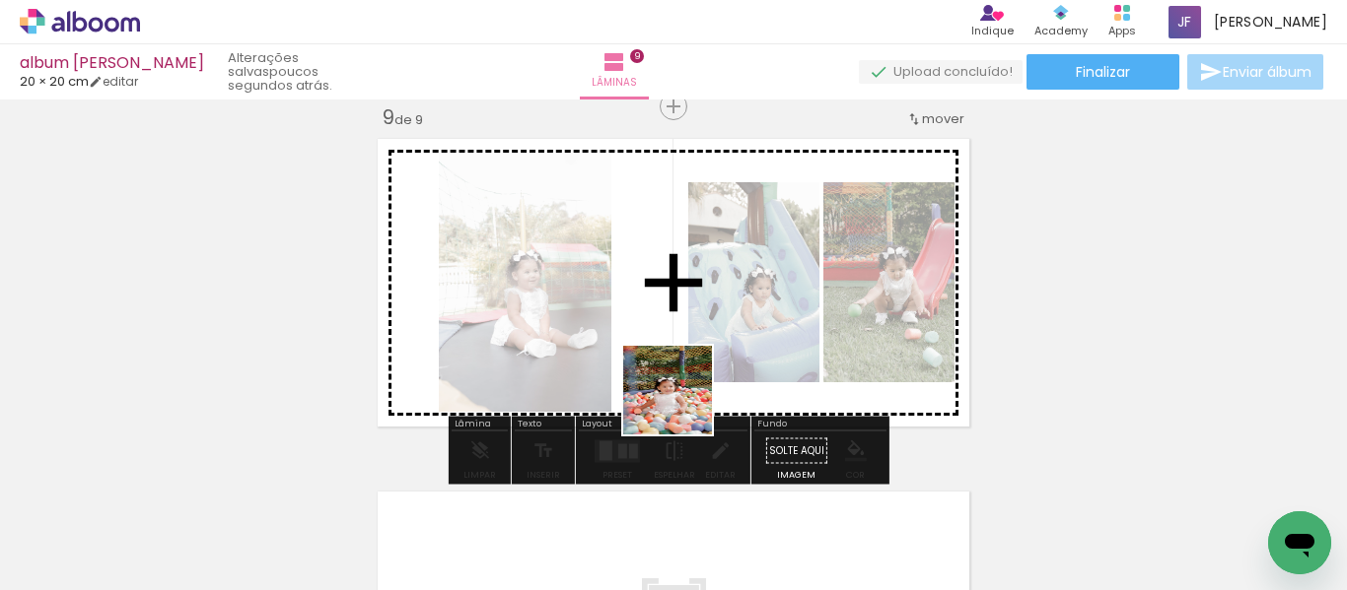
drag, startPoint x: 790, startPoint y: 556, endPoint x: 658, endPoint y: 355, distance: 240.1
click at [658, 355] on quentale-workspace at bounding box center [673, 295] width 1347 height 590
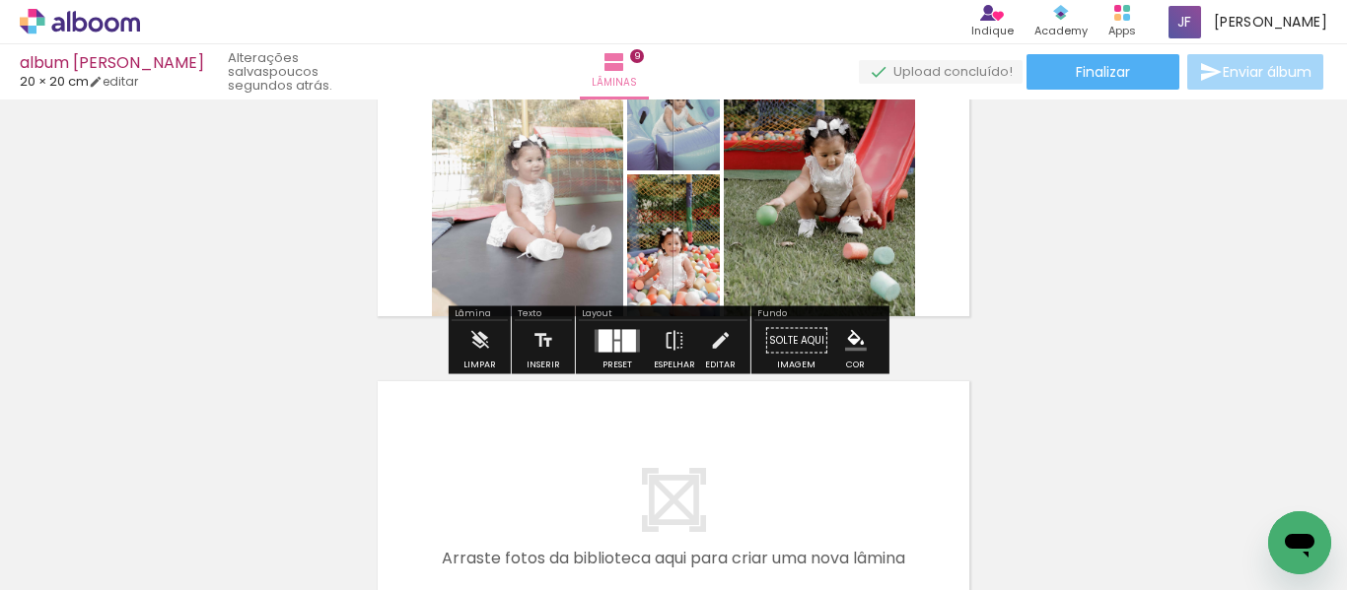
scroll to position [2960, 0]
click at [676, 86] on div "Largura Cor" at bounding box center [689, 71] width 35 height 30
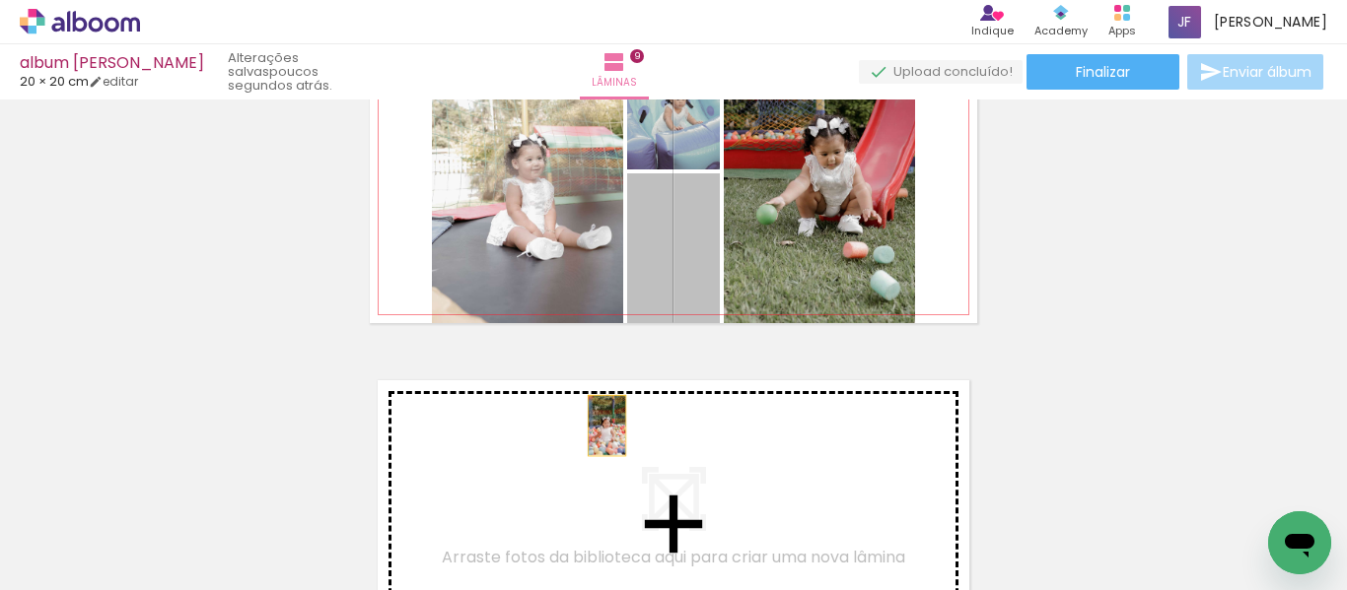
drag, startPoint x: 647, startPoint y: 253, endPoint x: 643, endPoint y: 478, distance: 224.8
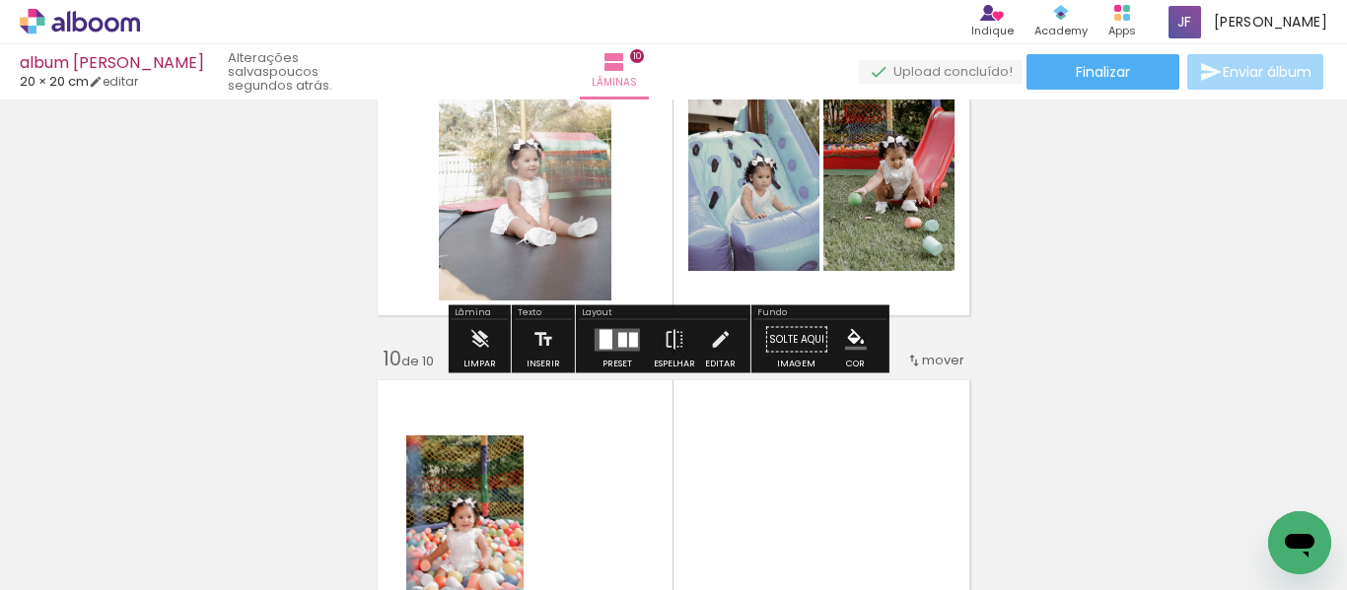
scroll to position [3202, 0]
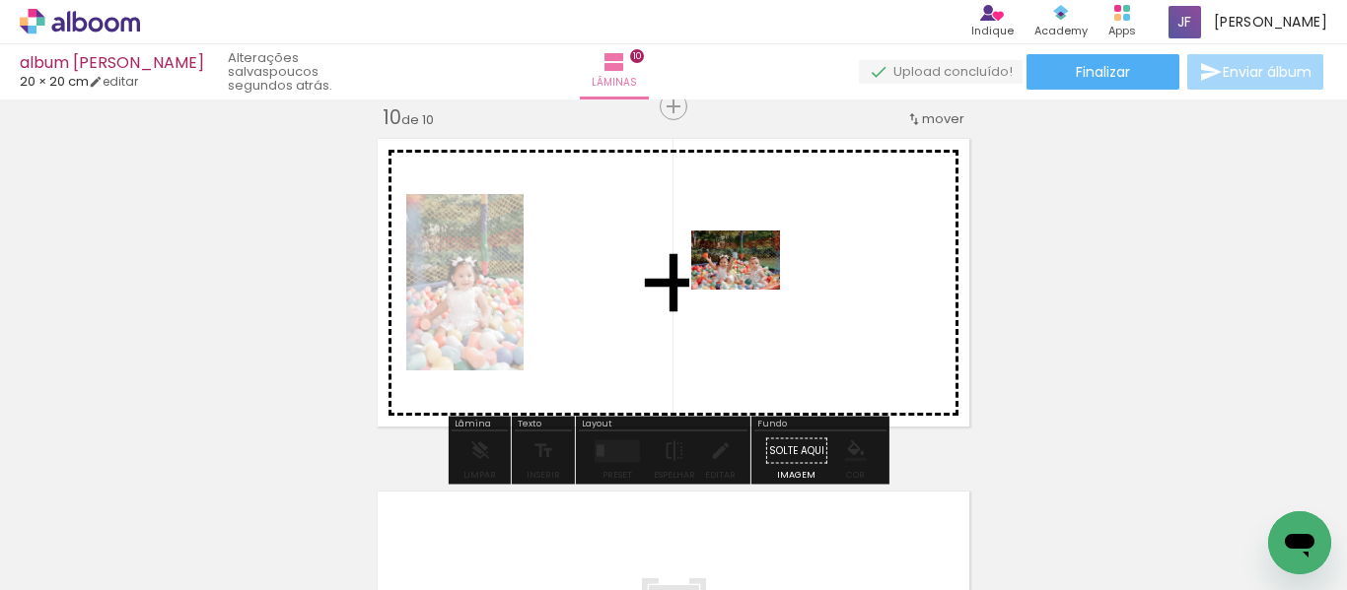
drag, startPoint x: 881, startPoint y: 524, endPoint x: 750, endPoint y: 291, distance: 267.9
click at [750, 291] on quentale-workspace at bounding box center [673, 295] width 1347 height 590
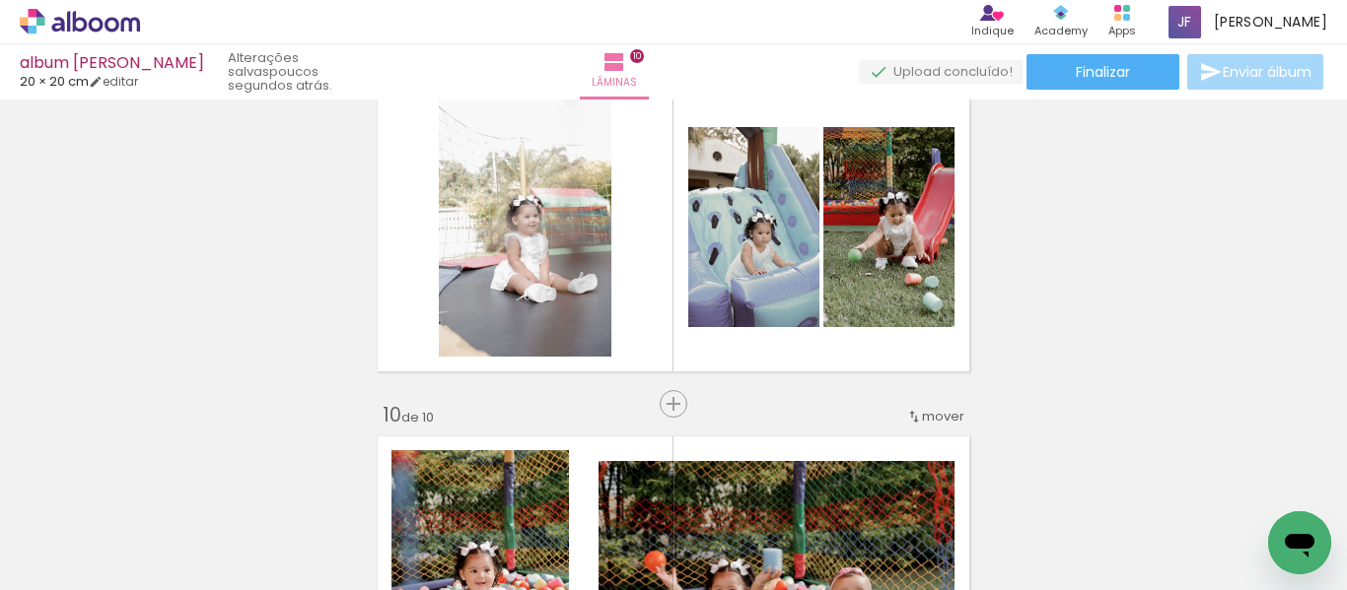
scroll to position [2905, 0]
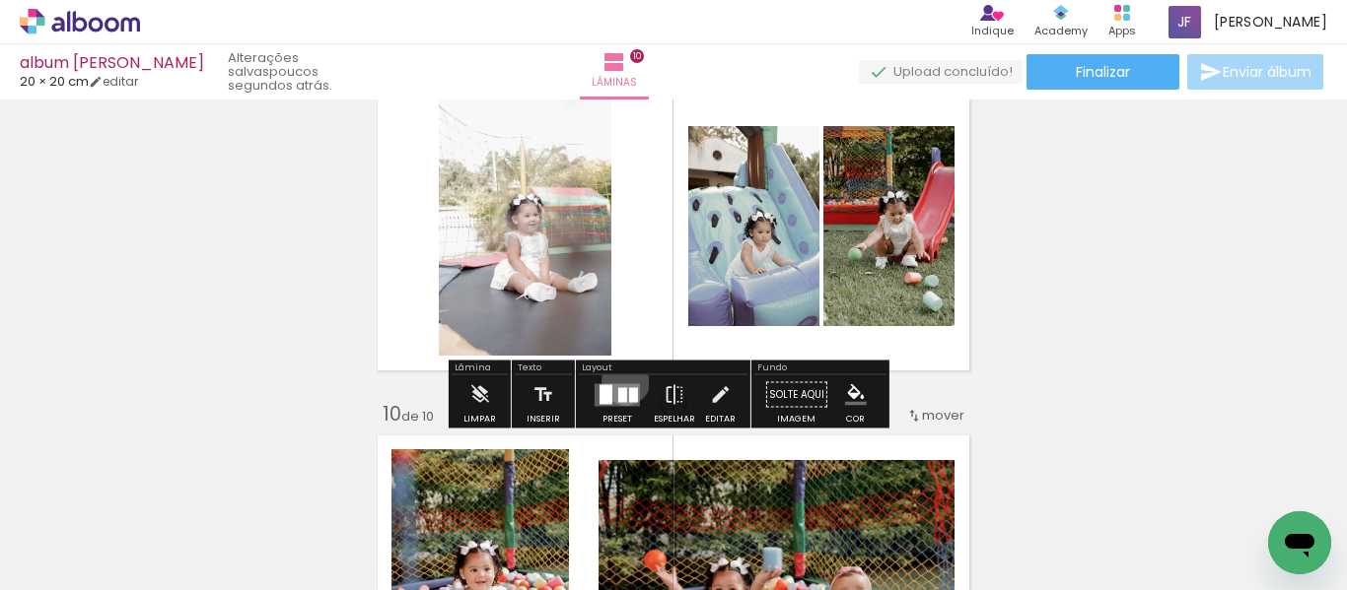
click at [621, 381] on div at bounding box center [616, 395] width 53 height 39
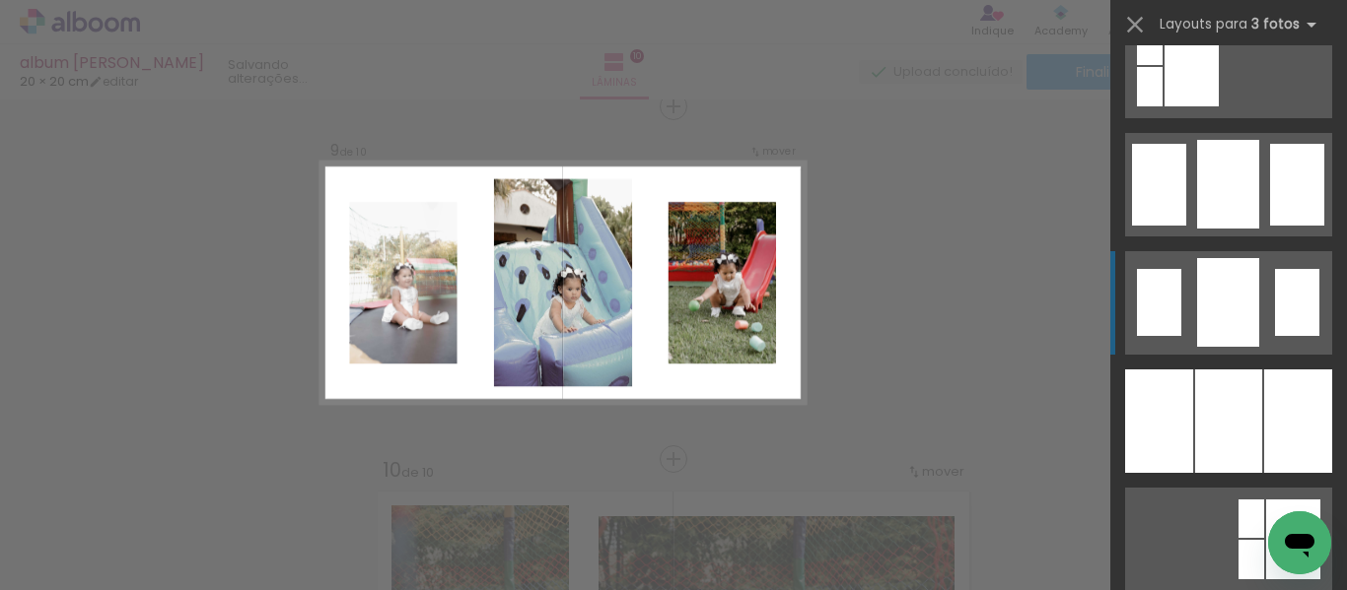
scroll to position [1464, 0]
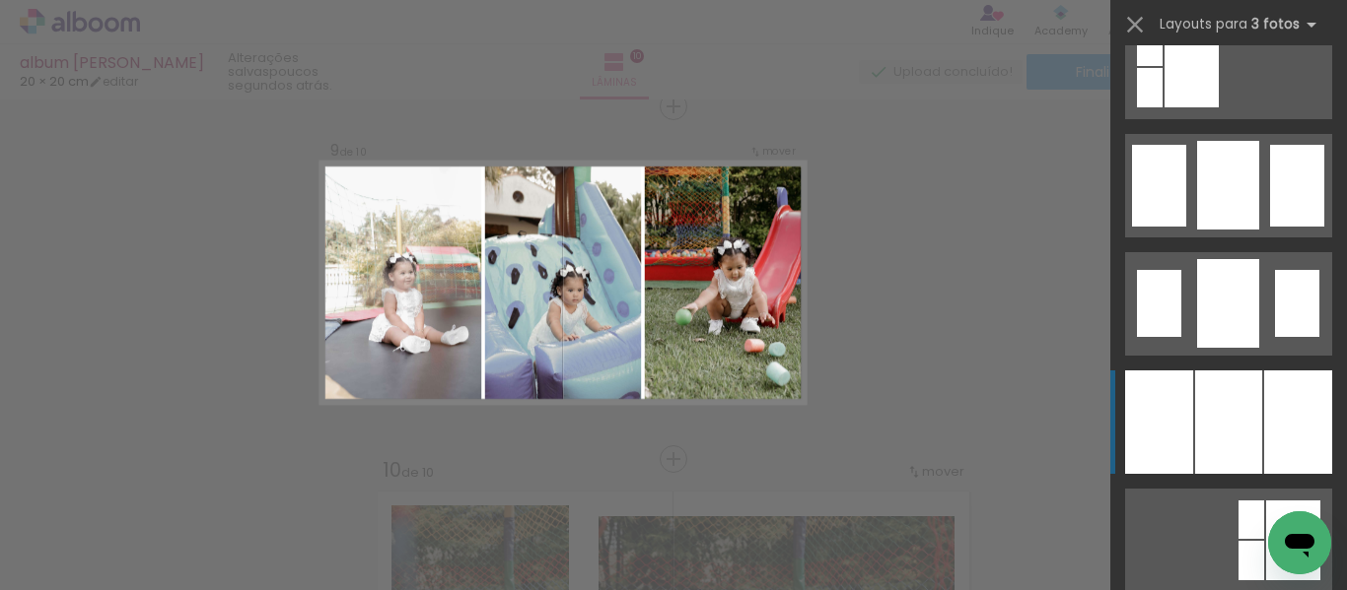
click at [1195, 440] on div at bounding box center [1228, 423] width 67 height 104
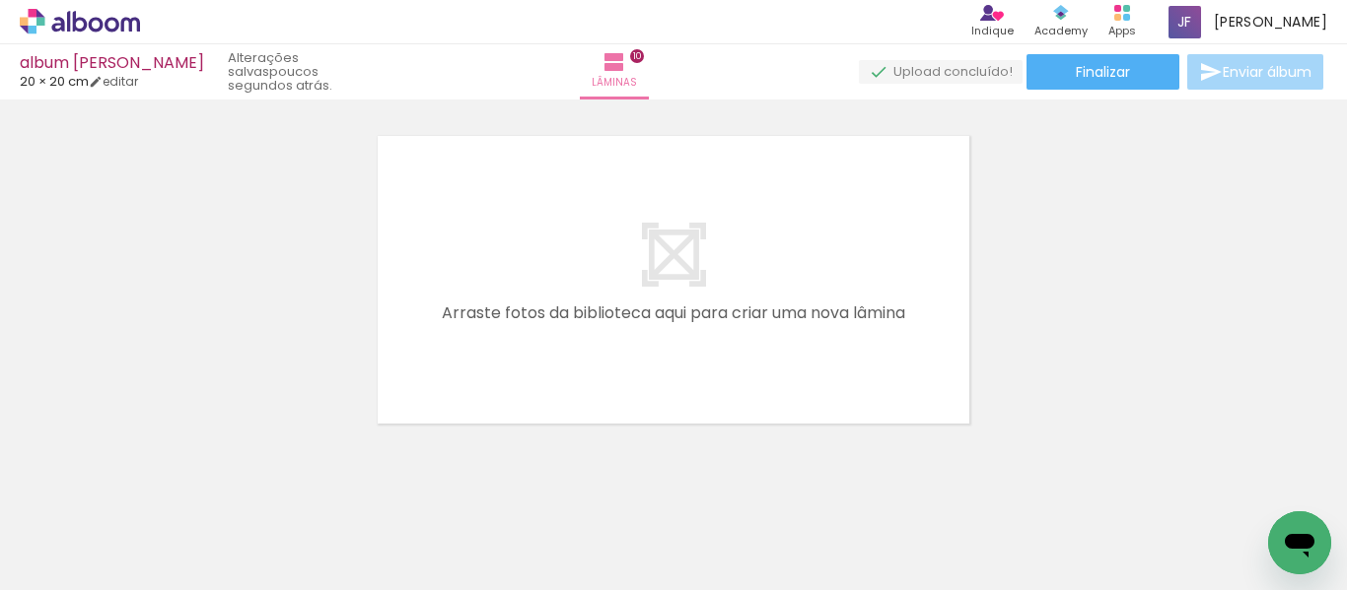
scroll to position [3559, 0]
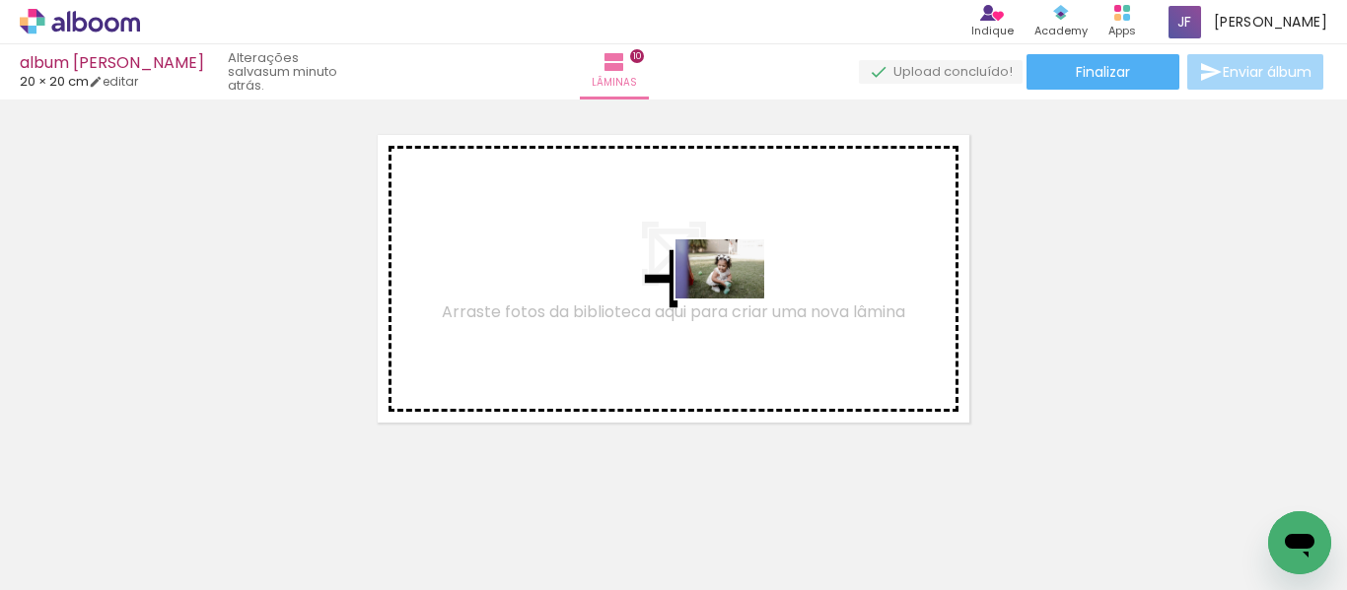
drag, startPoint x: 701, startPoint y: 515, endPoint x: 734, endPoint y: 300, distance: 217.5
click at [734, 300] on quentale-workspace at bounding box center [673, 295] width 1347 height 590
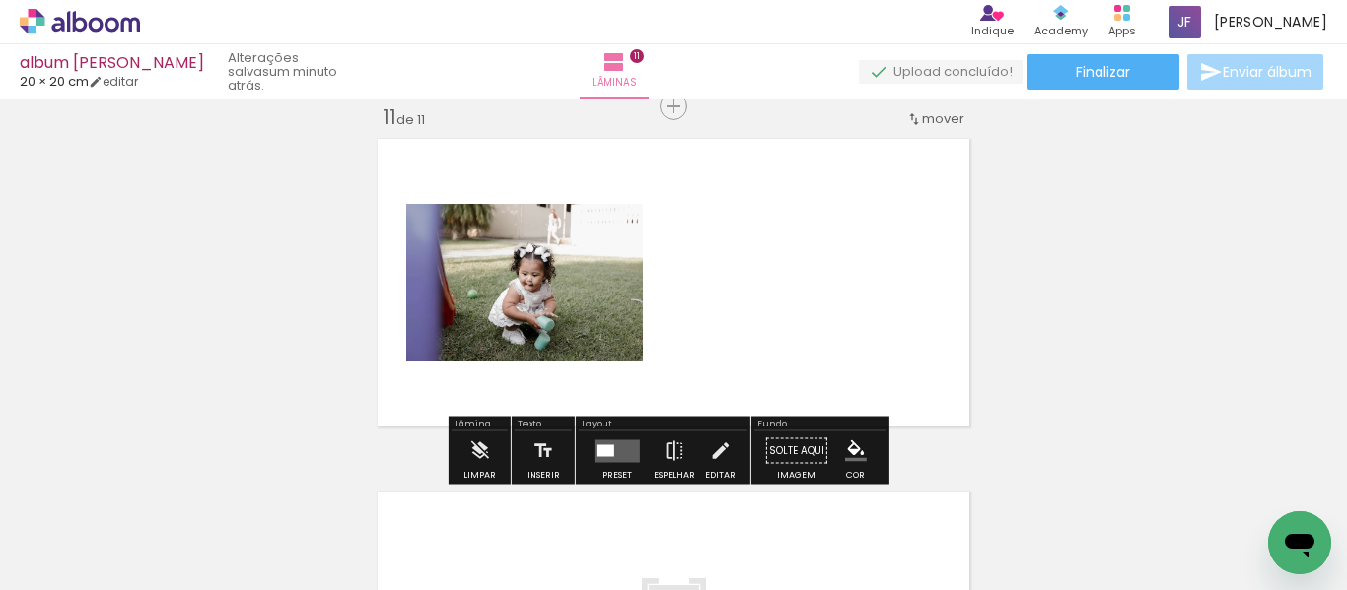
scroll to position [3555, 0]
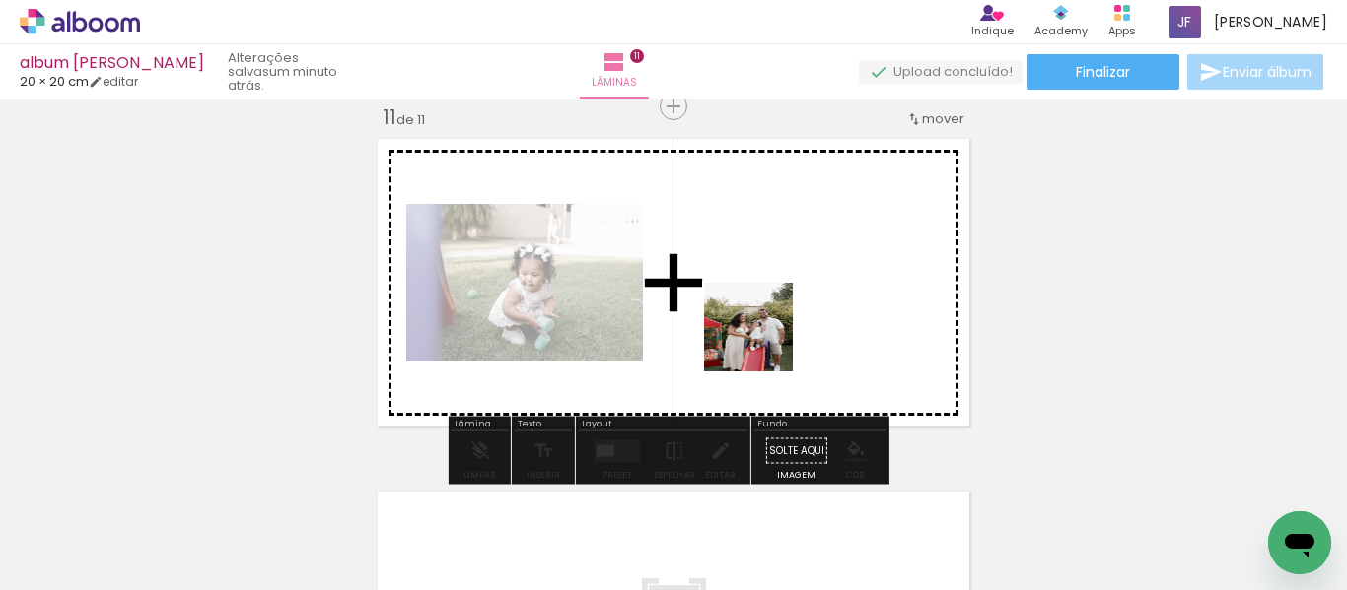
drag, startPoint x: 661, startPoint y: 396, endPoint x: 777, endPoint y: 335, distance: 130.5
click at [777, 335] on quentale-workspace at bounding box center [673, 295] width 1347 height 590
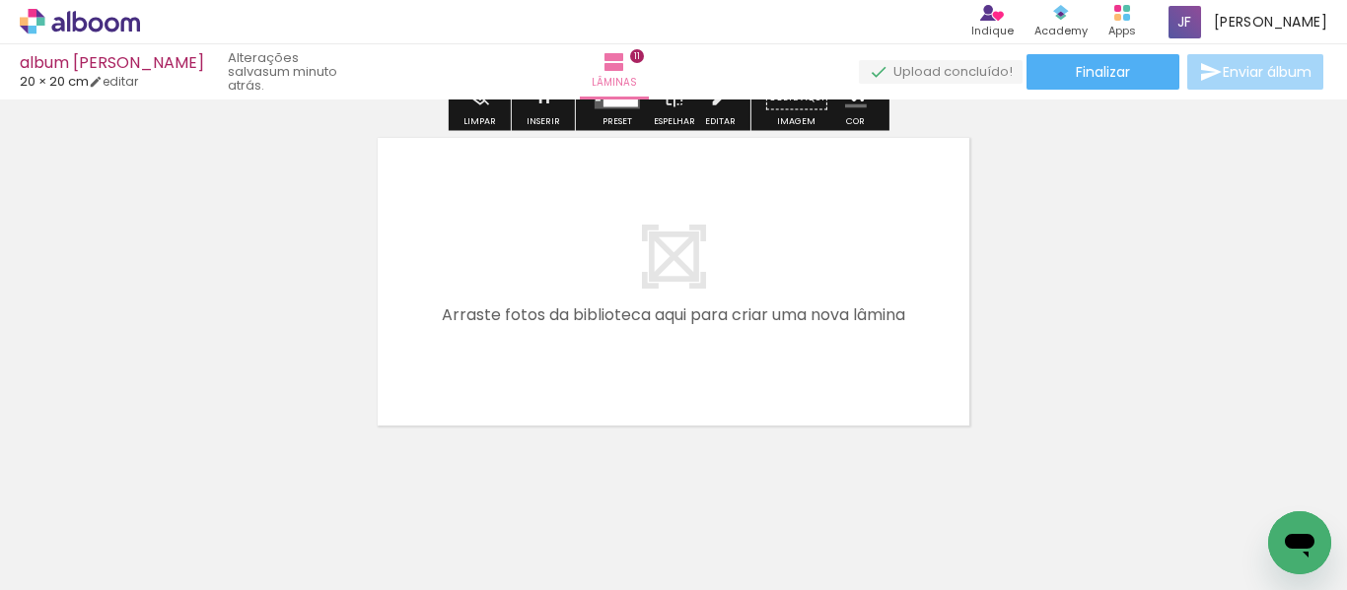
scroll to position [3944, 0]
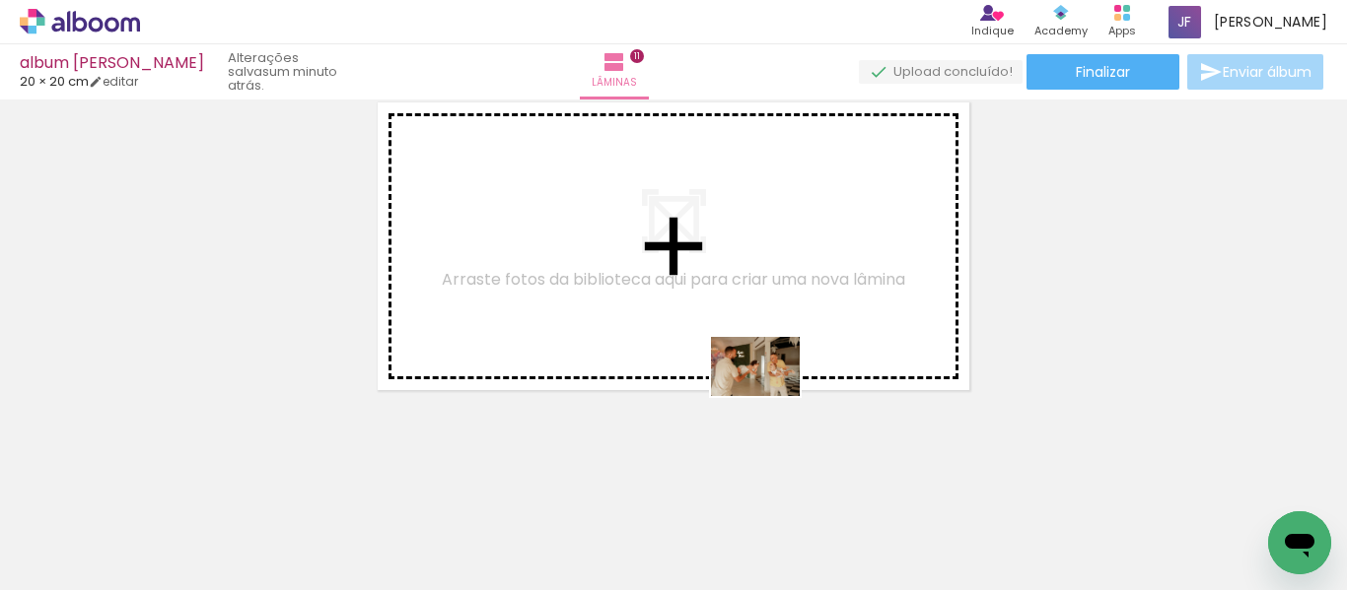
drag, startPoint x: 1015, startPoint y: 553, endPoint x: 766, endPoint y: 394, distance: 295.6
click at [766, 394] on quentale-workspace at bounding box center [673, 295] width 1347 height 590
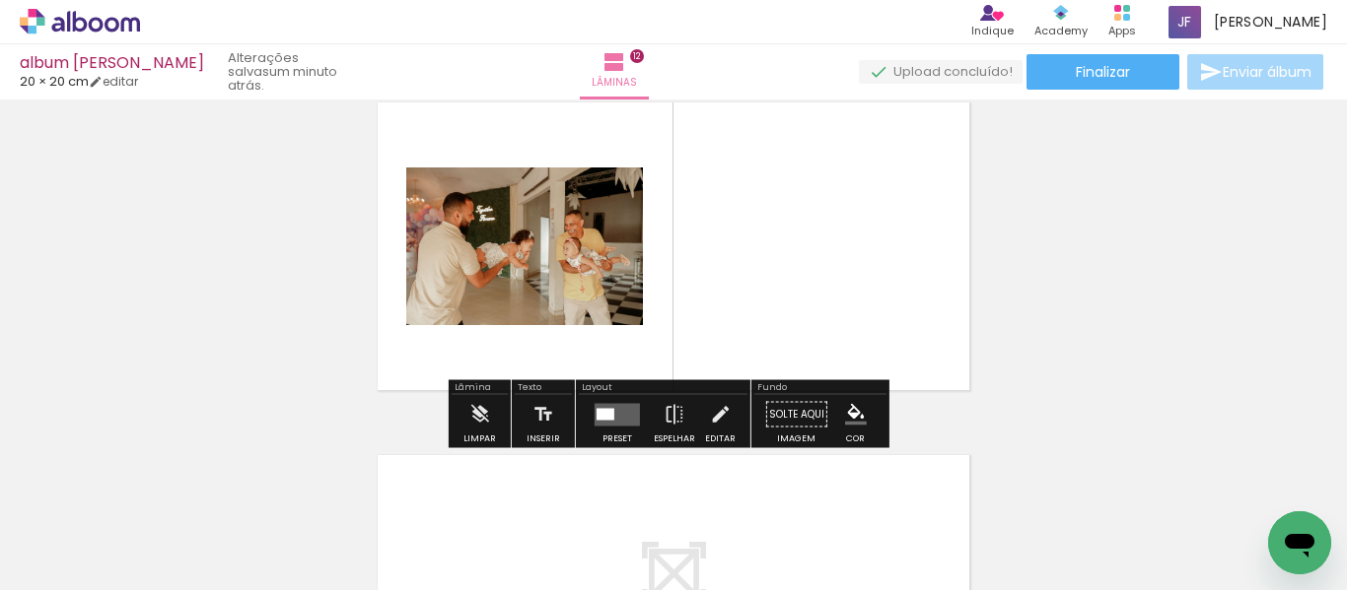
scroll to position [3908, 0]
